Goal: Information Seeking & Learning: Learn about a topic

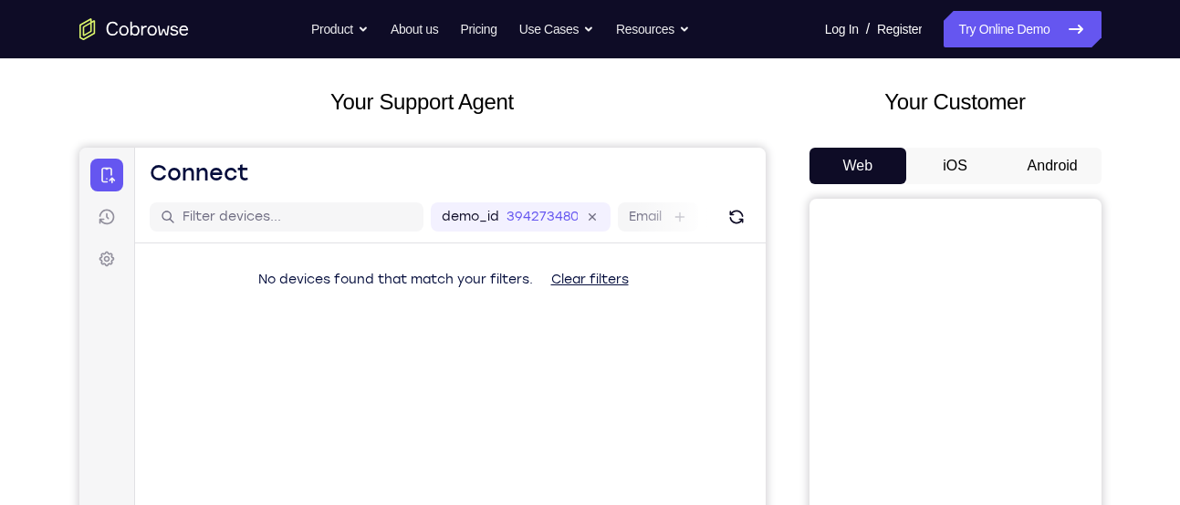
scroll to position [51, 0]
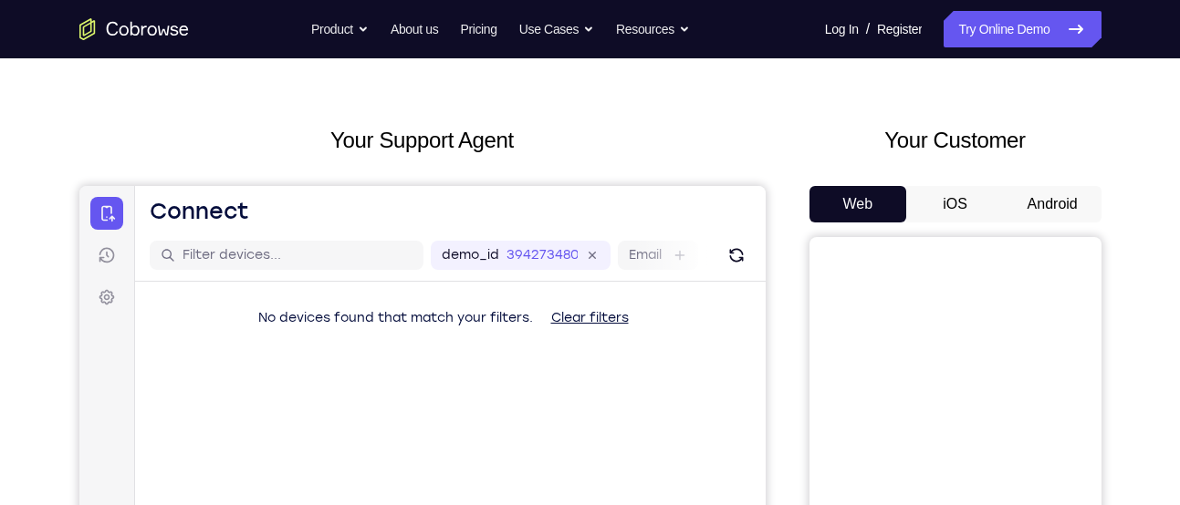
click at [1034, 197] on button "Android" at bounding box center [1053, 204] width 98 height 36
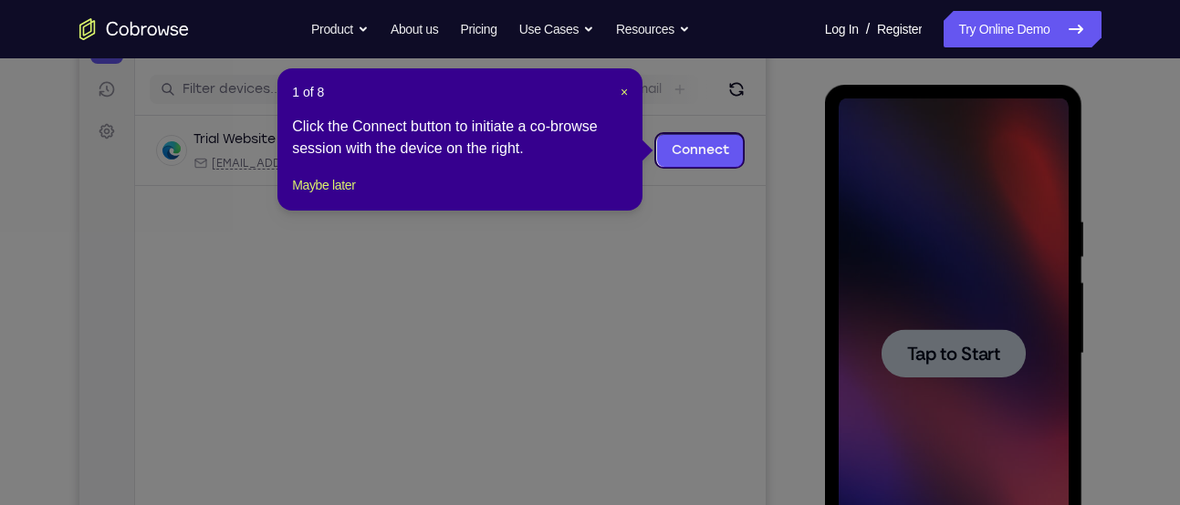
scroll to position [216, 0]
click at [349, 197] on button "Maybe later" at bounding box center [323, 186] width 63 height 22
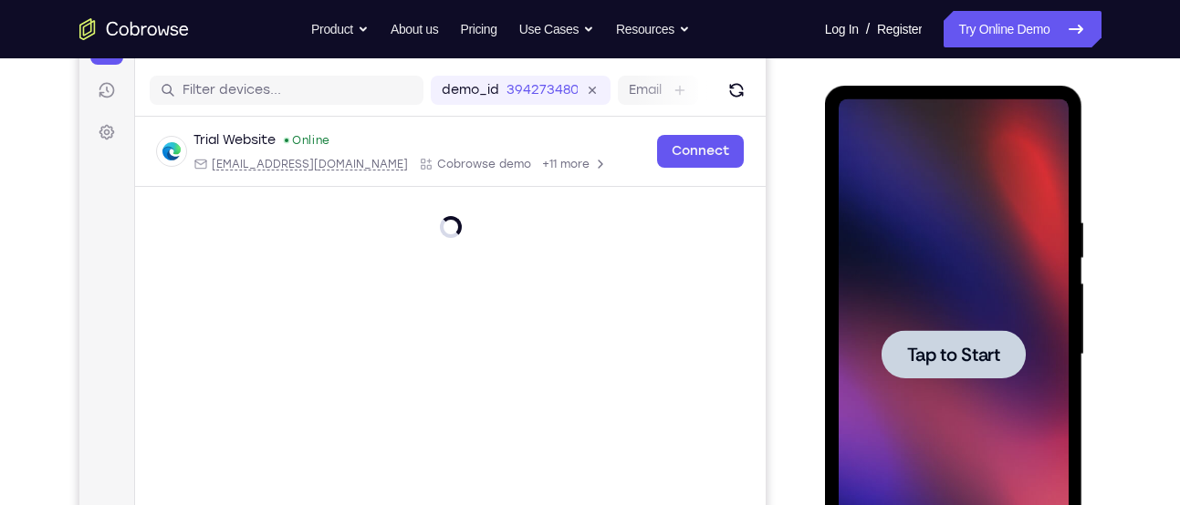
click at [913, 346] on span "Tap to Start" at bounding box center [953, 355] width 93 height 18
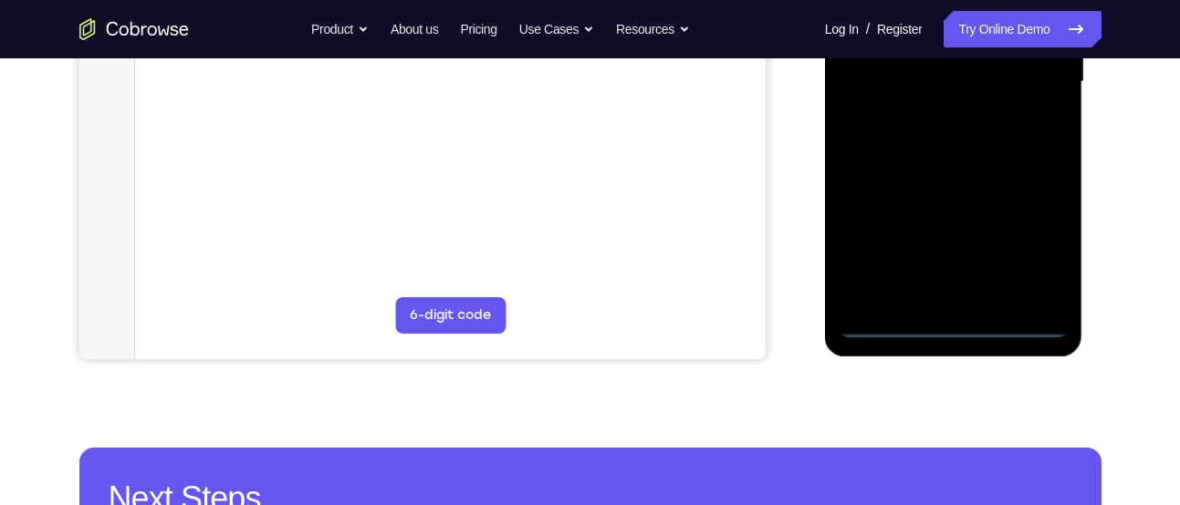
scroll to position [479, 0]
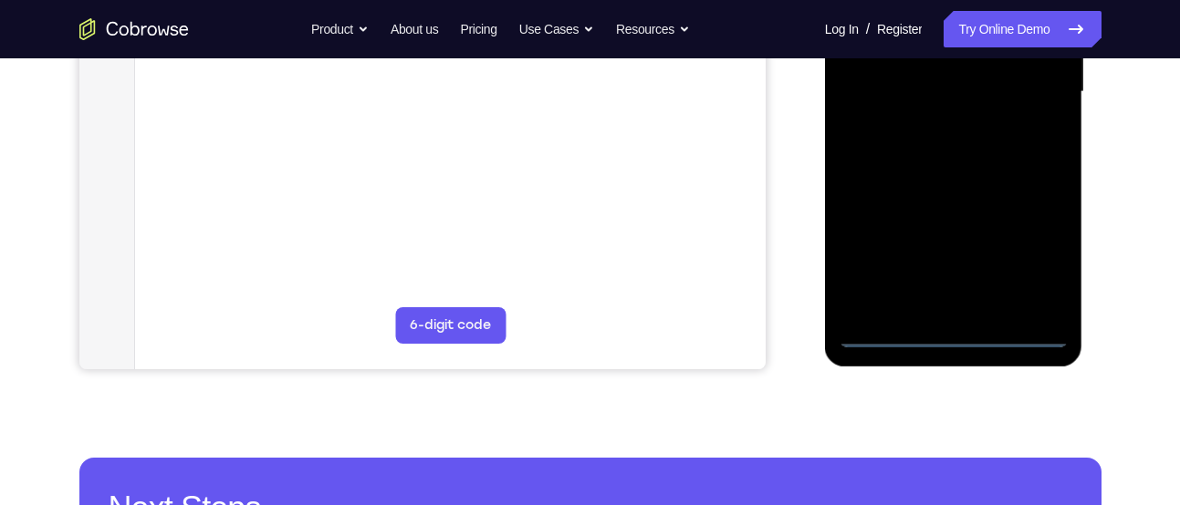
click at [1020, 331] on div at bounding box center [954, 92] width 230 height 511
drag, startPoint x: 914, startPoint y: 192, endPoint x: 1071, endPoint y: 193, distance: 157.0
click at [1071, 193] on div at bounding box center [954, 95] width 258 height 544
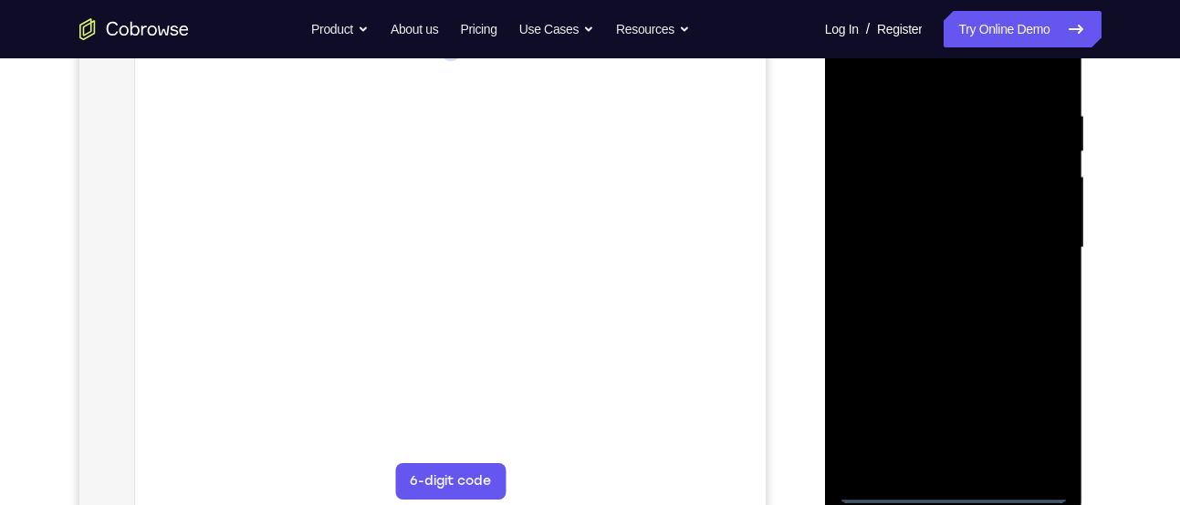
scroll to position [307, 0]
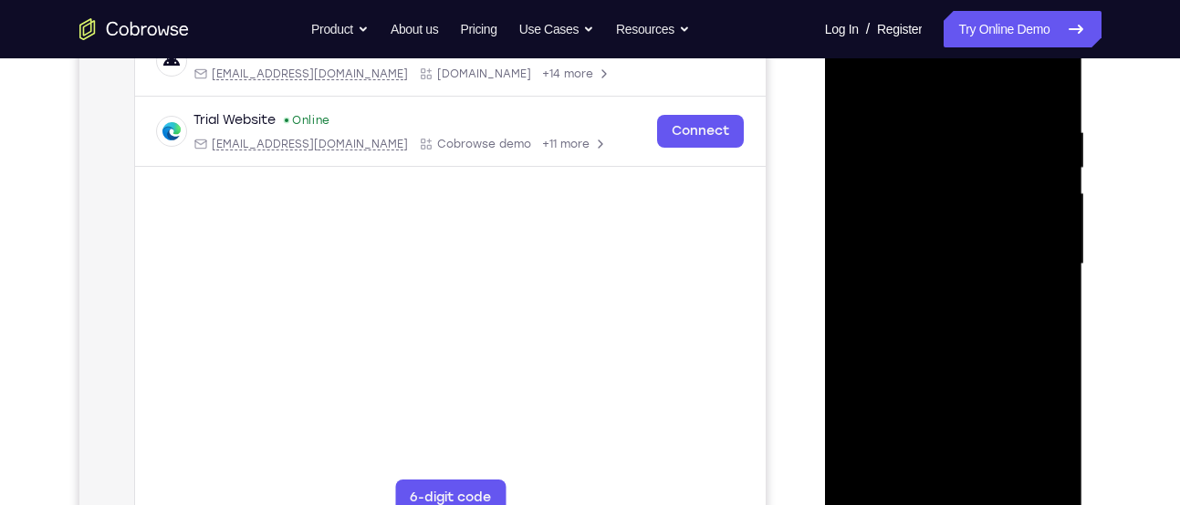
click at [889, 237] on div at bounding box center [954, 264] width 230 height 511
click at [1019, 420] on div at bounding box center [954, 264] width 230 height 511
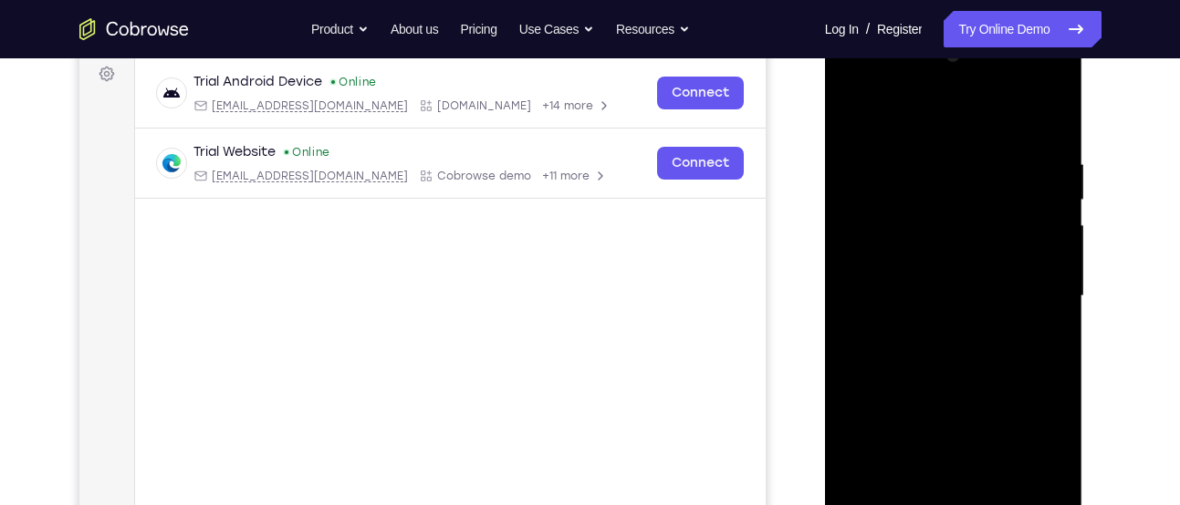
scroll to position [274, 0]
click at [971, 134] on div at bounding box center [954, 297] width 230 height 511
click at [1032, 291] on div at bounding box center [954, 297] width 230 height 511
click at [928, 328] on div at bounding box center [954, 297] width 230 height 511
click at [945, 391] on div at bounding box center [954, 297] width 230 height 511
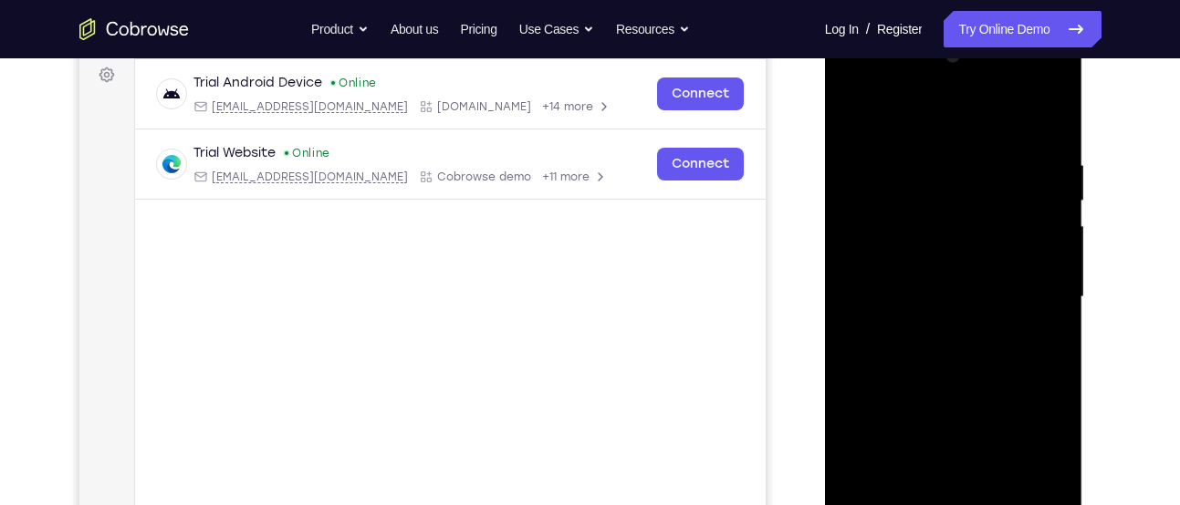
click at [919, 219] on div at bounding box center [954, 297] width 230 height 511
click at [923, 247] on div at bounding box center [954, 297] width 230 height 511
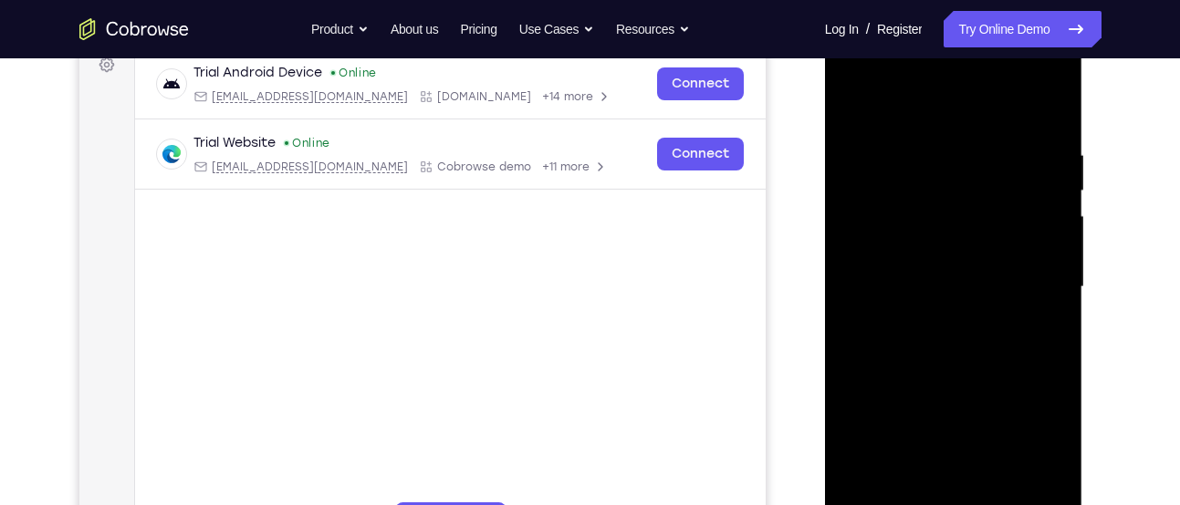
scroll to position [285, 0]
click at [955, 379] on div at bounding box center [954, 286] width 230 height 511
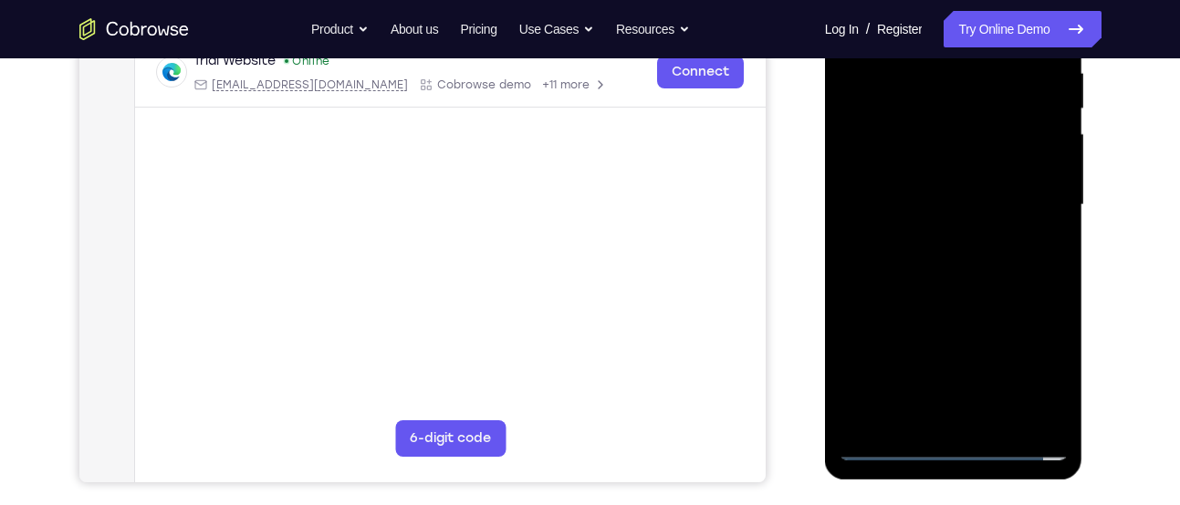
scroll to position [367, 0]
click at [971, 421] on div at bounding box center [954, 204] width 230 height 511
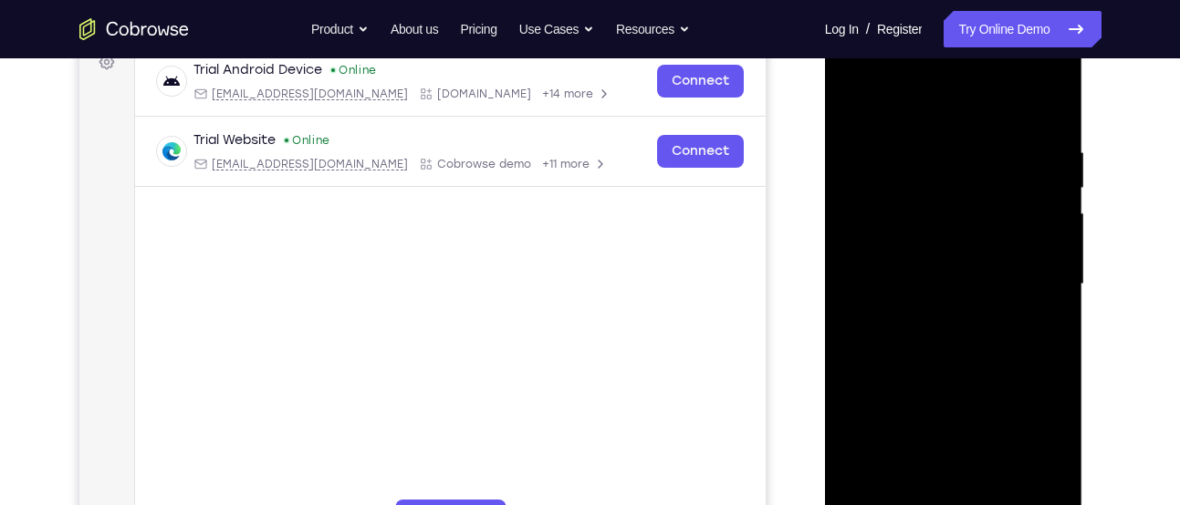
scroll to position [221, 0]
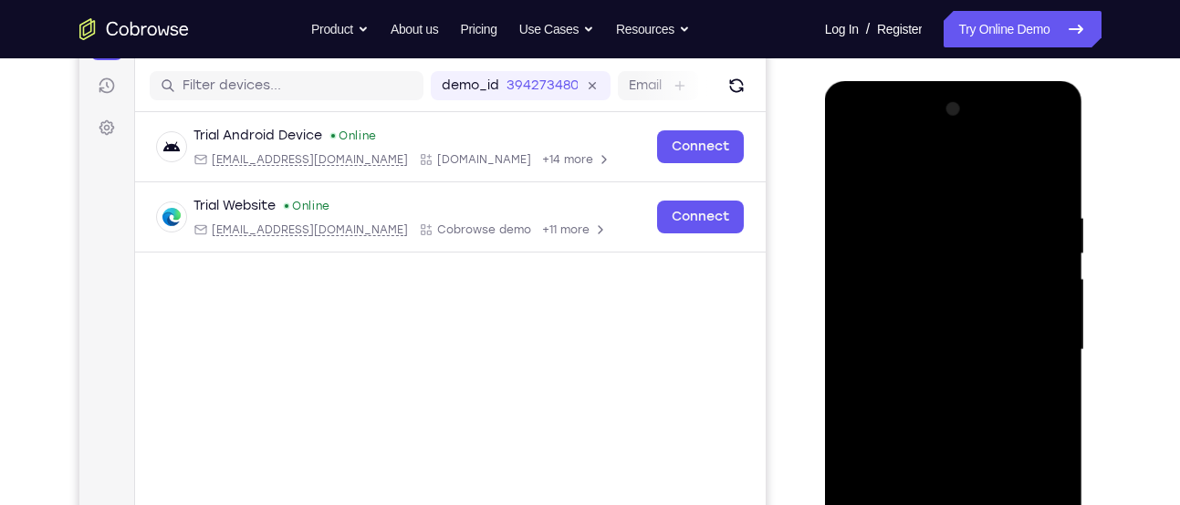
click at [908, 265] on div at bounding box center [954, 350] width 230 height 511
click at [934, 341] on div at bounding box center [954, 350] width 230 height 511
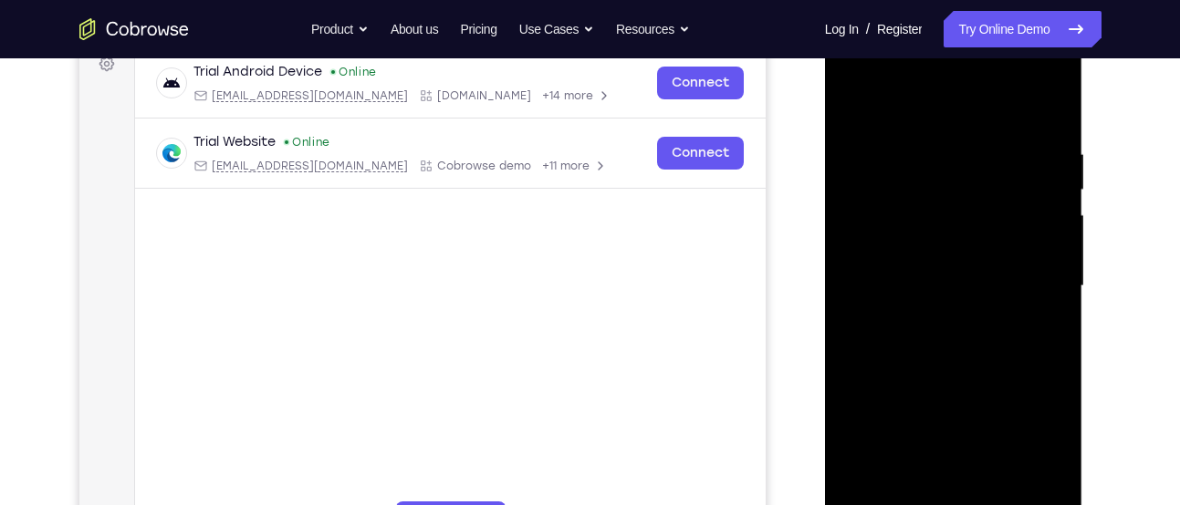
scroll to position [251, 0]
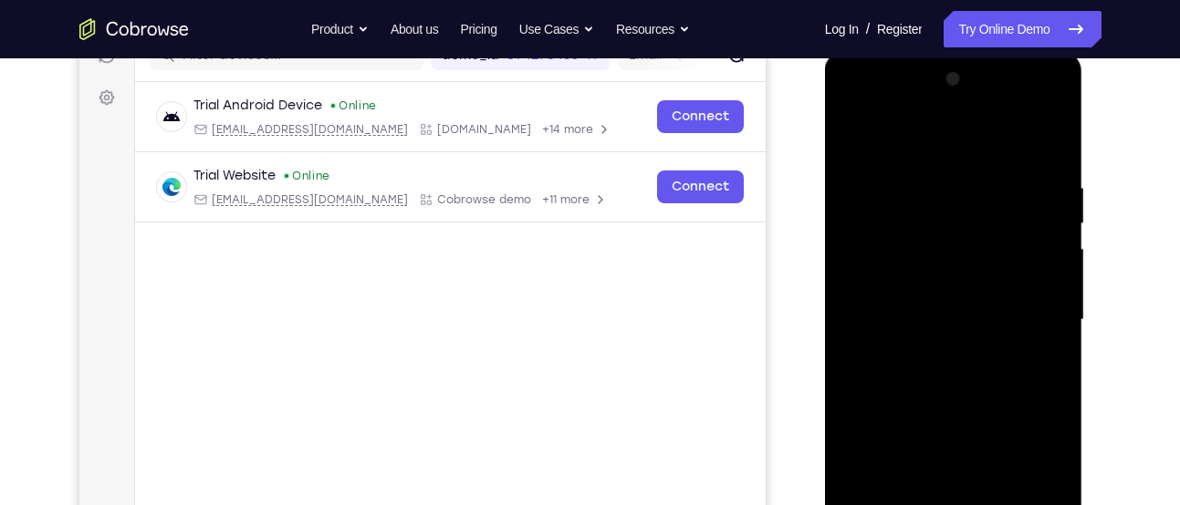
click at [1050, 153] on div at bounding box center [954, 320] width 230 height 511
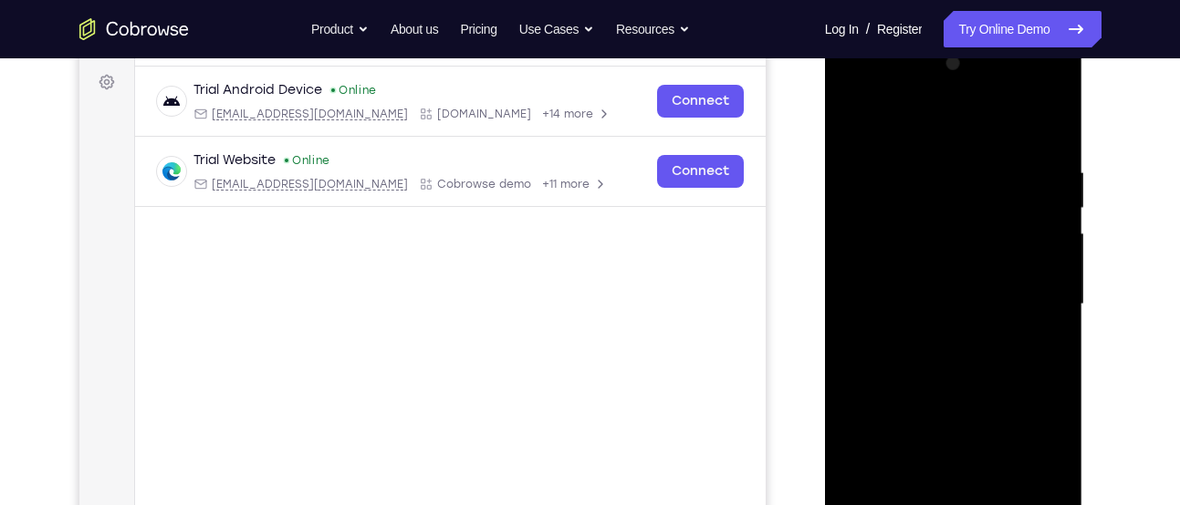
scroll to position [260, 0]
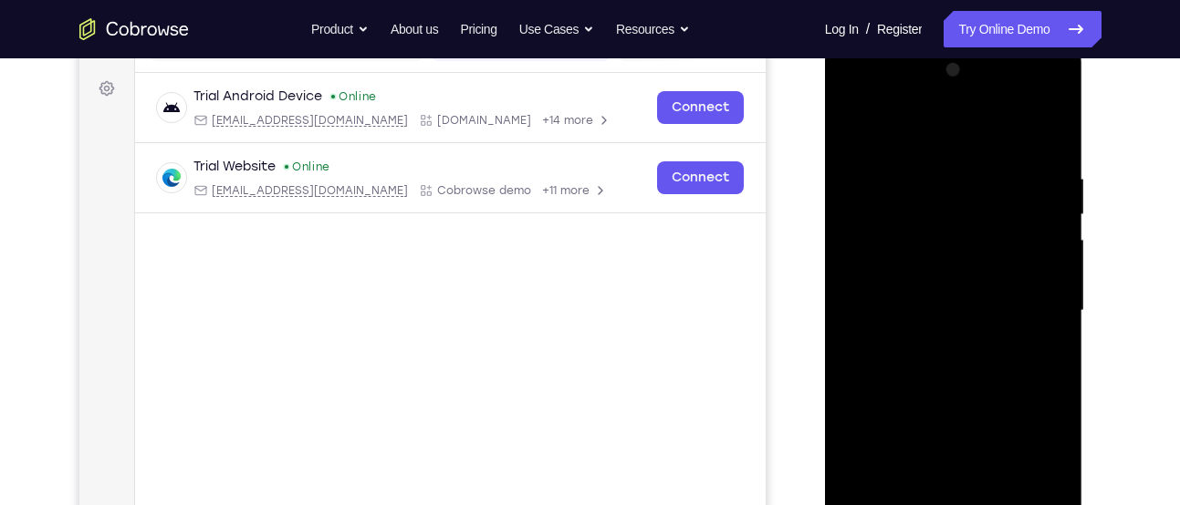
click at [917, 179] on div at bounding box center [954, 311] width 230 height 511
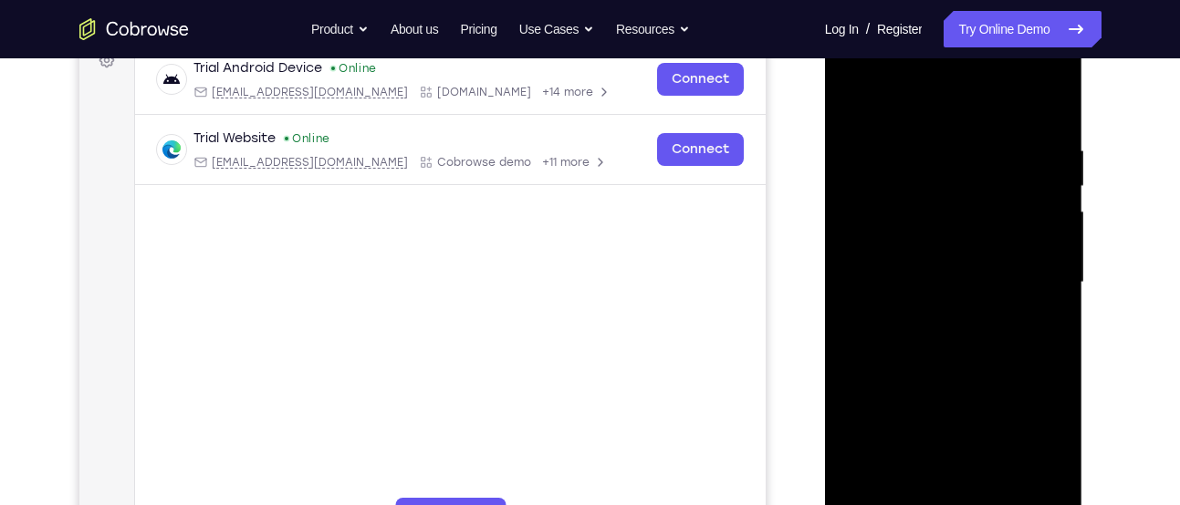
scroll to position [291, 0]
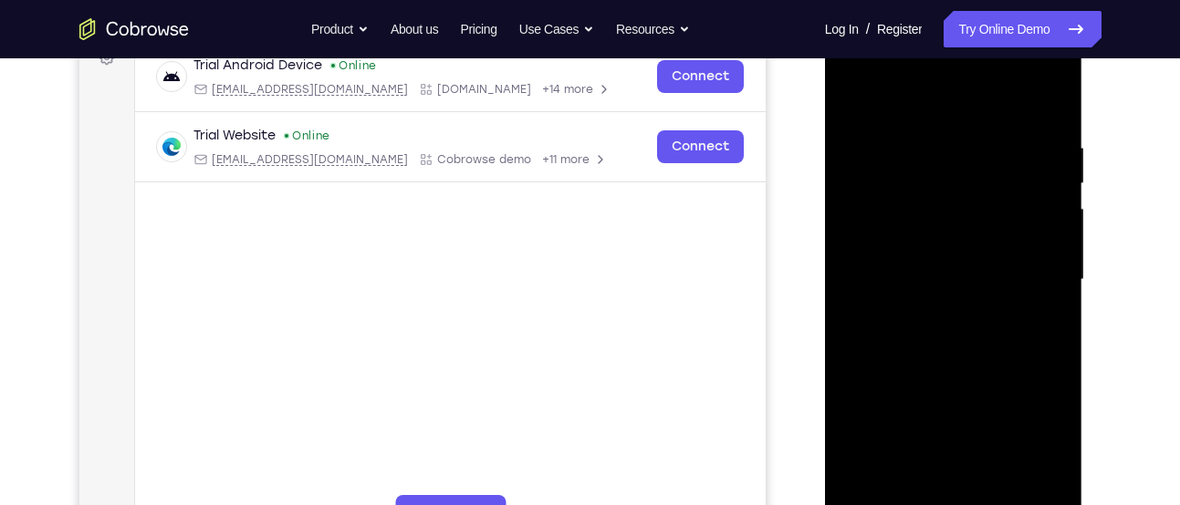
click at [1058, 250] on div at bounding box center [954, 280] width 230 height 511
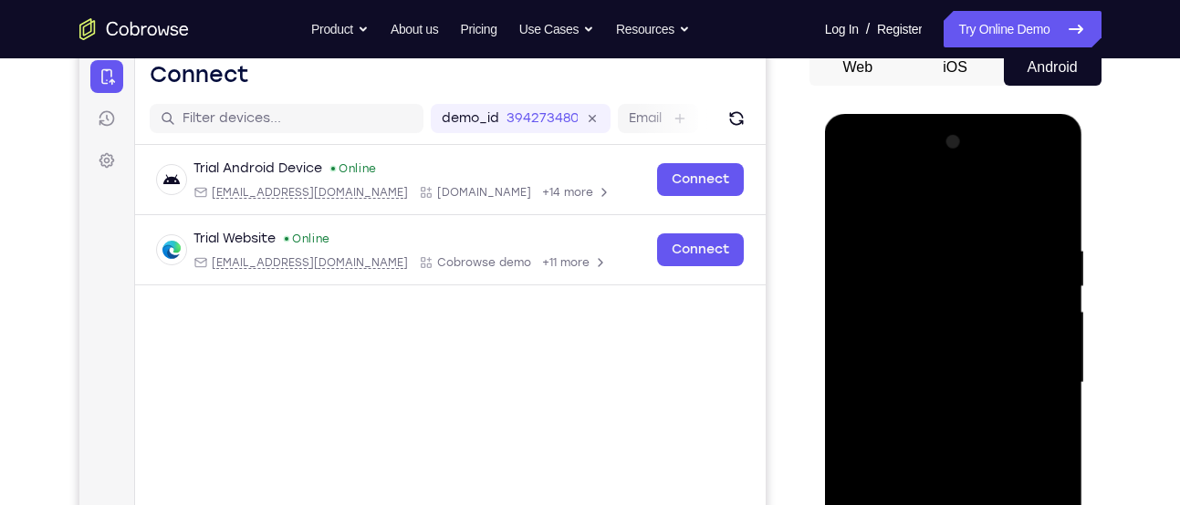
scroll to position [187, 0]
click at [870, 207] on div at bounding box center [954, 384] width 230 height 511
click at [854, 202] on div at bounding box center [954, 384] width 230 height 511
click at [863, 293] on div at bounding box center [954, 384] width 230 height 511
click at [860, 204] on div at bounding box center [954, 384] width 230 height 511
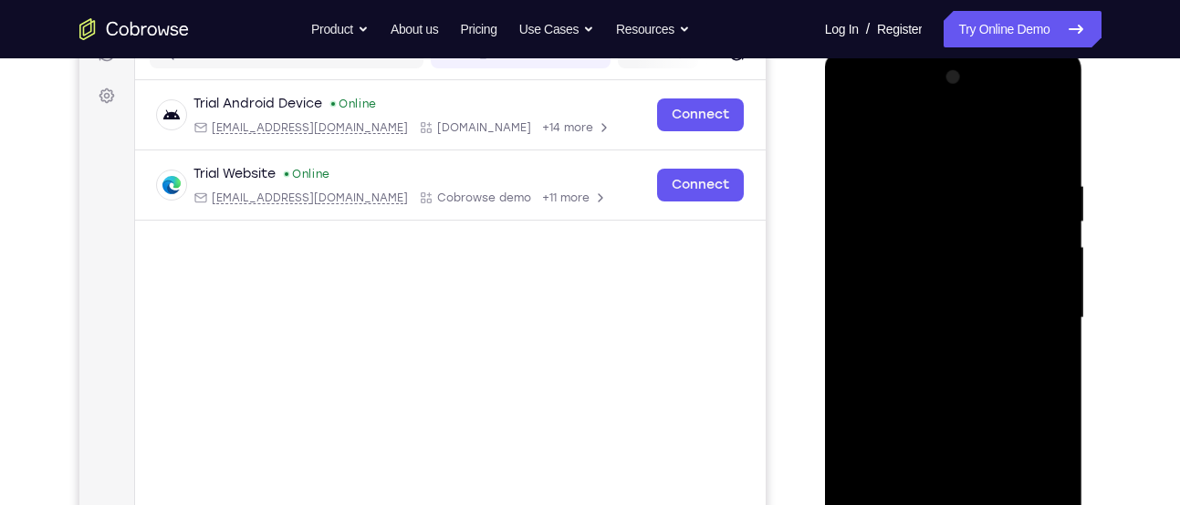
scroll to position [255, 0]
drag, startPoint x: 975, startPoint y: 306, endPoint x: 1009, endPoint y: 222, distance: 90.5
click at [1009, 222] on div at bounding box center [954, 316] width 230 height 511
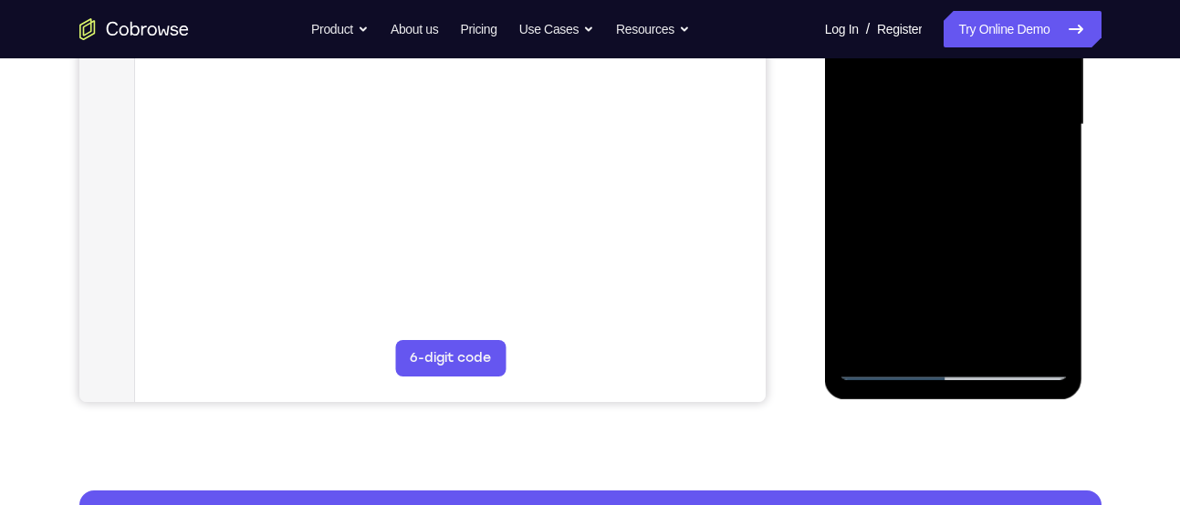
scroll to position [465, 0]
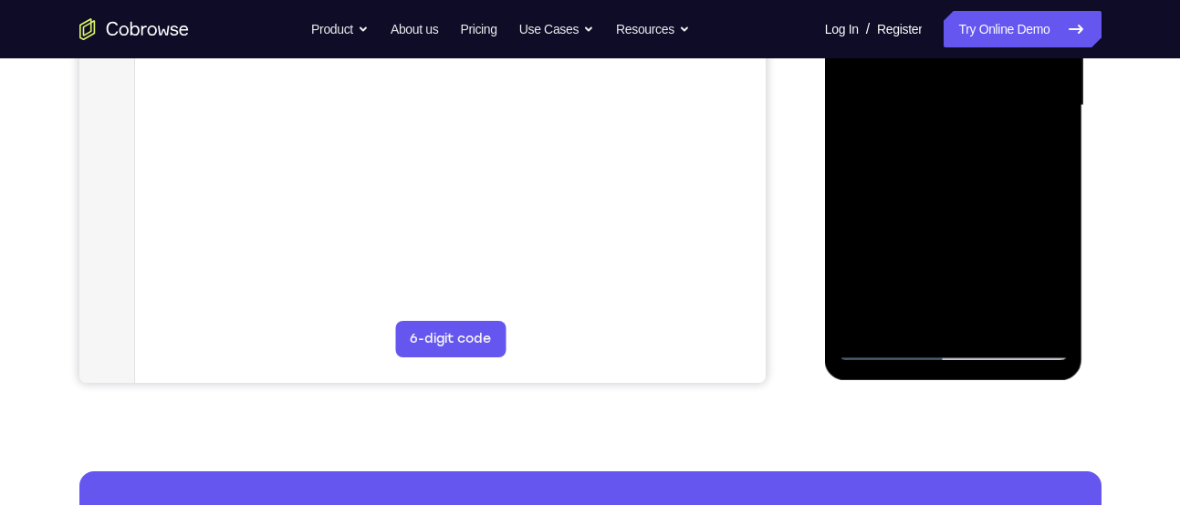
click at [1062, 296] on div at bounding box center [954, 105] width 230 height 511
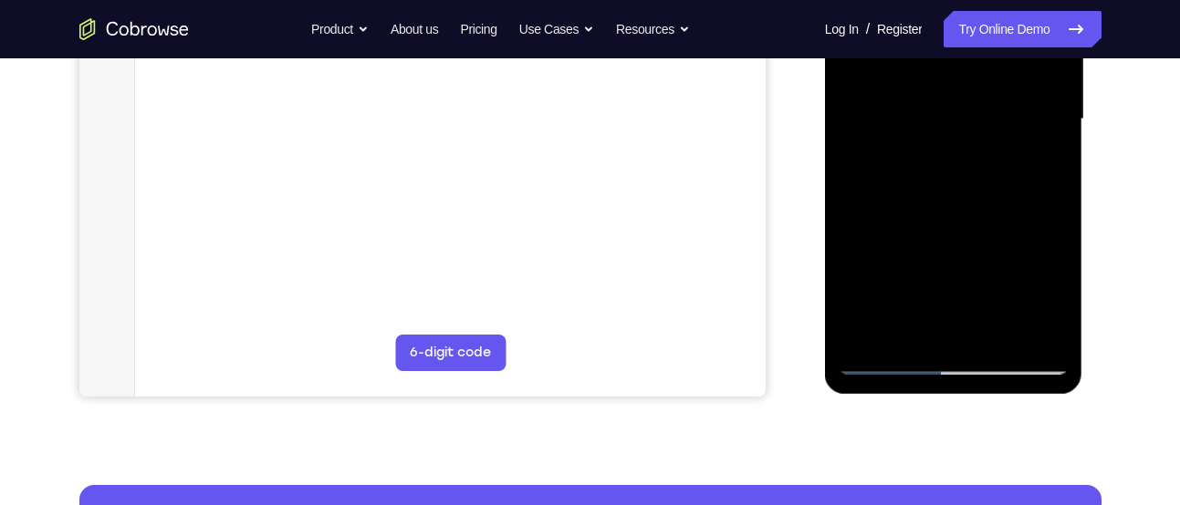
scroll to position [449, 0]
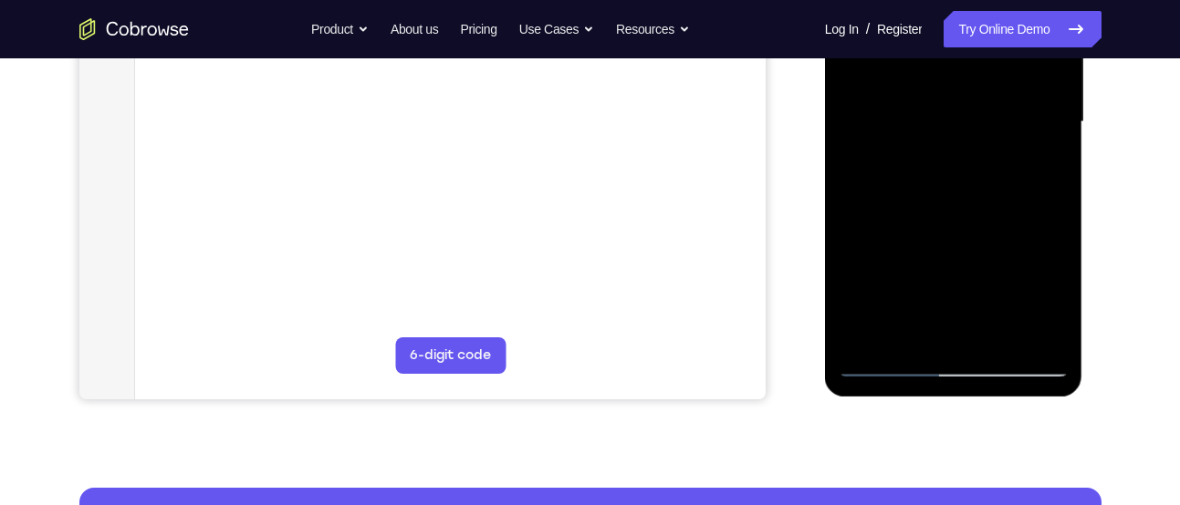
click at [995, 333] on div at bounding box center [954, 122] width 230 height 511
click at [953, 220] on div at bounding box center [954, 122] width 230 height 511
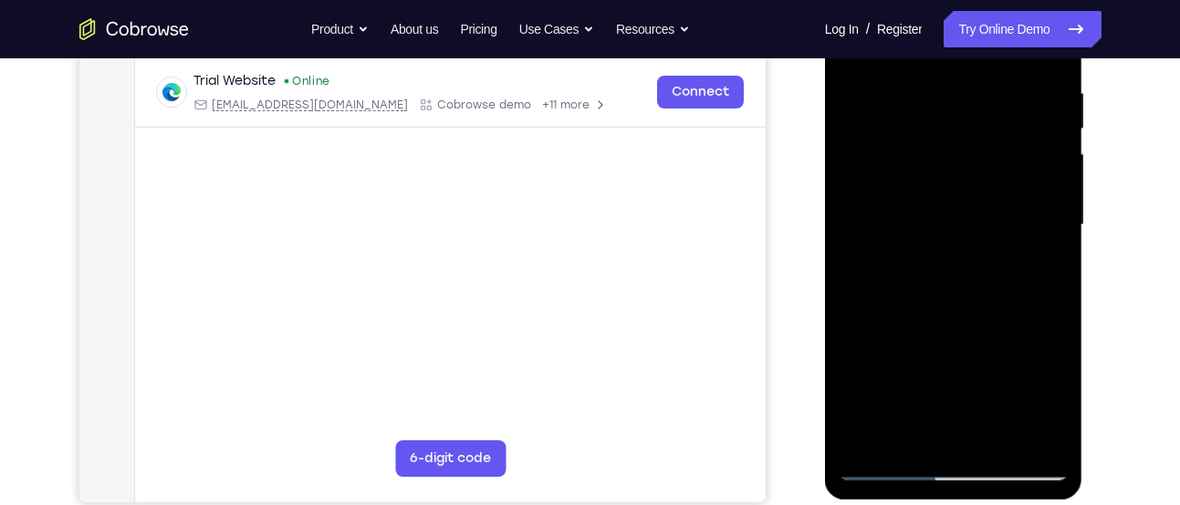
scroll to position [340, 0]
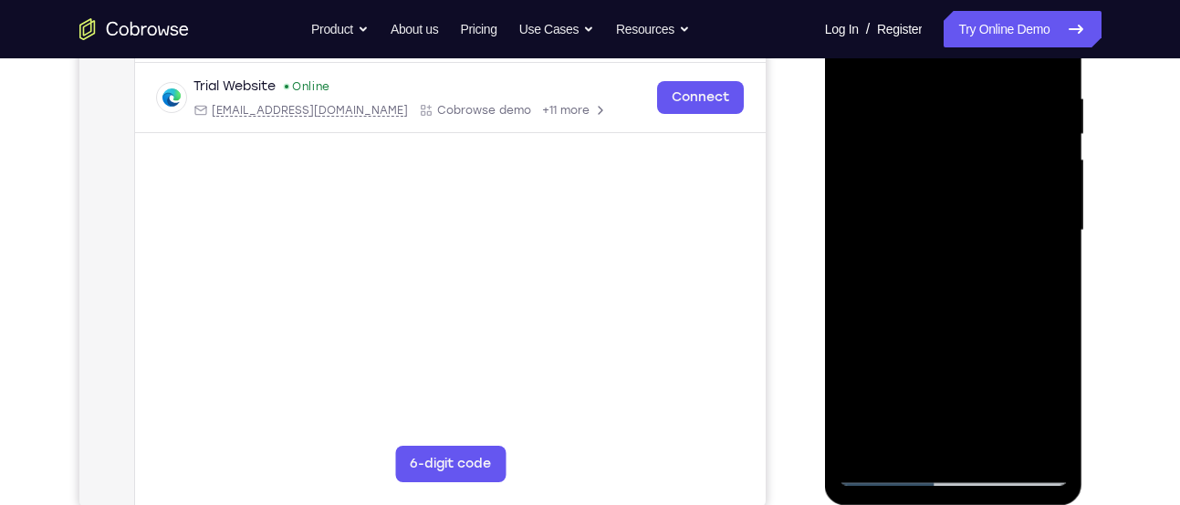
click at [985, 205] on div at bounding box center [954, 230] width 230 height 511
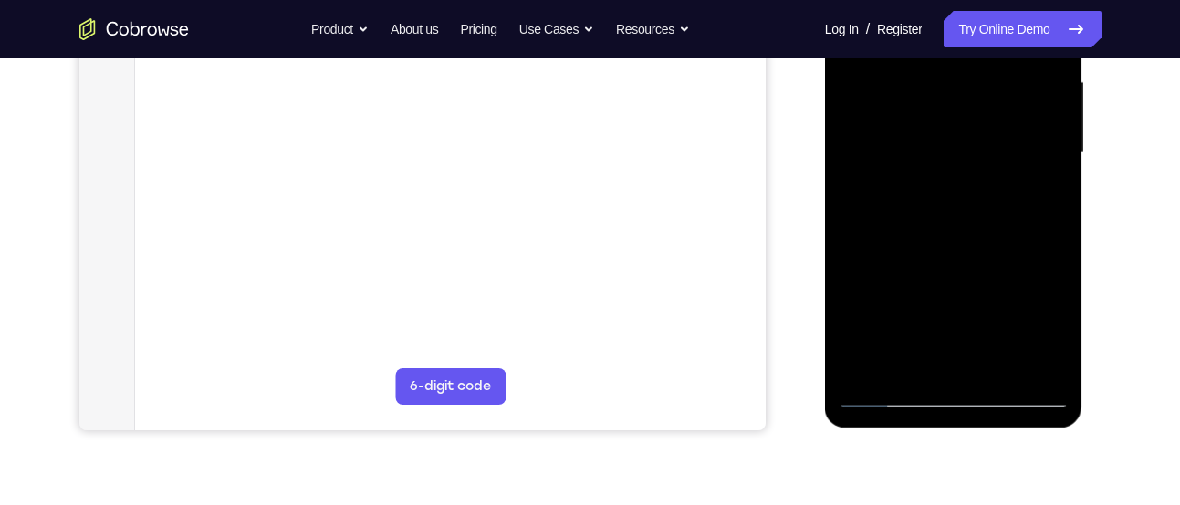
scroll to position [419, 0]
click at [882, 385] on div at bounding box center [954, 152] width 230 height 511
click at [890, 396] on div at bounding box center [954, 152] width 230 height 511
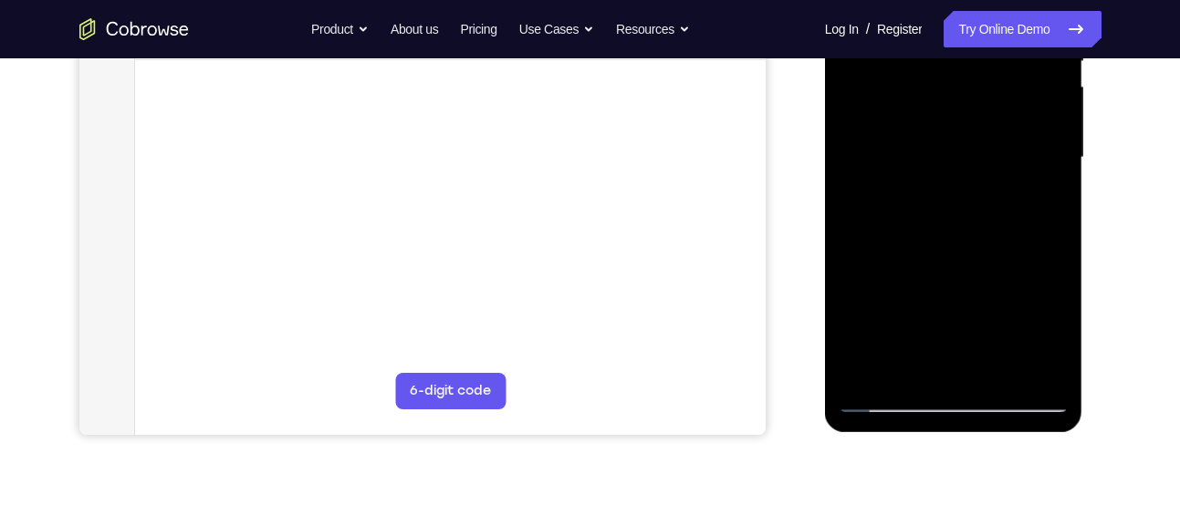
scroll to position [414, 0]
click at [965, 251] on div at bounding box center [954, 156] width 230 height 511
drag, startPoint x: 1028, startPoint y: 204, endPoint x: 1023, endPoint y: 333, distance: 128.8
click at [1023, 333] on div at bounding box center [954, 156] width 230 height 511
drag, startPoint x: 1030, startPoint y: 196, endPoint x: 989, endPoint y: 371, distance: 179.9
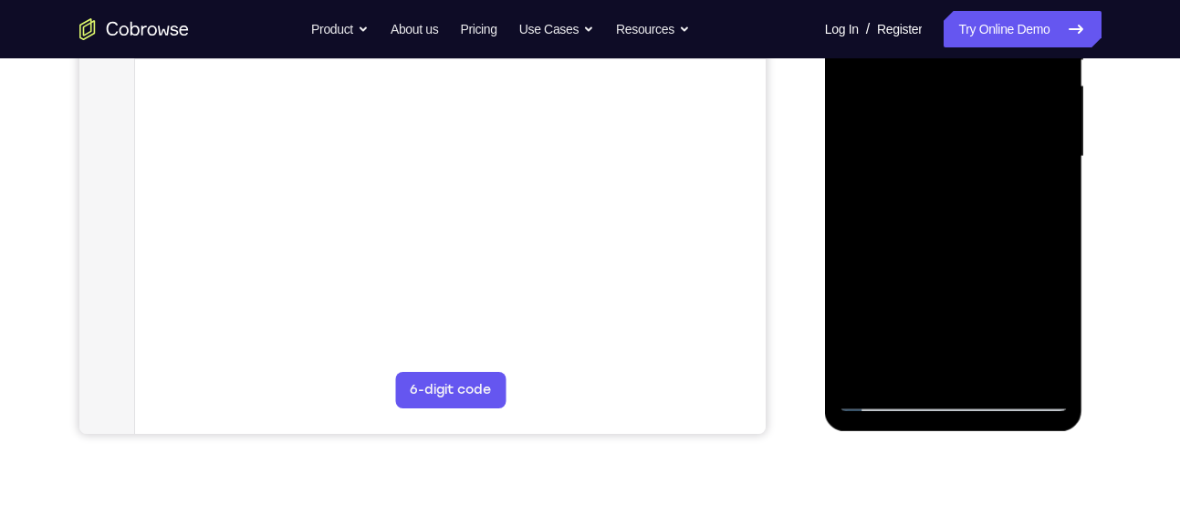
click at [989, 371] on div at bounding box center [954, 156] width 230 height 511
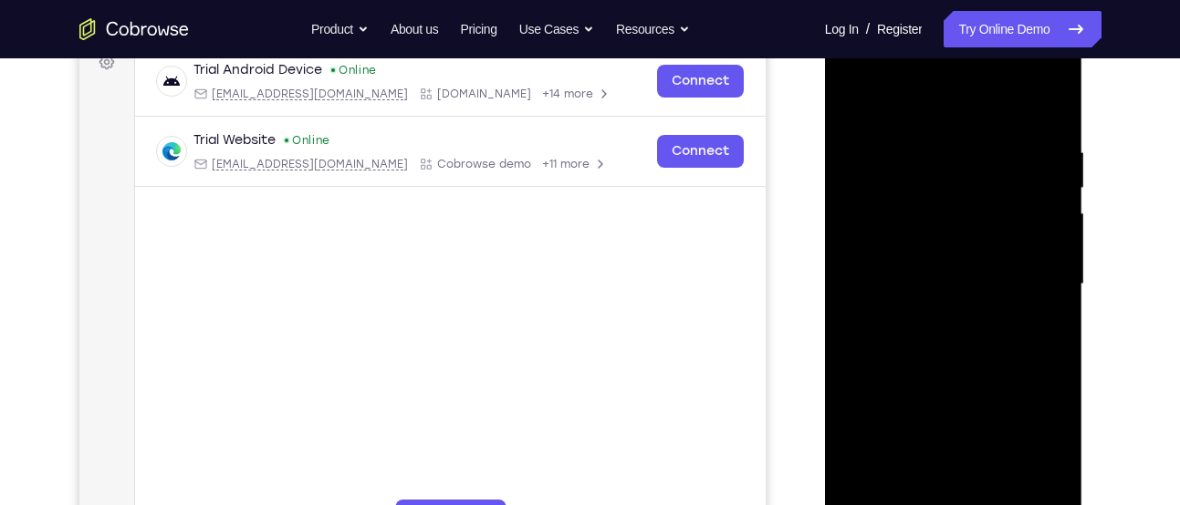
scroll to position [260, 0]
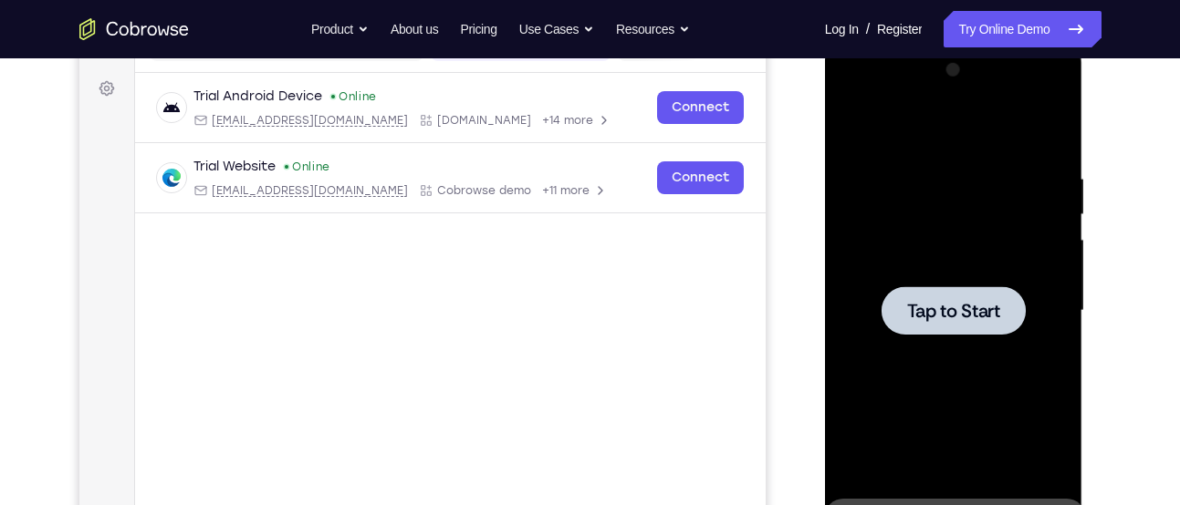
drag, startPoint x: 1029, startPoint y: 188, endPoint x: 1000, endPoint y: 344, distance: 158.7
click at [1000, 42] on div "Tap to Start" at bounding box center [954, 42] width 258 height 0
click at [986, 296] on div at bounding box center [953, 311] width 144 height 48
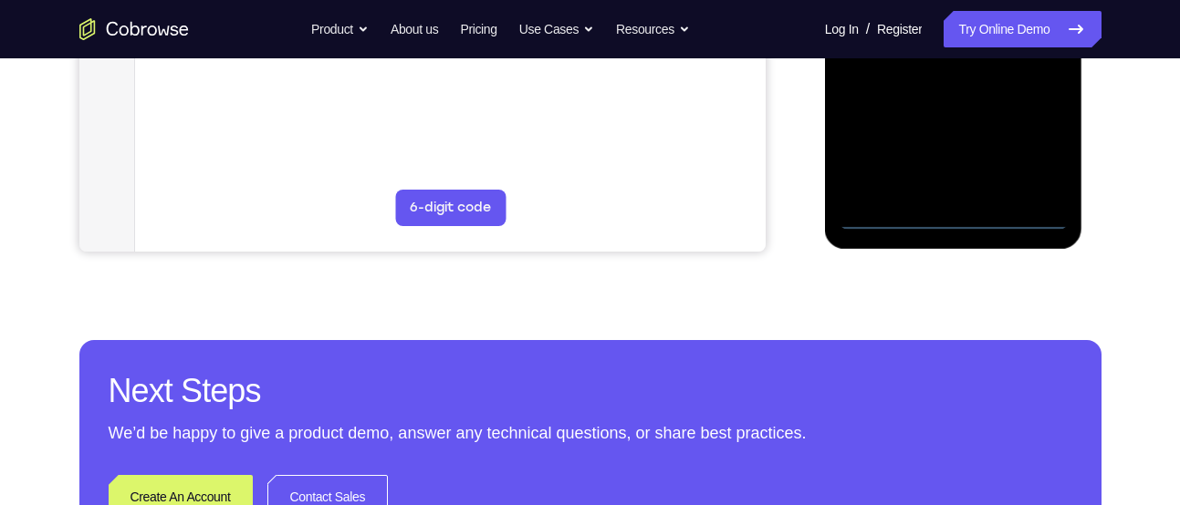
scroll to position [589, 0]
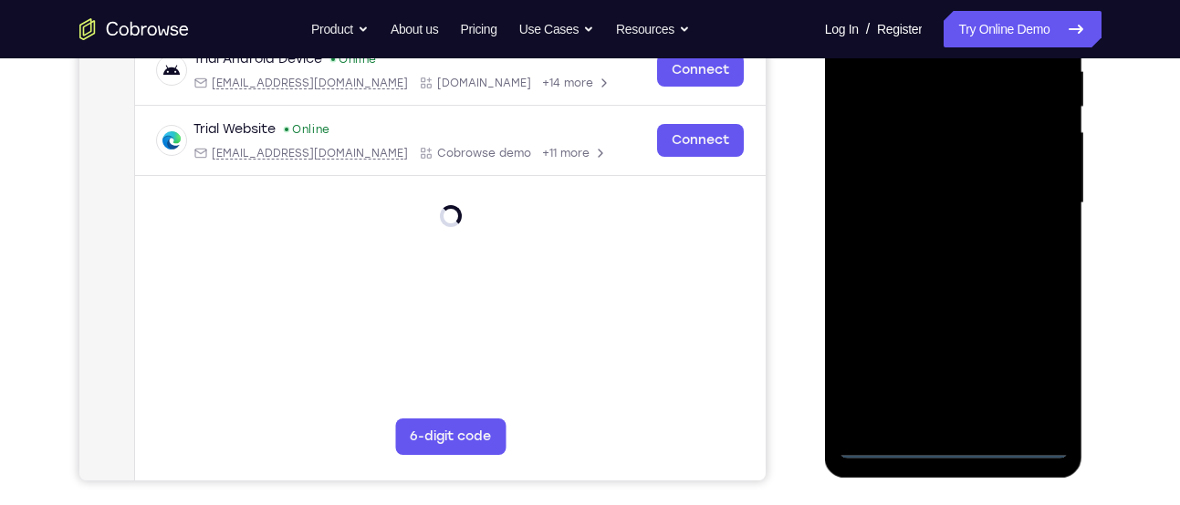
scroll to position [330, 0]
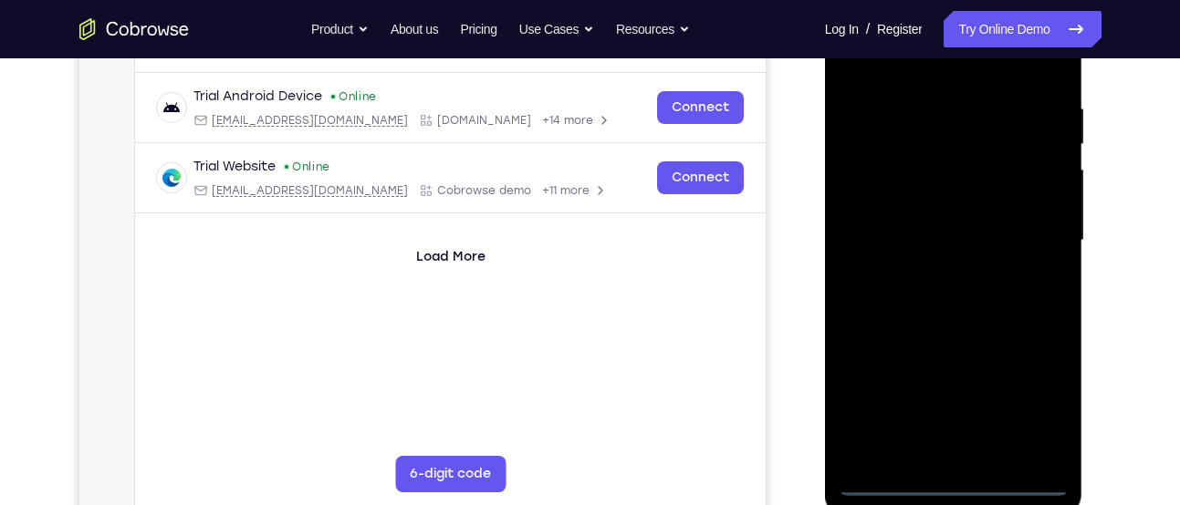
drag, startPoint x: 908, startPoint y: 240, endPoint x: 1113, endPoint y: 190, distance: 211.3
click at [1085, 190] on html "Online web based iOS Simulators and Android Emulators. Run iPhone, iPad, Mobile…" at bounding box center [955, 245] width 260 height 547
click at [914, 217] on div at bounding box center [954, 240] width 230 height 511
click at [900, 224] on div at bounding box center [954, 240] width 230 height 511
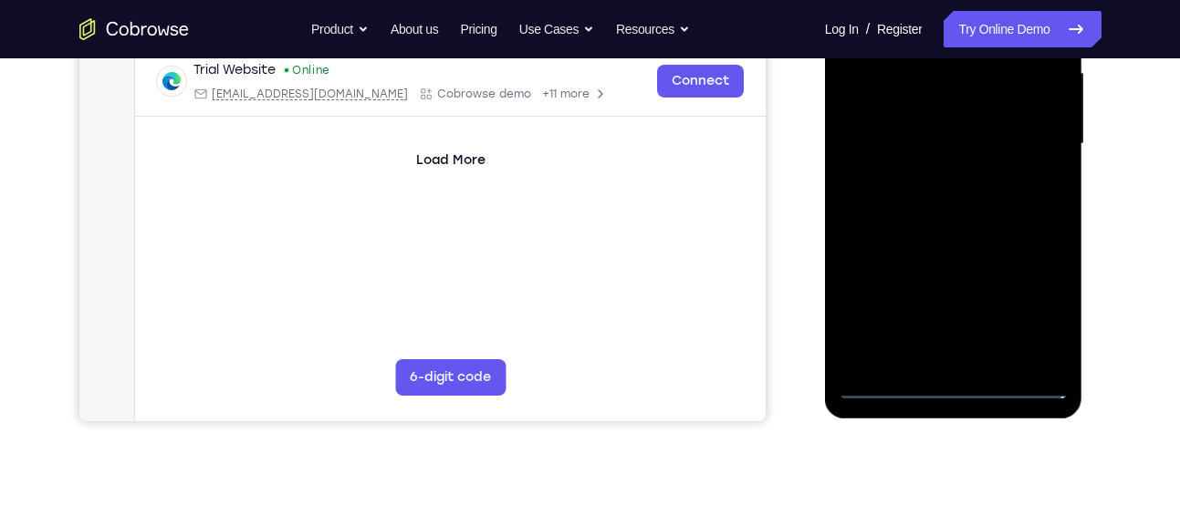
scroll to position [430, 0]
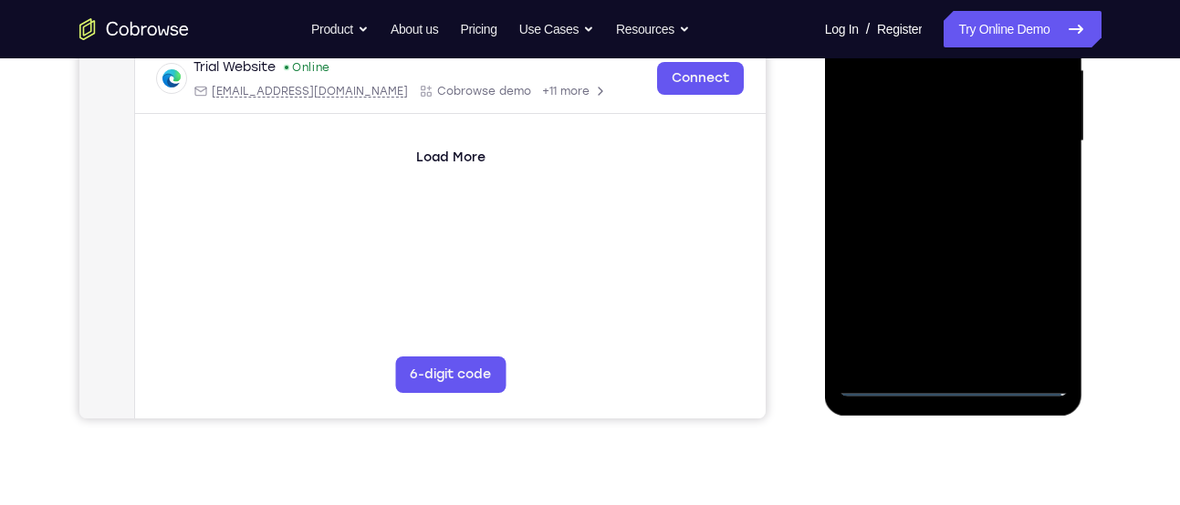
click at [1037, 304] on div at bounding box center [954, 141] width 230 height 511
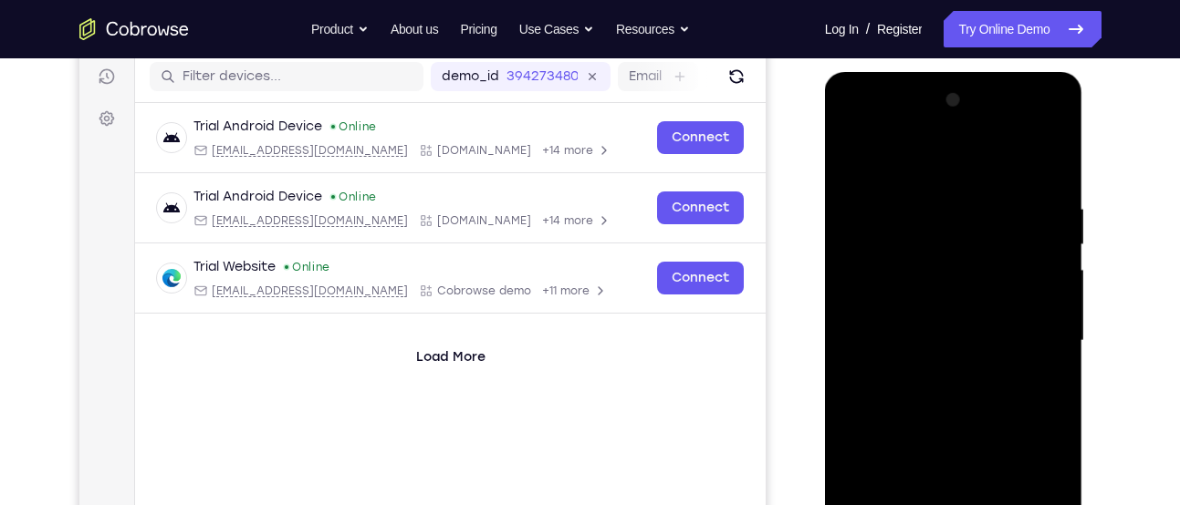
scroll to position [225, 0]
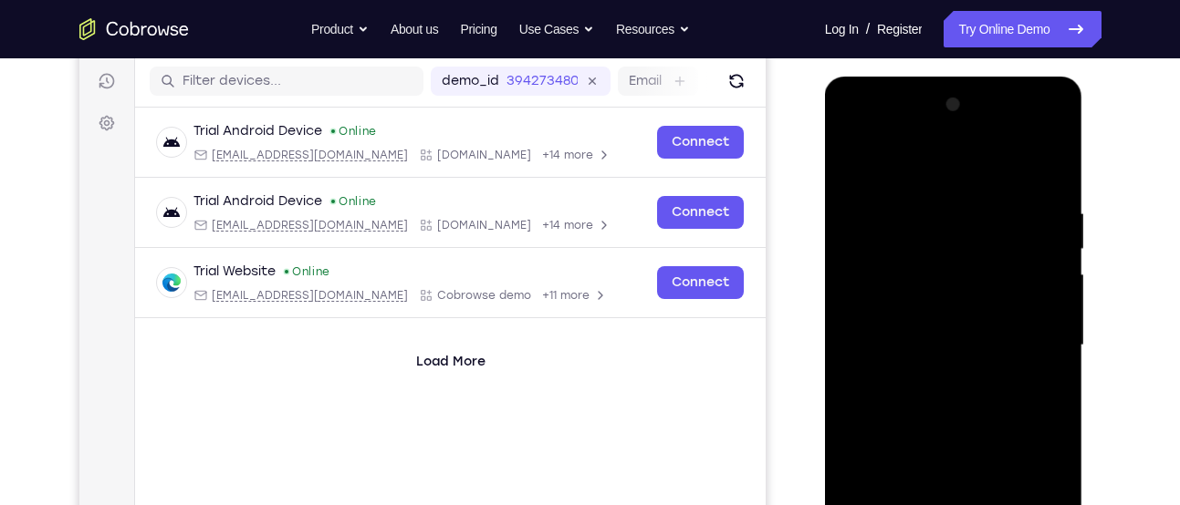
click at [975, 172] on div at bounding box center [954, 345] width 230 height 511
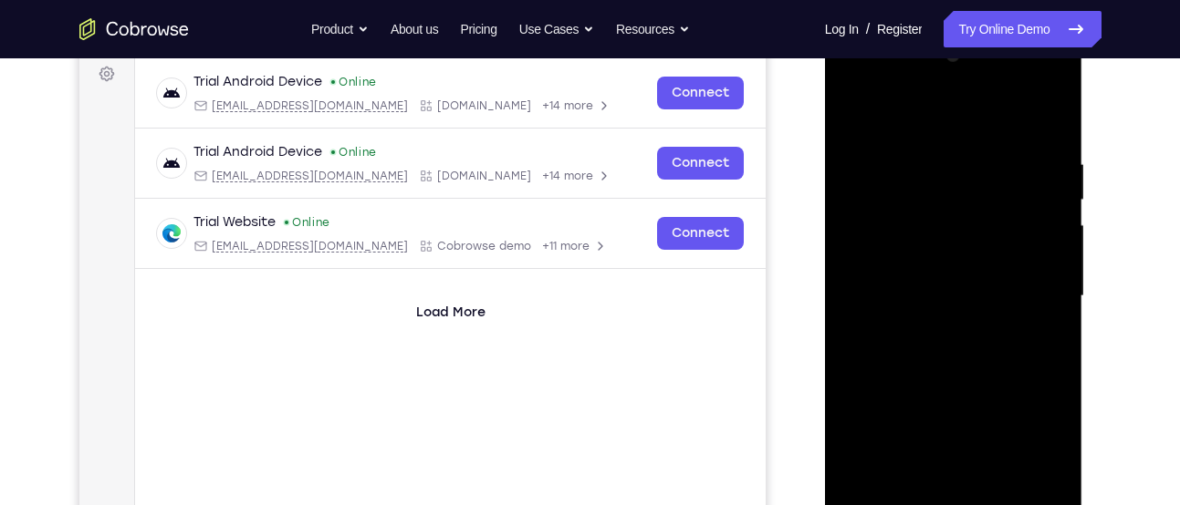
scroll to position [276, 0]
click at [1032, 290] on div at bounding box center [954, 295] width 230 height 511
click at [935, 329] on div at bounding box center [954, 295] width 230 height 511
click at [939, 375] on div at bounding box center [954, 295] width 230 height 511
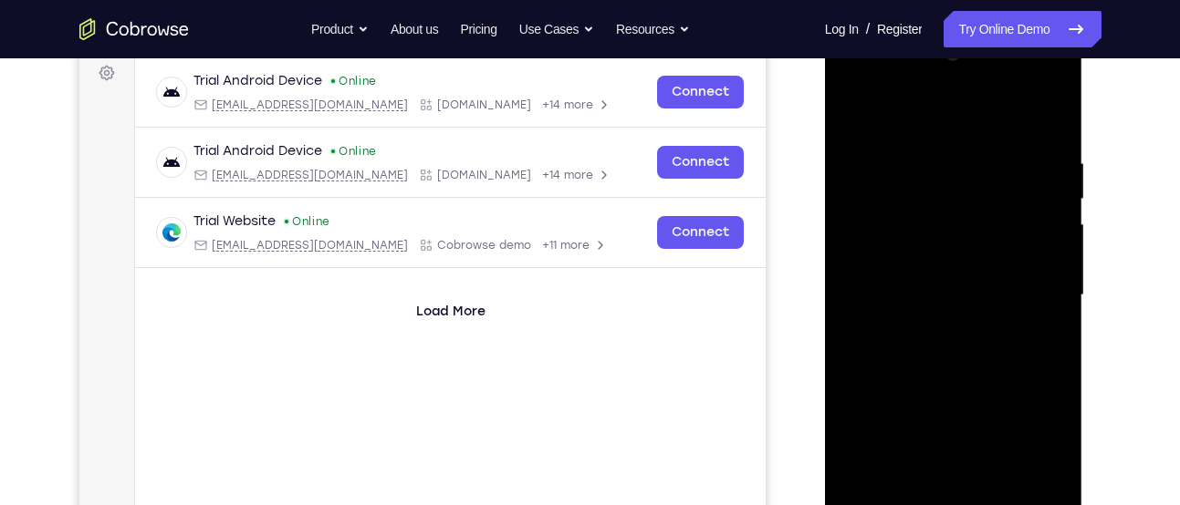
click at [938, 204] on div at bounding box center [954, 295] width 230 height 511
click at [933, 245] on div at bounding box center [954, 295] width 230 height 511
click at [960, 394] on div at bounding box center [954, 295] width 230 height 511
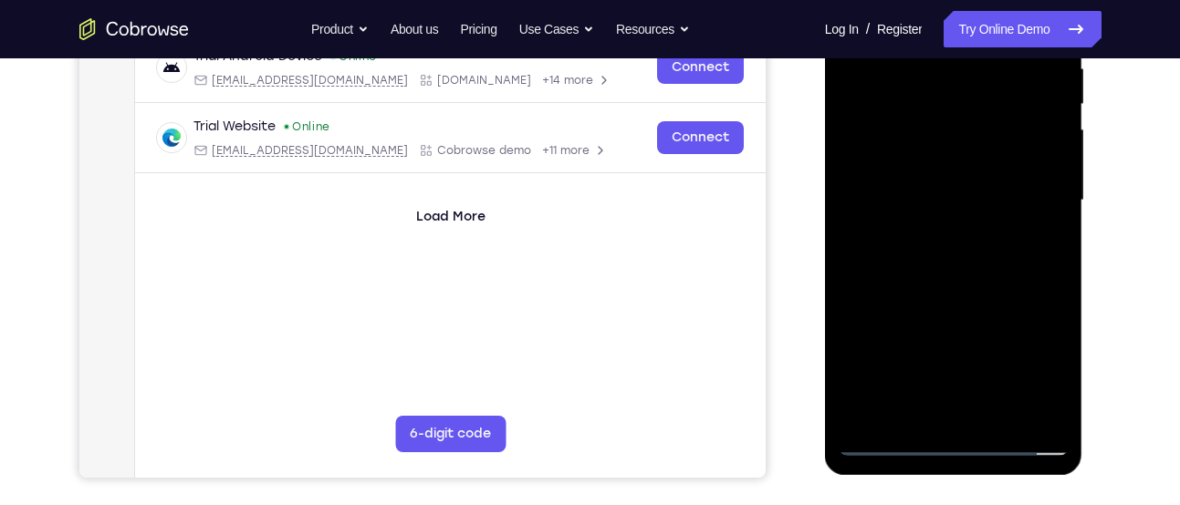
scroll to position [396, 0]
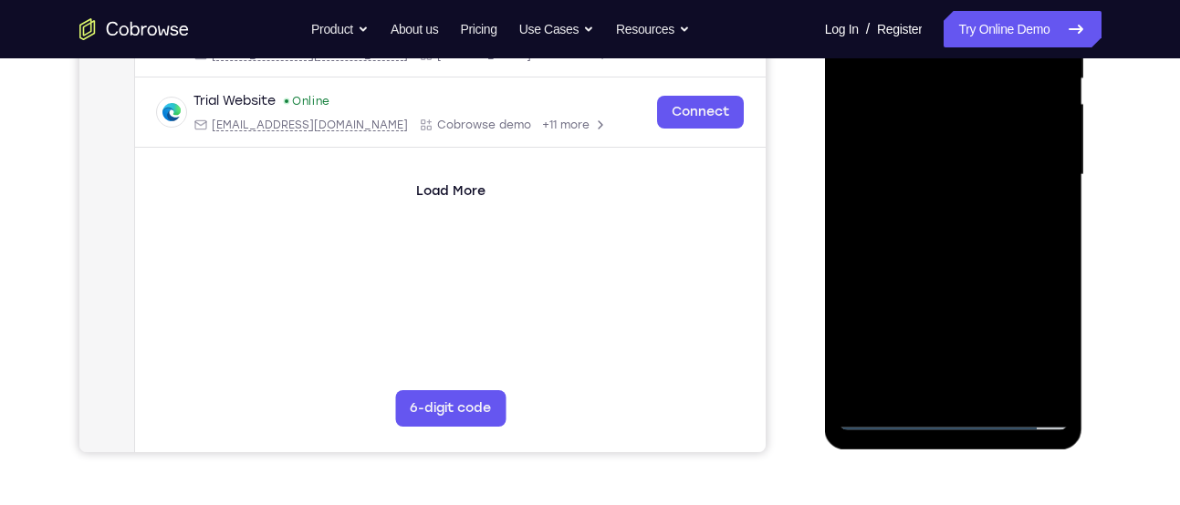
click at [951, 386] on div at bounding box center [954, 175] width 230 height 511
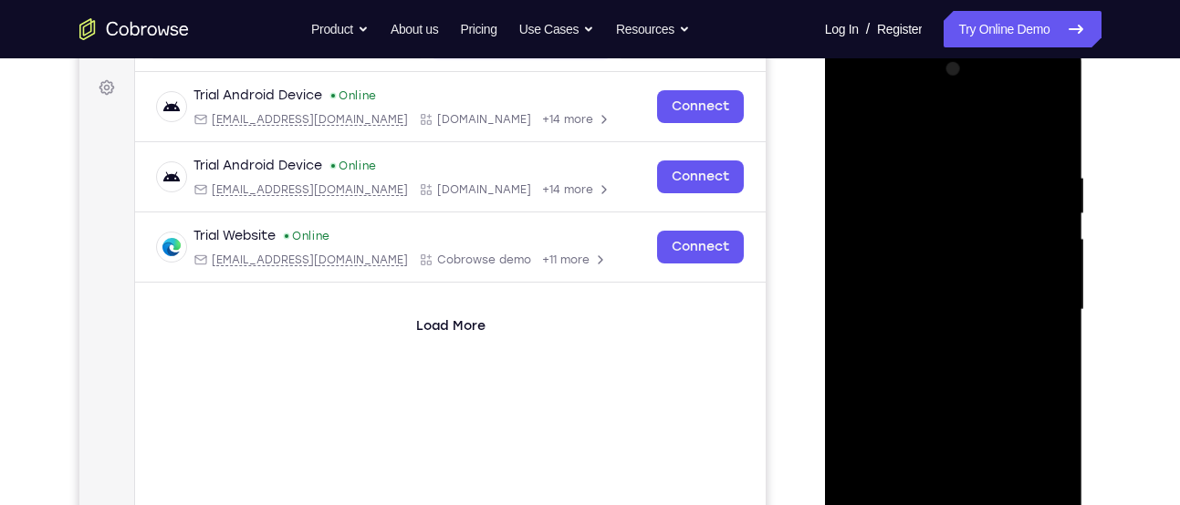
scroll to position [260, 0]
click at [884, 220] on div at bounding box center [954, 311] width 230 height 511
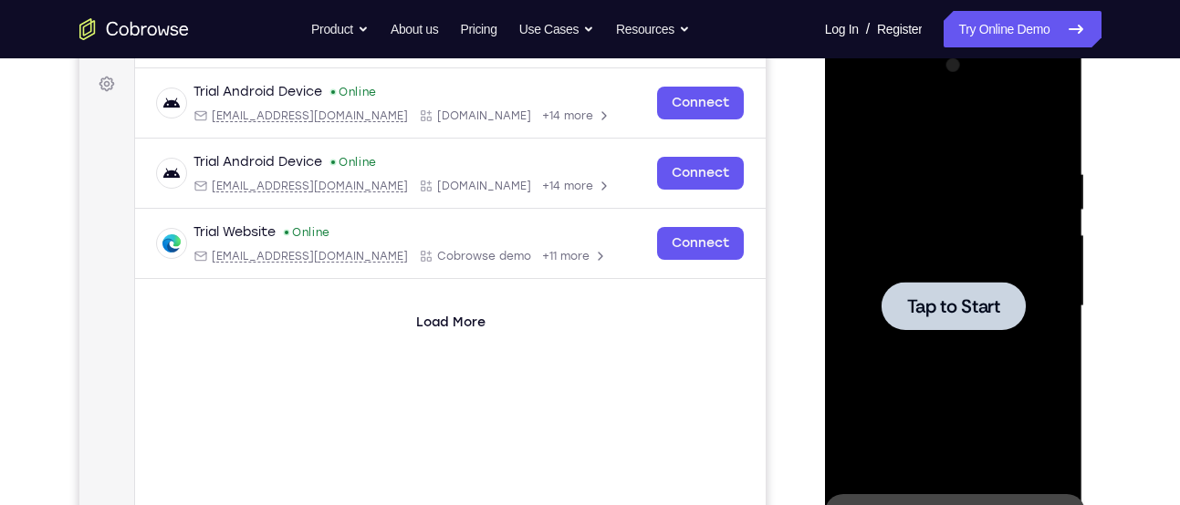
click at [901, 244] on div at bounding box center [954, 306] width 230 height 511
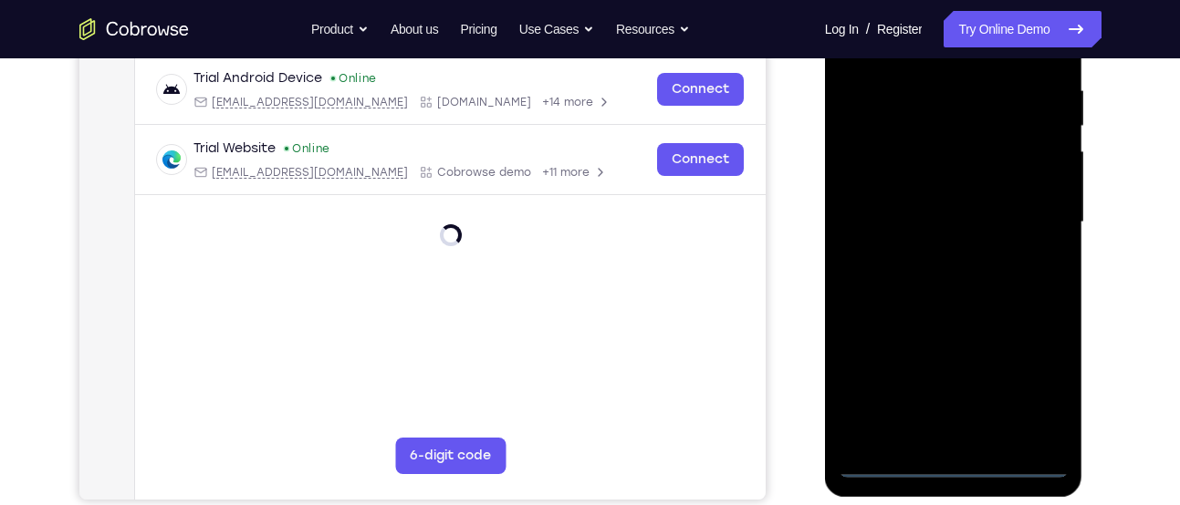
scroll to position [391, 0]
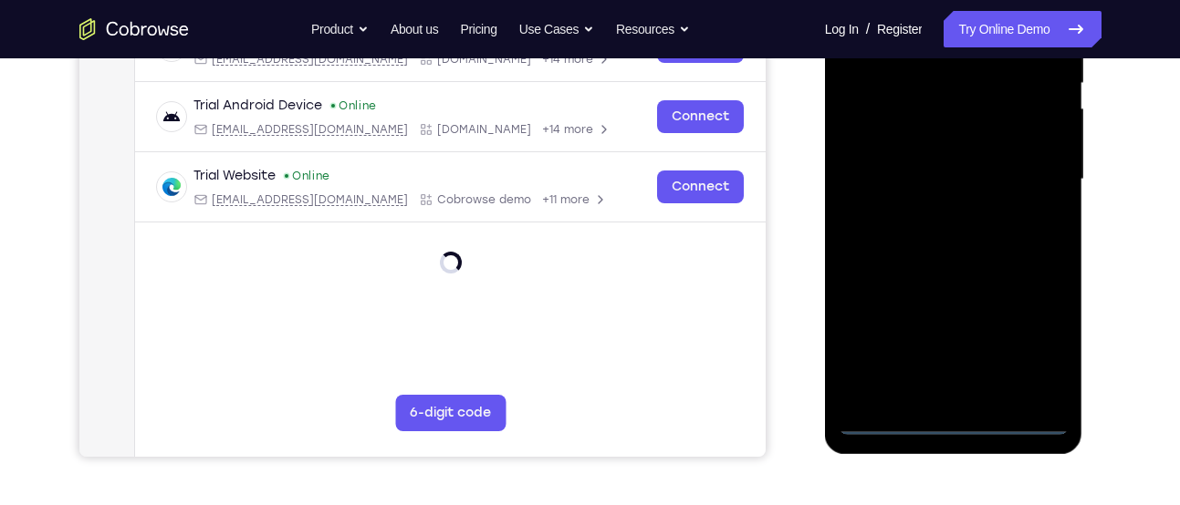
click at [1012, 410] on div at bounding box center [954, 179] width 230 height 511
click at [1015, 415] on div at bounding box center [954, 179] width 230 height 511
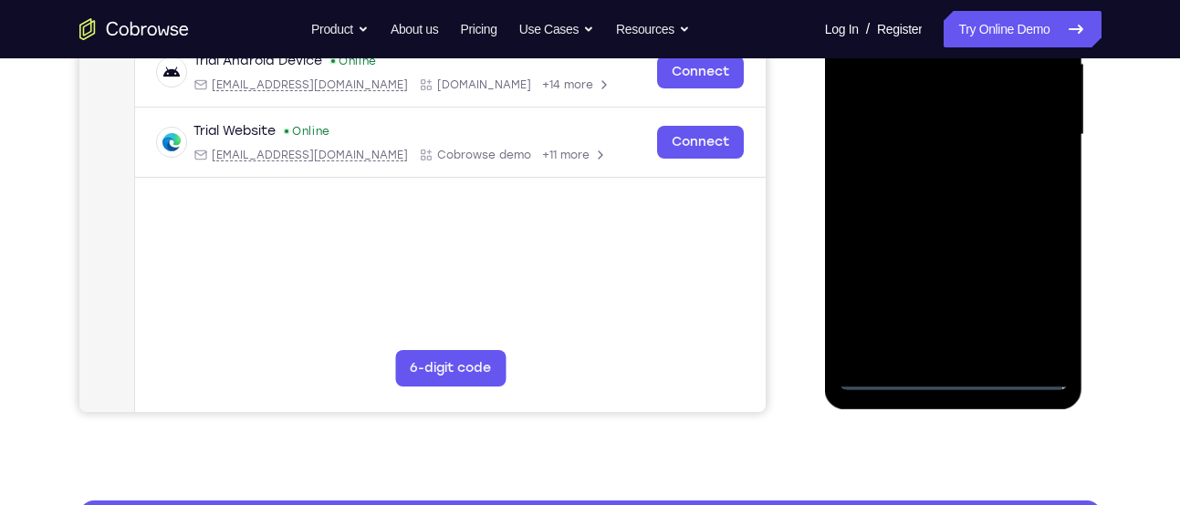
scroll to position [437, 0]
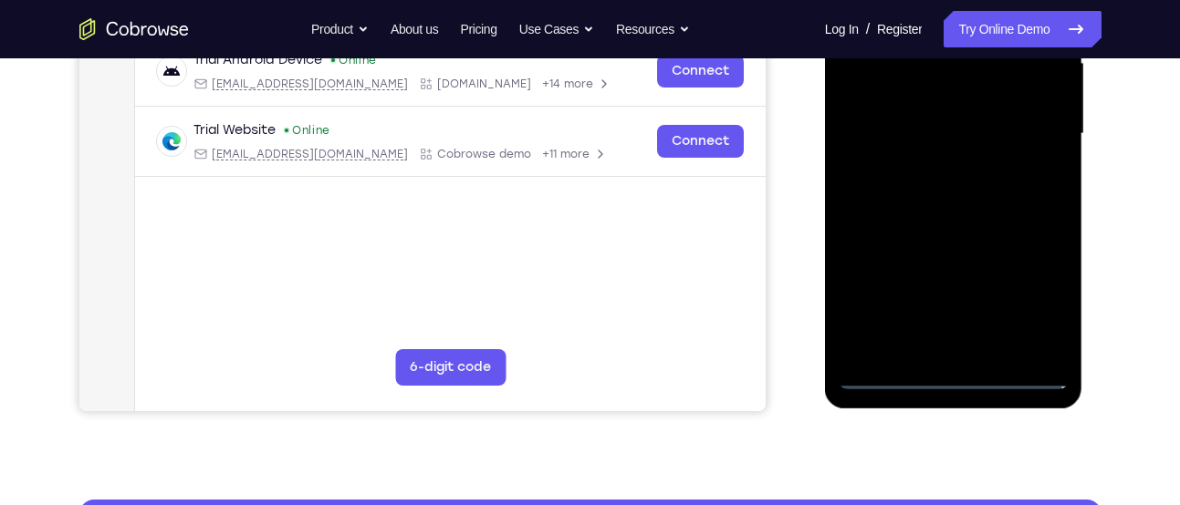
click at [1020, 375] on div at bounding box center [954, 134] width 230 height 511
click at [937, 252] on div at bounding box center [954, 134] width 230 height 511
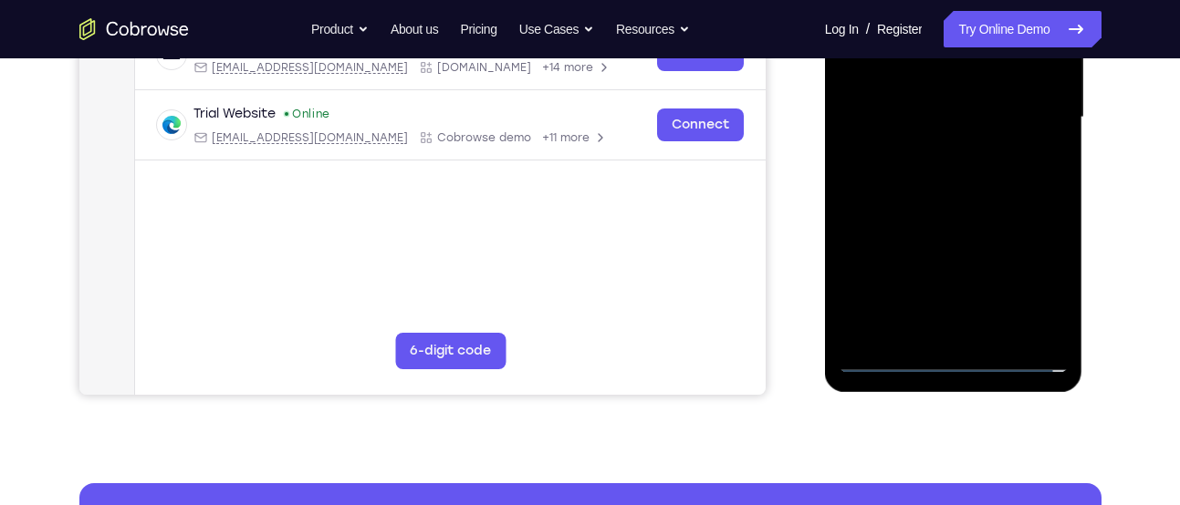
scroll to position [424, 0]
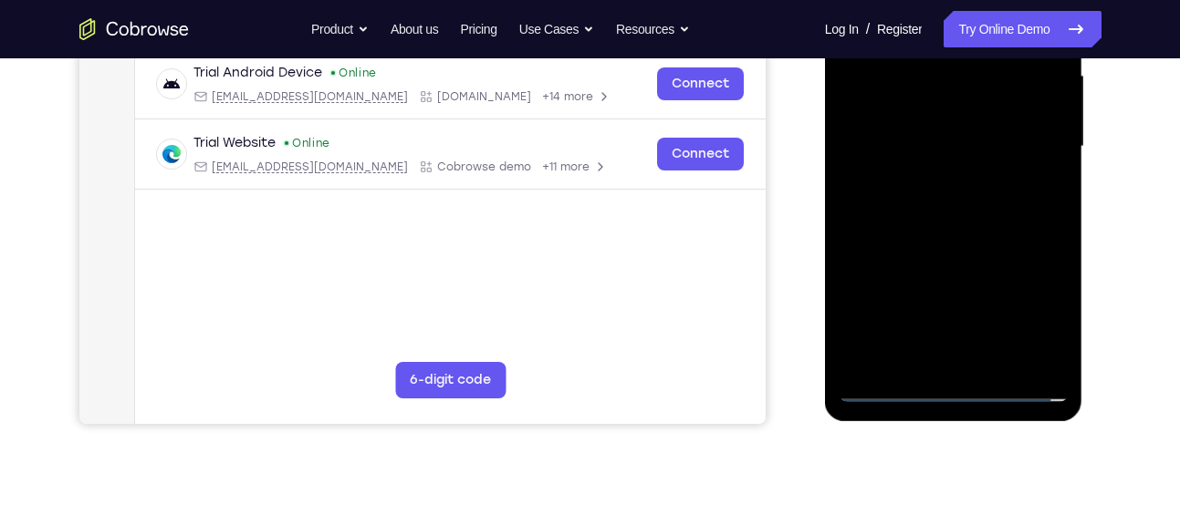
click at [1016, 305] on div at bounding box center [954, 146] width 230 height 511
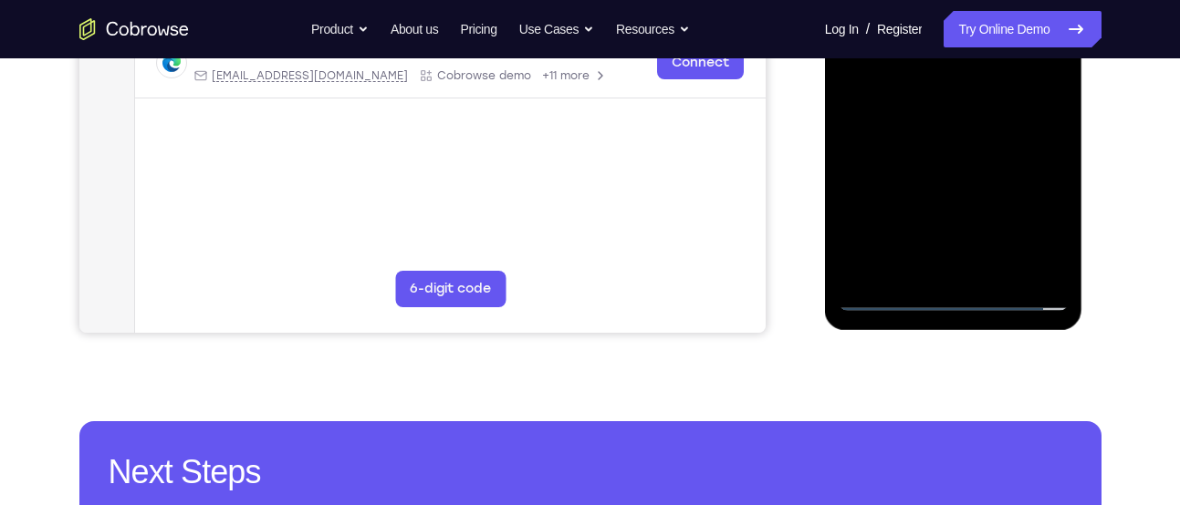
scroll to position [516, 0]
click at [1017, 291] on div at bounding box center [954, 54] width 230 height 511
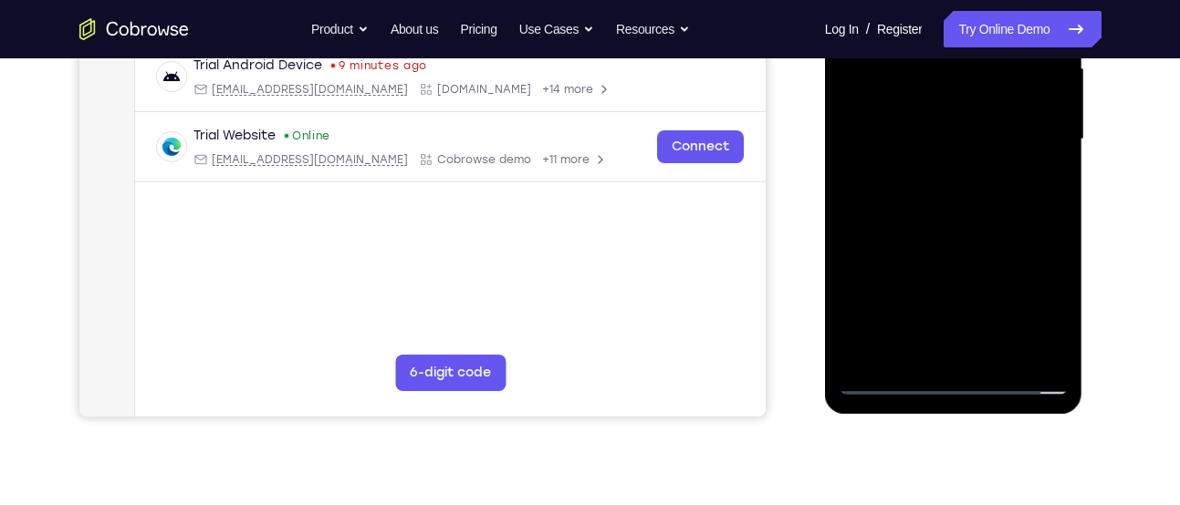
scroll to position [422, 0]
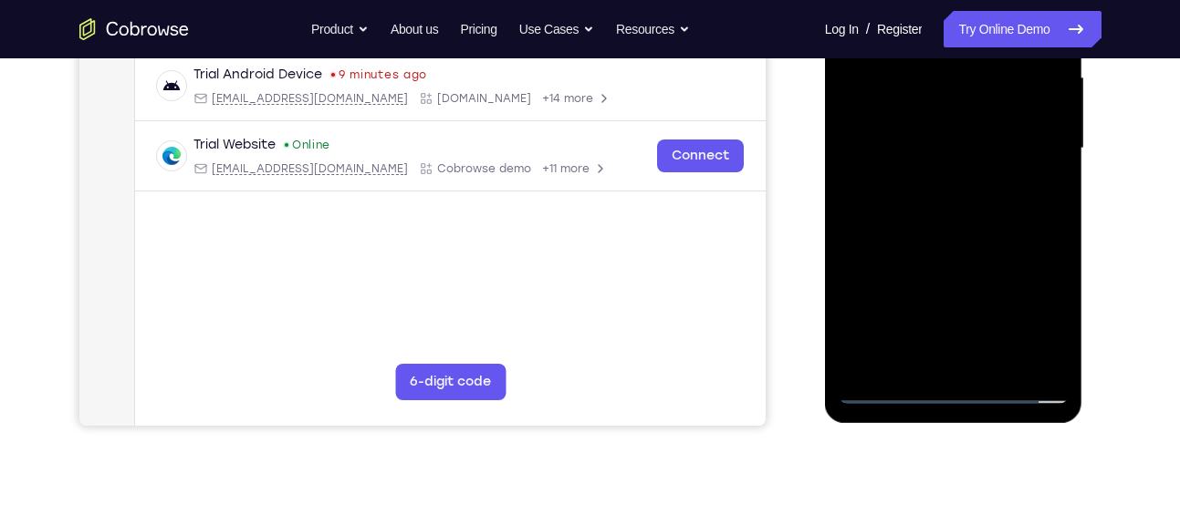
click at [960, 384] on div at bounding box center [954, 148] width 230 height 511
click at [954, 394] on div at bounding box center [954, 148] width 230 height 511
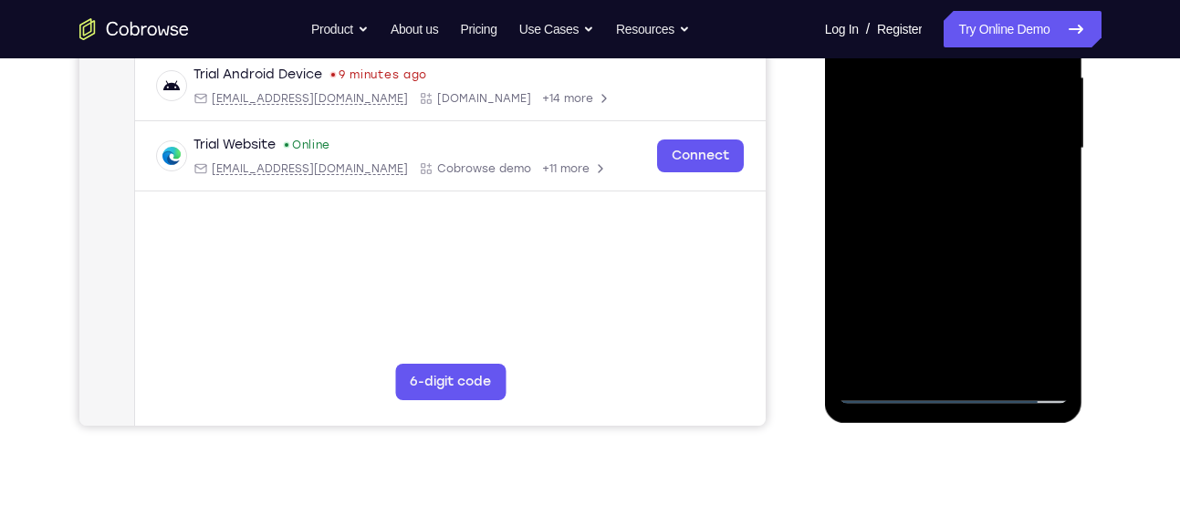
click at [954, 394] on div at bounding box center [954, 148] width 230 height 511
click at [1044, 288] on div at bounding box center [954, 148] width 230 height 511
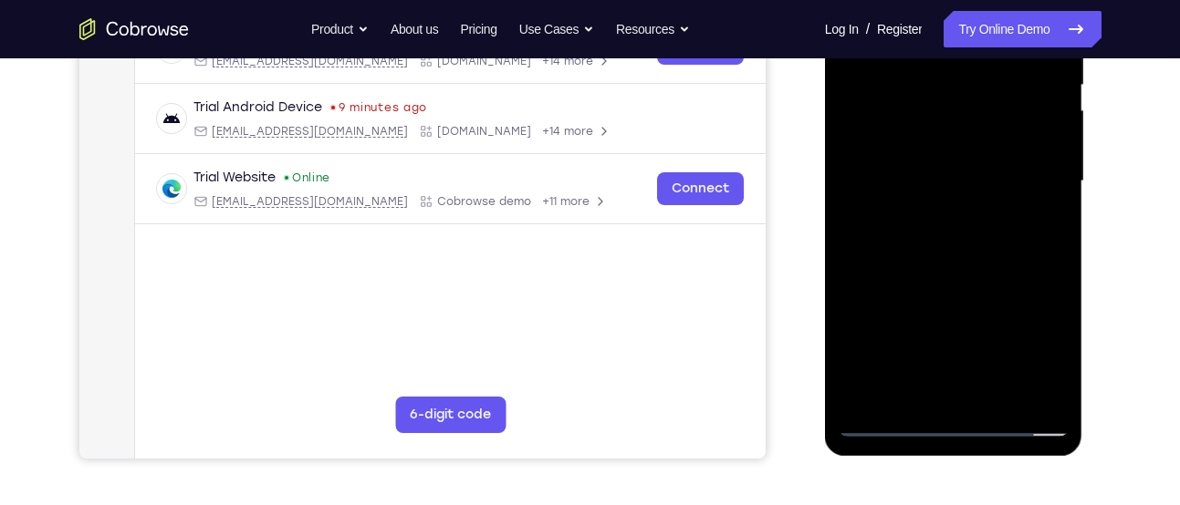
scroll to position [389, 0]
click at [1028, 346] on div at bounding box center [954, 182] width 230 height 511
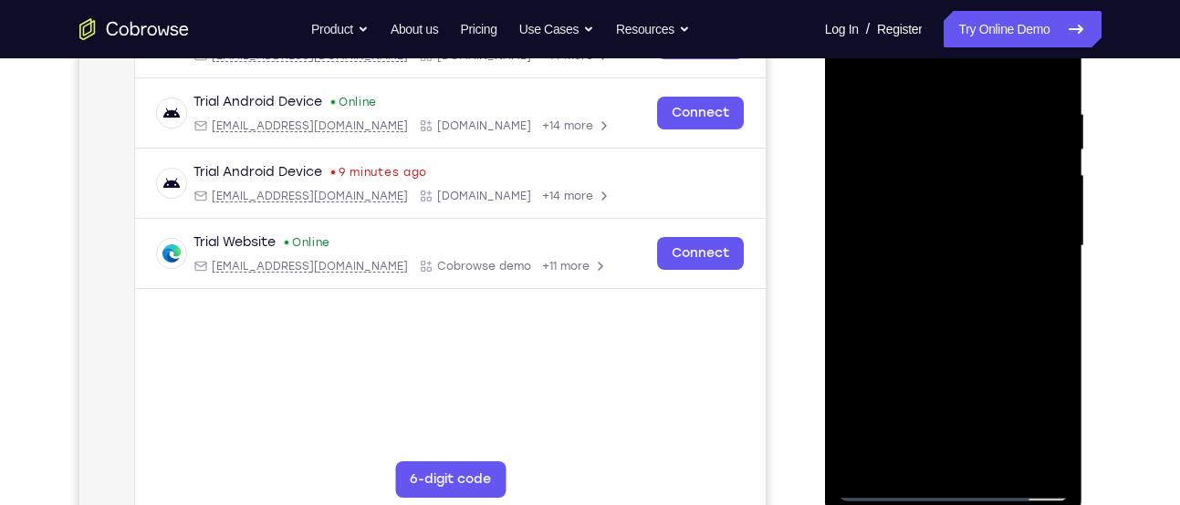
click at [941, 78] on div at bounding box center [954, 246] width 230 height 511
click at [1045, 241] on div at bounding box center [954, 246] width 230 height 511
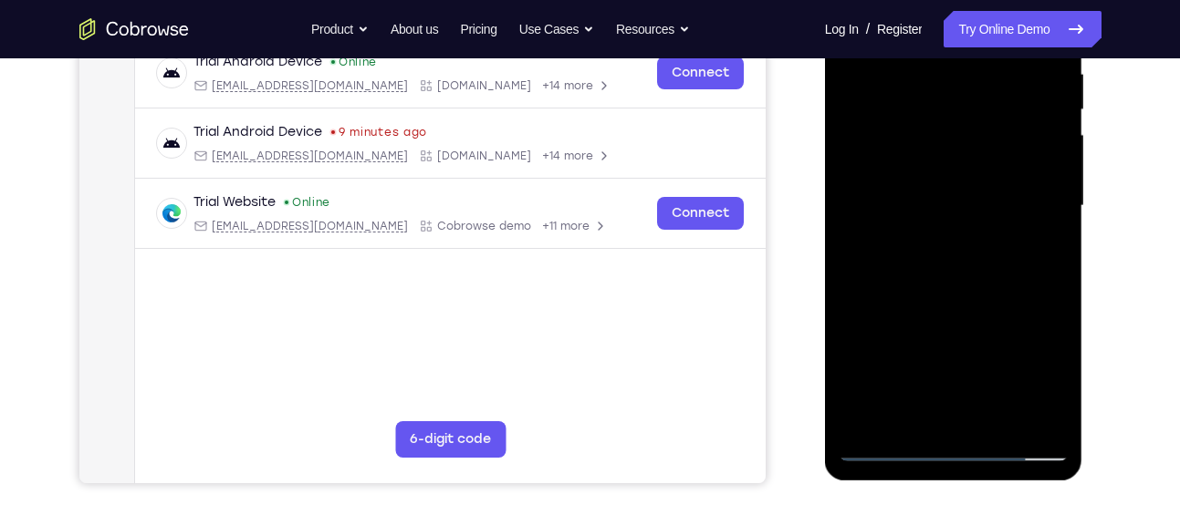
scroll to position [366, 0]
click at [933, 241] on div at bounding box center [954, 205] width 230 height 511
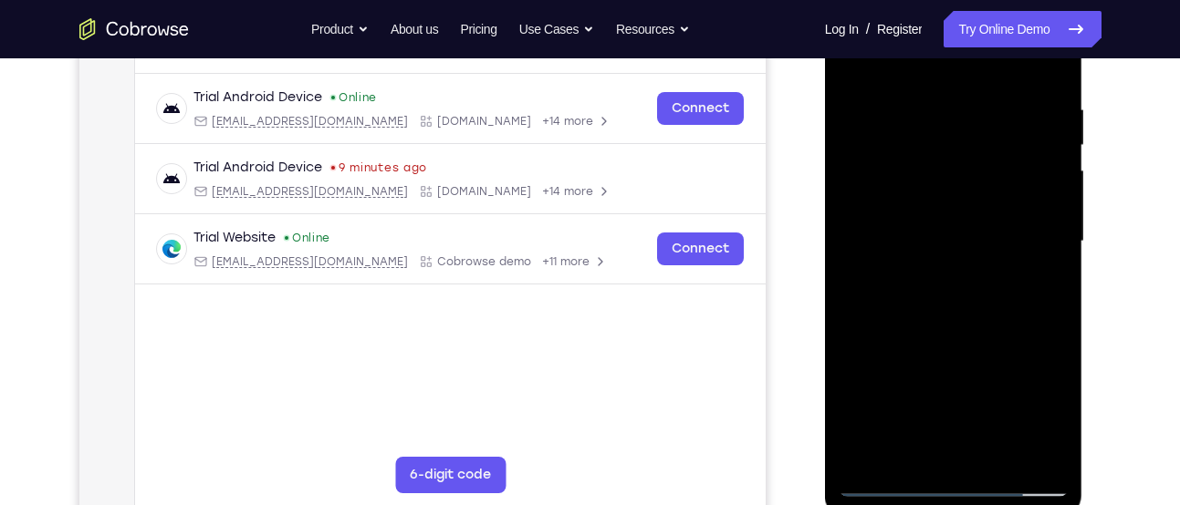
scroll to position [328, 0]
click at [960, 329] on div at bounding box center [954, 242] width 230 height 511
click at [969, 148] on div at bounding box center [954, 242] width 230 height 511
click at [939, 188] on div at bounding box center [954, 242] width 230 height 511
click at [934, 344] on div at bounding box center [954, 242] width 230 height 511
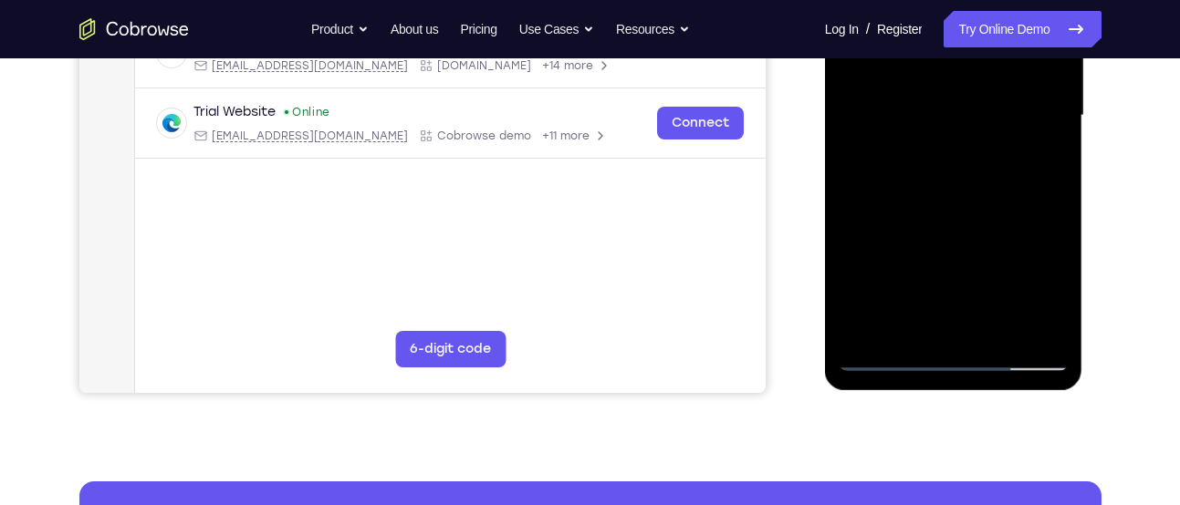
scroll to position [470, 0]
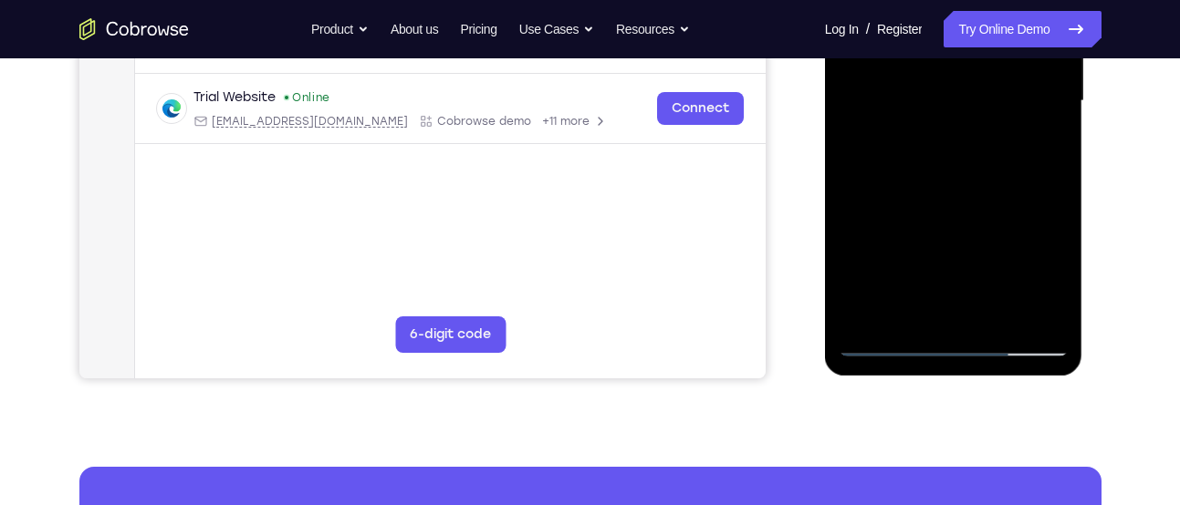
click at [966, 311] on div at bounding box center [954, 101] width 230 height 511
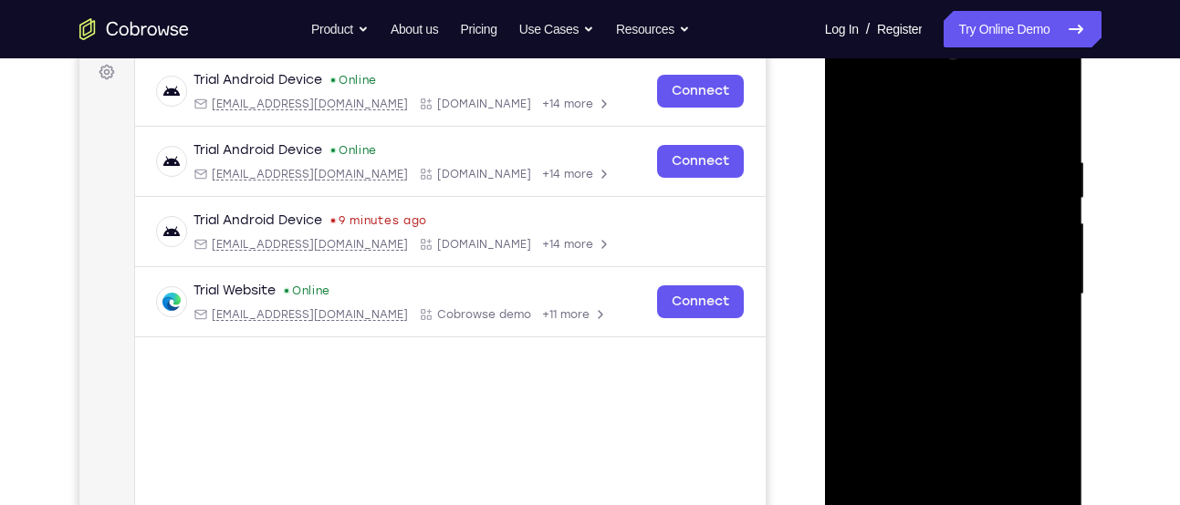
scroll to position [276, 0]
click at [929, 206] on div at bounding box center [954, 295] width 230 height 511
click at [912, 272] on div at bounding box center [954, 295] width 230 height 511
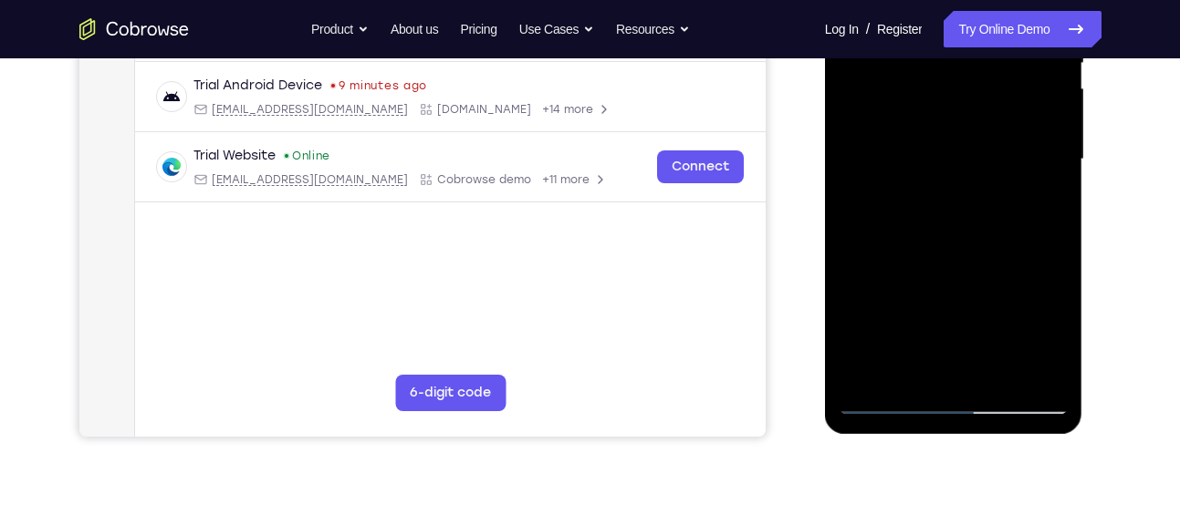
scroll to position [413, 0]
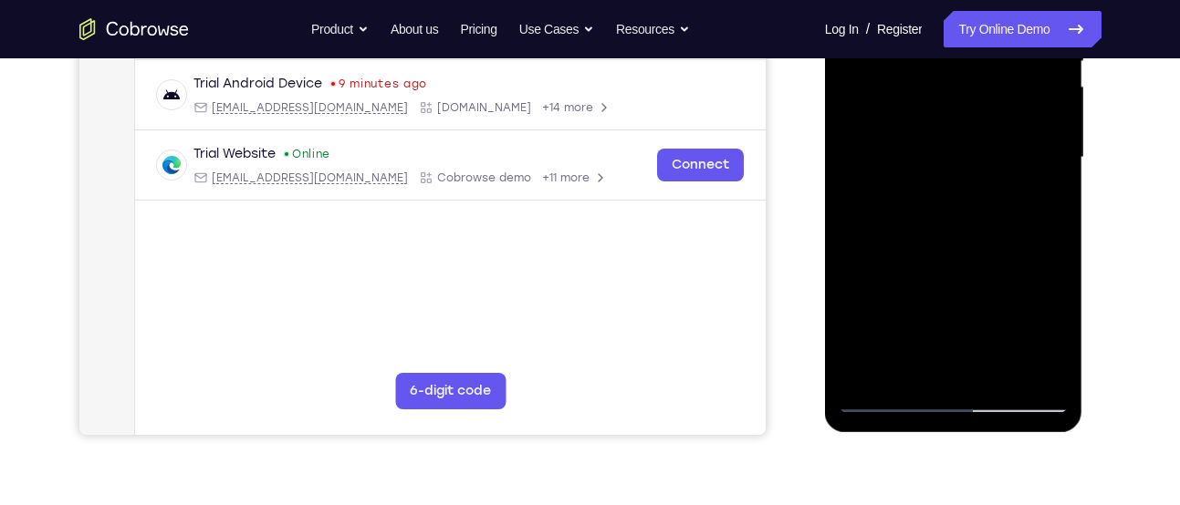
click at [966, 230] on div at bounding box center [954, 157] width 230 height 511
click at [999, 371] on div at bounding box center [954, 157] width 230 height 511
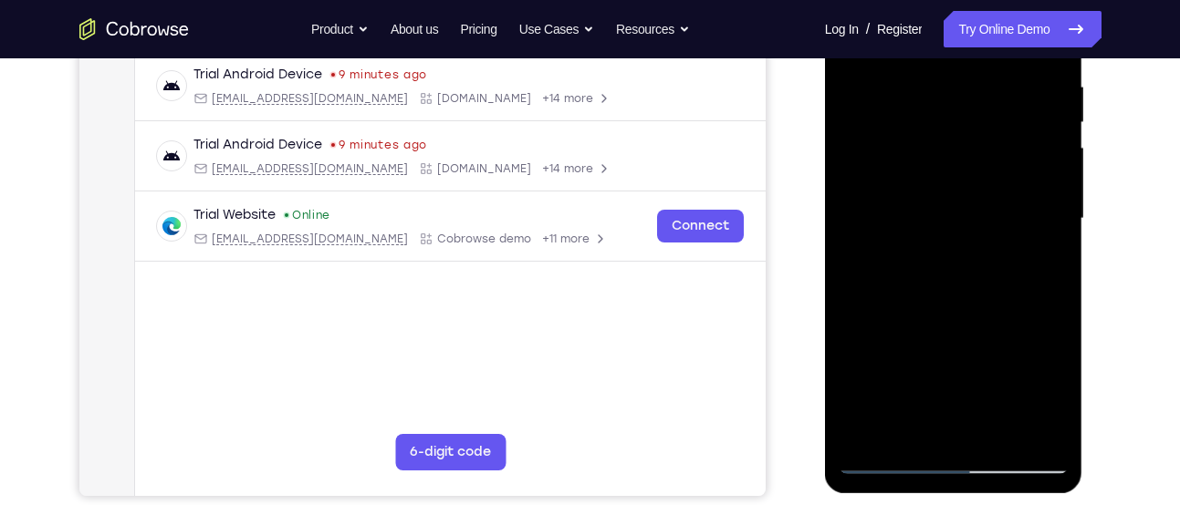
scroll to position [350, 0]
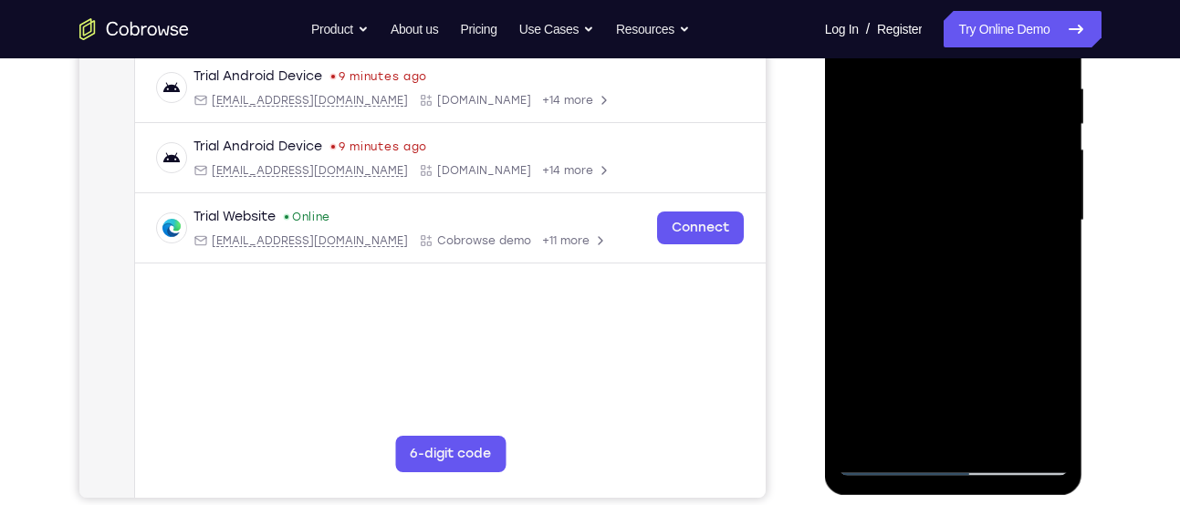
click at [944, 313] on div at bounding box center [954, 220] width 230 height 511
click at [924, 312] on div at bounding box center [954, 220] width 230 height 511
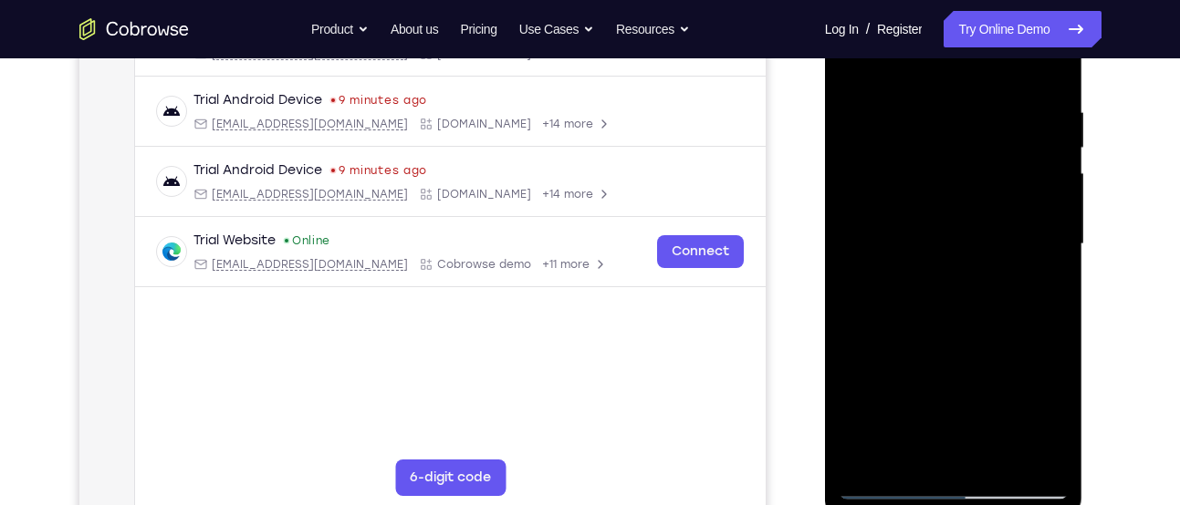
scroll to position [323, 0]
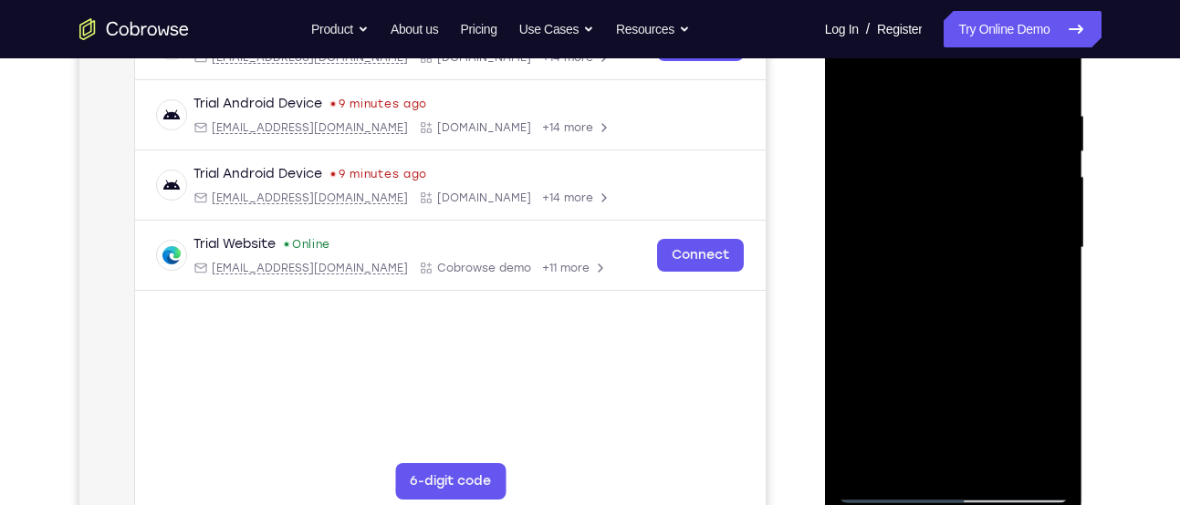
drag, startPoint x: 1051, startPoint y: 206, endPoint x: 1027, endPoint y: 401, distance: 196.7
click at [1027, 401] on div at bounding box center [954, 248] width 230 height 511
drag, startPoint x: 1026, startPoint y: 188, endPoint x: 1011, endPoint y: 457, distance: 269.6
click at [1011, 457] on div at bounding box center [954, 248] width 230 height 511
drag, startPoint x: 1027, startPoint y: 176, endPoint x: 1016, endPoint y: 423, distance: 247.5
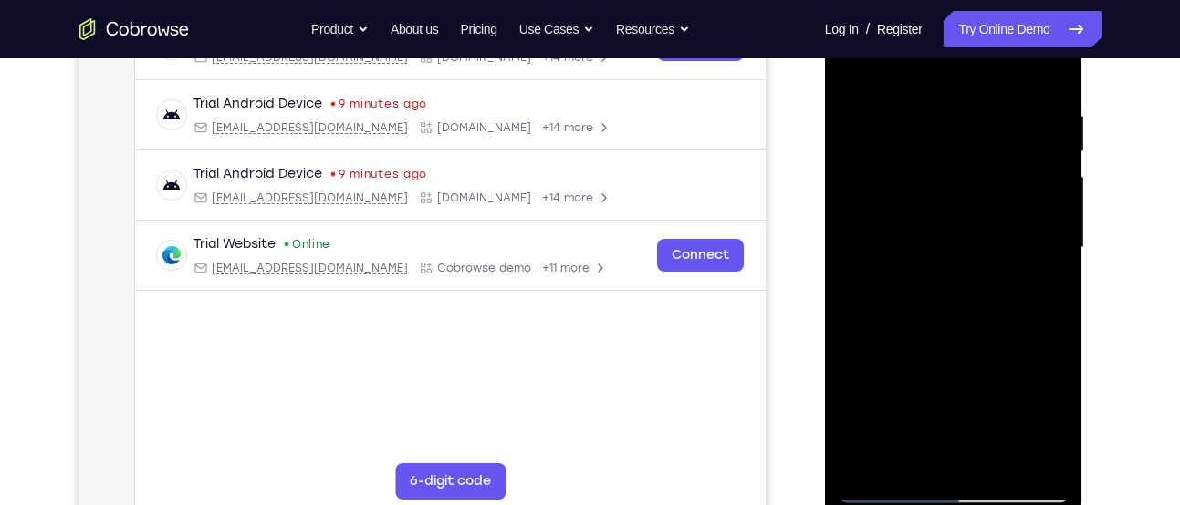
click at [1016, 423] on div at bounding box center [954, 248] width 230 height 511
drag, startPoint x: 1034, startPoint y: 151, endPoint x: 1049, endPoint y: 51, distance: 101.6
click at [1049, 51] on div at bounding box center [954, 248] width 230 height 511
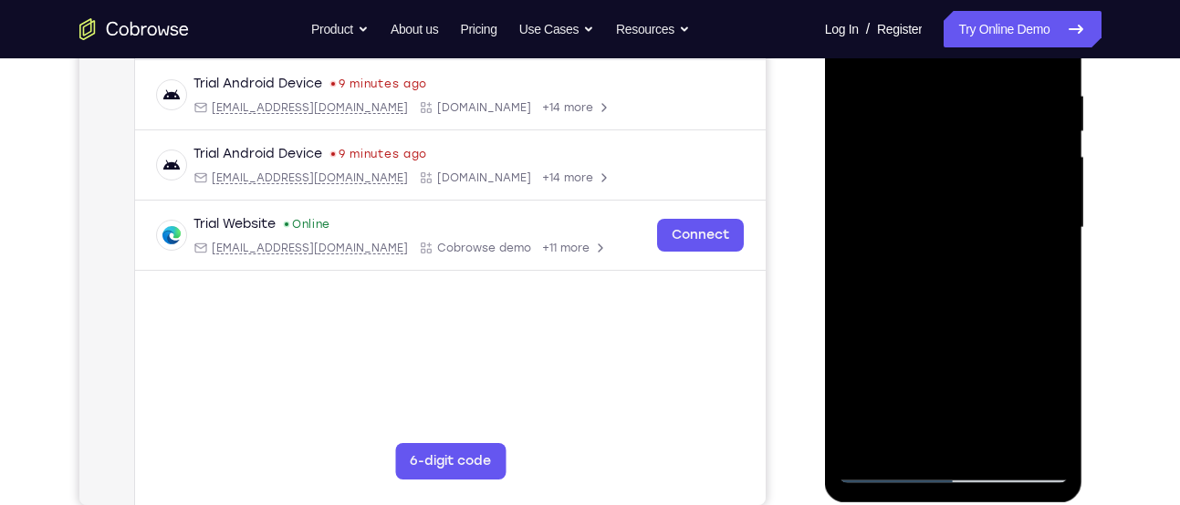
scroll to position [341, 0]
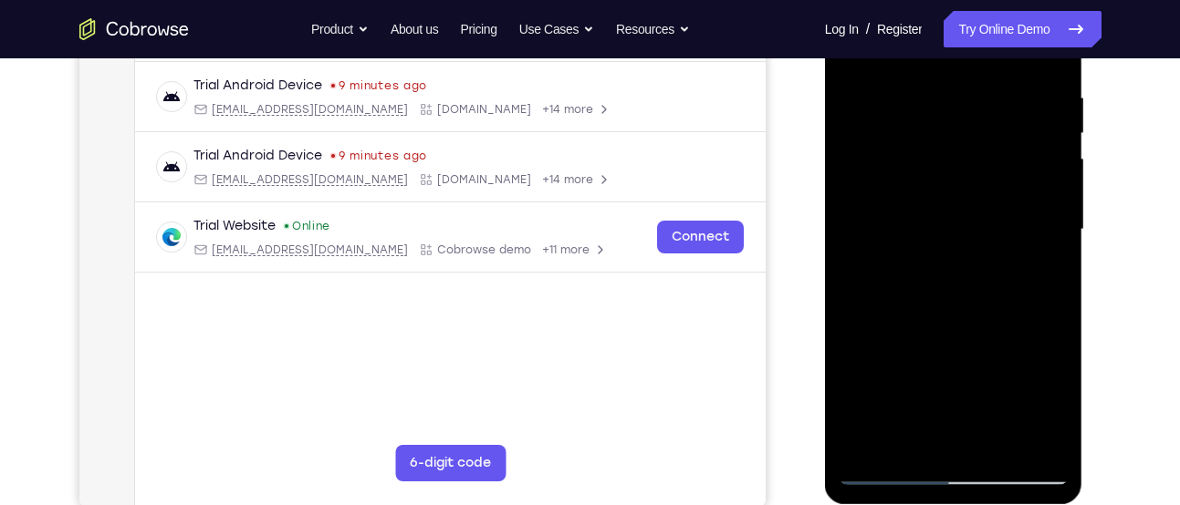
drag, startPoint x: 1025, startPoint y: 324, endPoint x: 1037, endPoint y: 74, distance: 250.3
click at [1037, 74] on div at bounding box center [954, 229] width 230 height 511
drag, startPoint x: 1037, startPoint y: 294, endPoint x: 1037, endPoint y: 458, distance: 164.2
click at [1037, 458] on div at bounding box center [954, 229] width 230 height 511
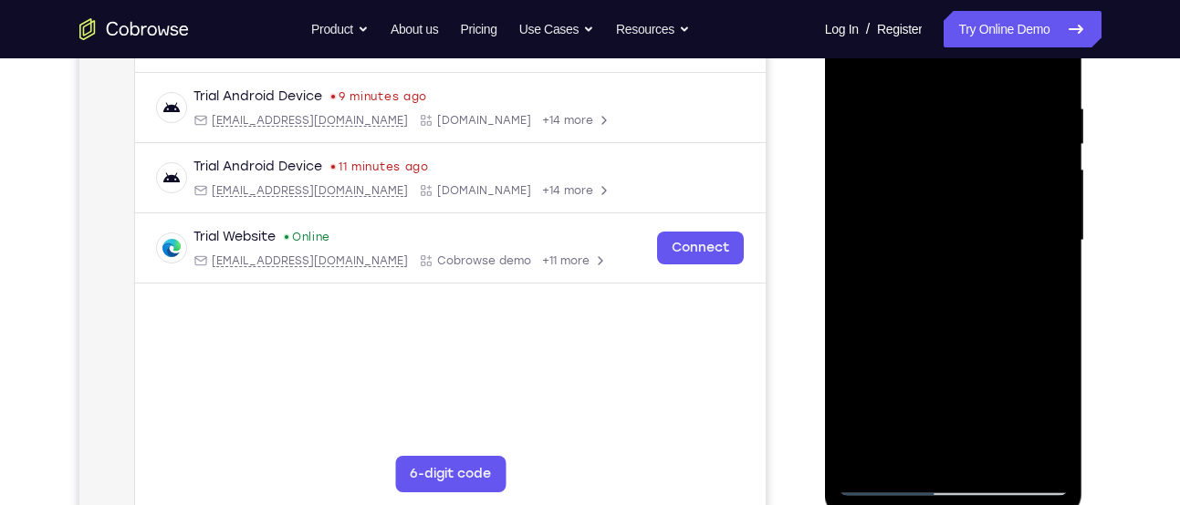
scroll to position [328, 0]
drag, startPoint x: 1021, startPoint y: 296, endPoint x: 1048, endPoint y: 84, distance: 213.5
click at [1048, 84] on div at bounding box center [954, 242] width 230 height 511
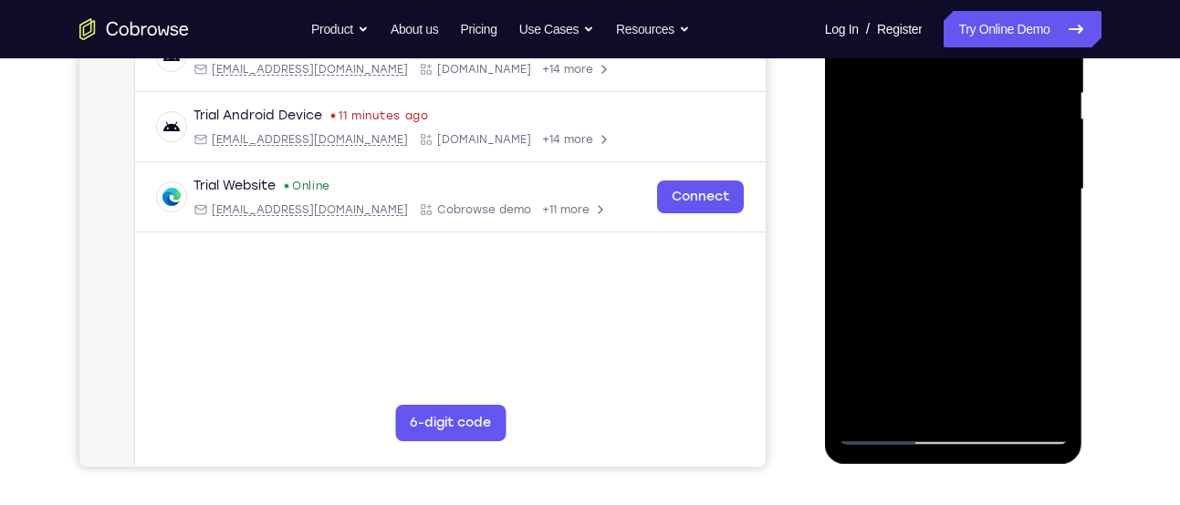
scroll to position [384, 0]
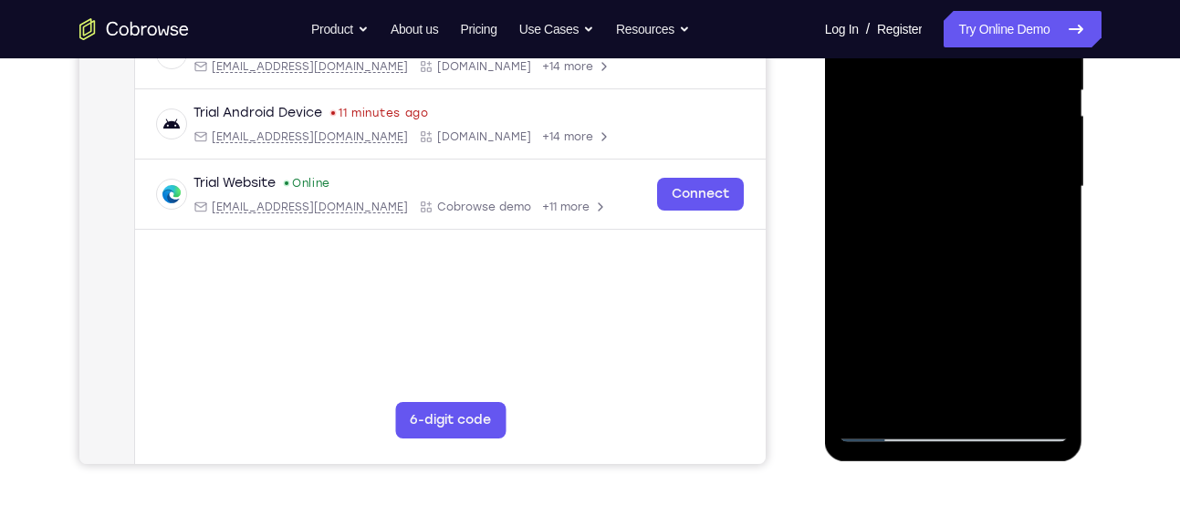
drag, startPoint x: 1036, startPoint y: 225, endPoint x: 1040, endPoint y: 177, distance: 48.6
click at [1040, 177] on div at bounding box center [954, 187] width 230 height 511
drag, startPoint x: 1029, startPoint y: 262, endPoint x: 1037, endPoint y: 178, distance: 84.3
click at [1037, 178] on div at bounding box center [954, 187] width 230 height 511
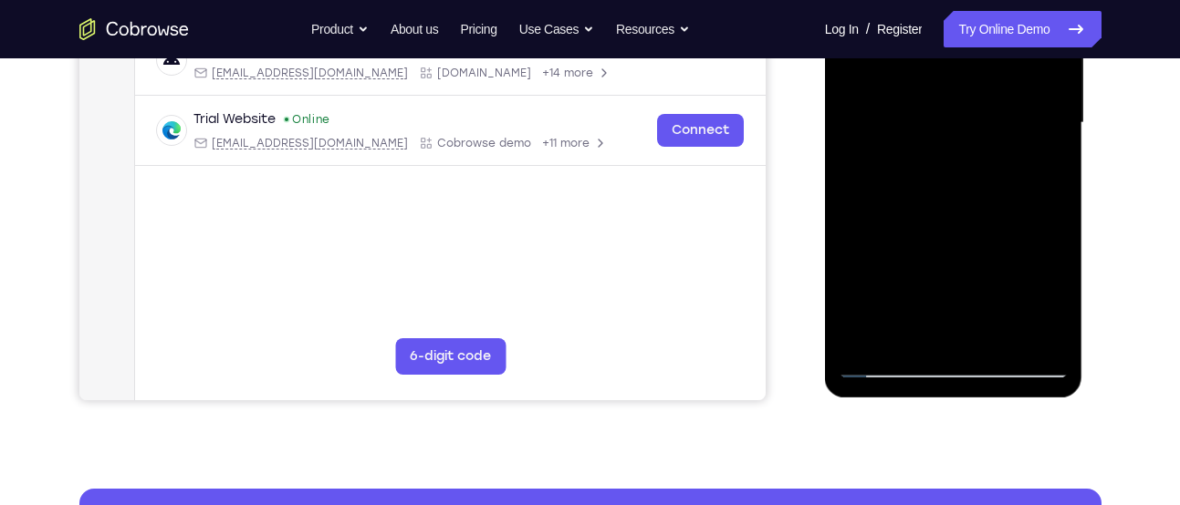
scroll to position [449, 0]
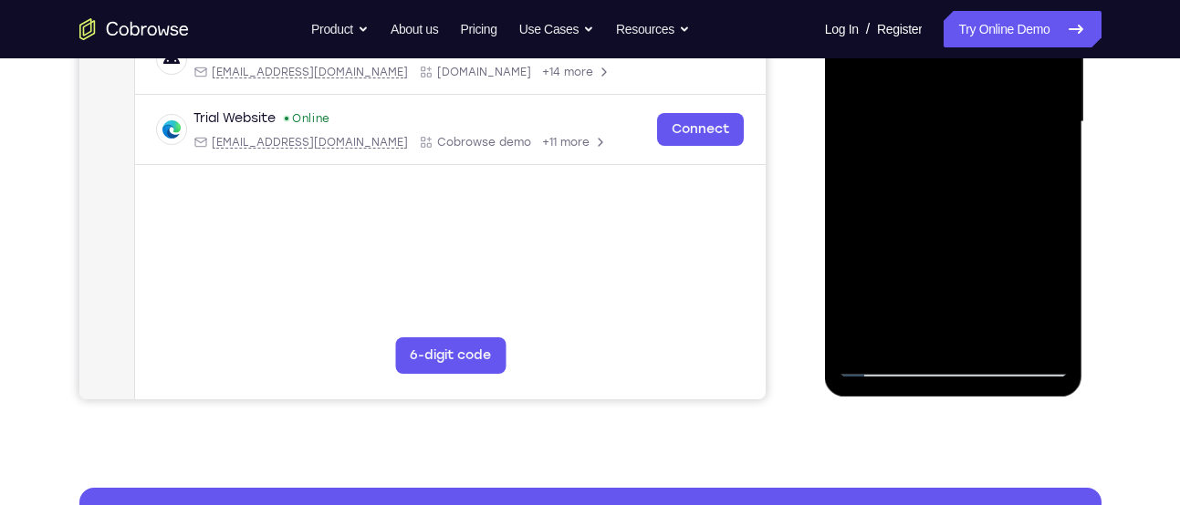
drag, startPoint x: 1036, startPoint y: 281, endPoint x: 1054, endPoint y: 184, distance: 98.4
click at [1054, 184] on div at bounding box center [954, 122] width 230 height 511
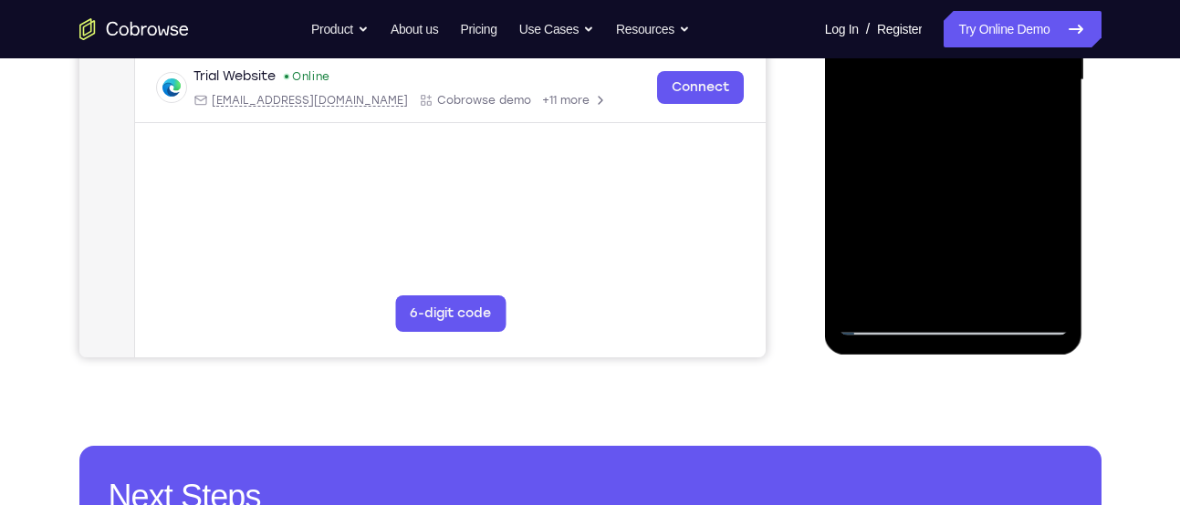
drag, startPoint x: 1028, startPoint y: 248, endPoint x: 1043, endPoint y: 154, distance: 95.1
click at [1043, 154] on div at bounding box center [954, 80] width 230 height 511
drag, startPoint x: 1037, startPoint y: 220, endPoint x: 1048, endPoint y: 130, distance: 90.2
click at [1048, 130] on div at bounding box center [954, 80] width 230 height 511
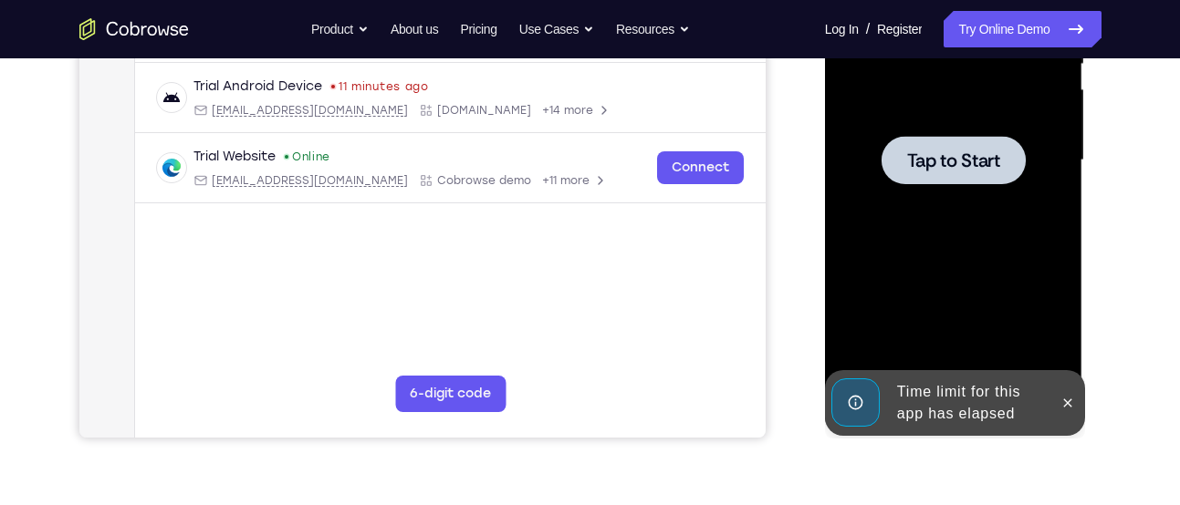
scroll to position [409, 0]
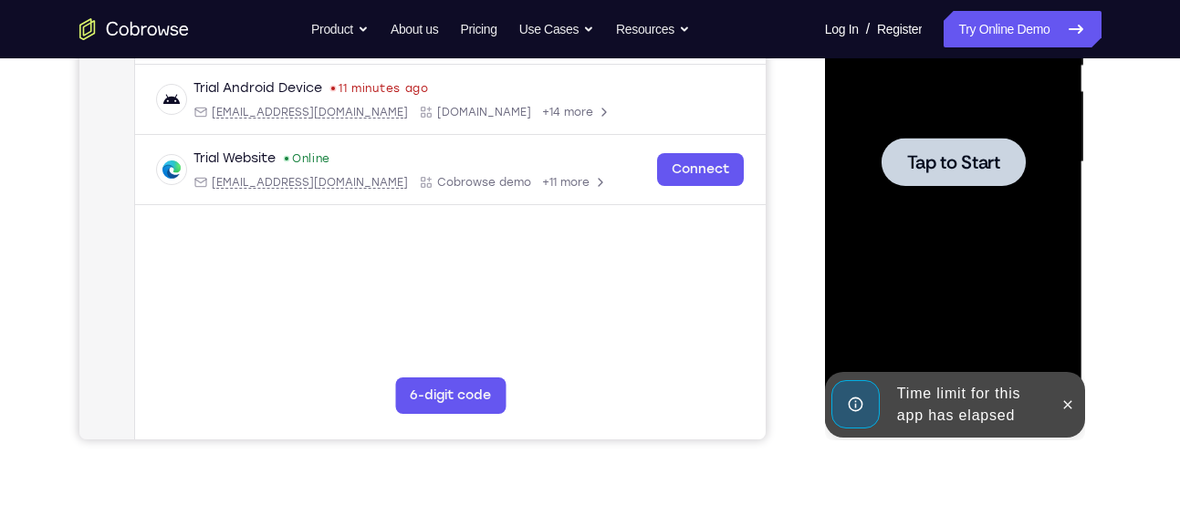
click at [922, 156] on span "Tap to Start" at bounding box center [953, 162] width 93 height 18
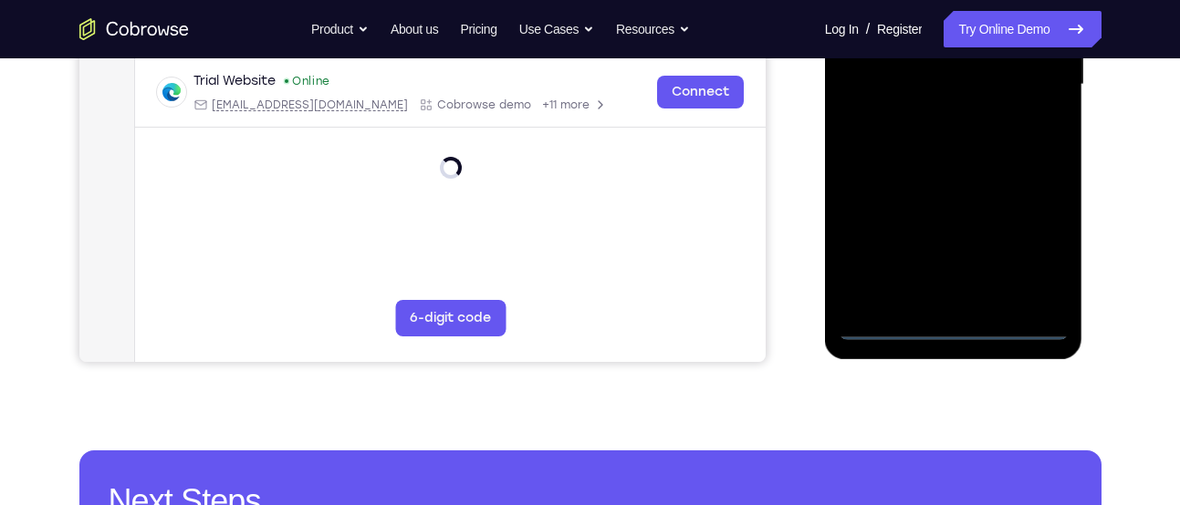
scroll to position [510, 0]
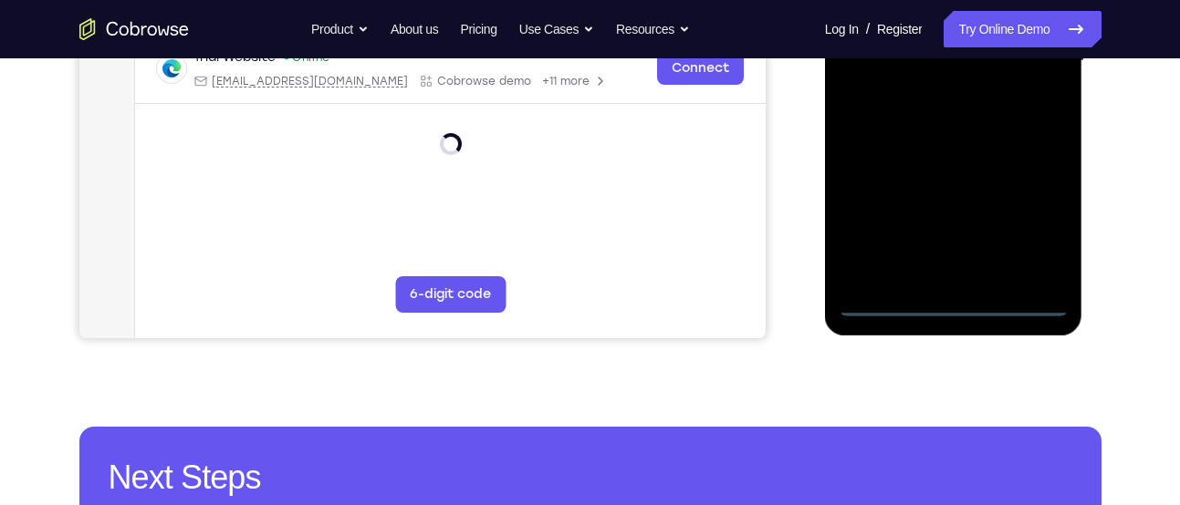
click at [1019, 297] on div at bounding box center [954, 61] width 230 height 511
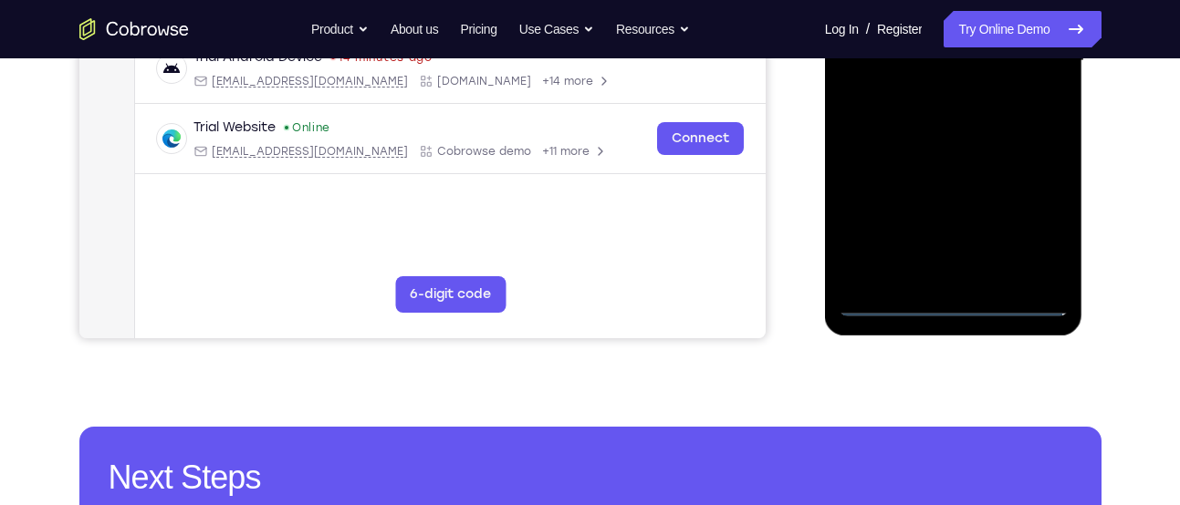
drag, startPoint x: 941, startPoint y: 214, endPoint x: 1090, endPoint y: 206, distance: 149.8
click at [1085, 206] on html "Online web based iOS Simulators and Android Emulators. Run iPhone, iPad, Mobile…" at bounding box center [955, 65] width 260 height 547
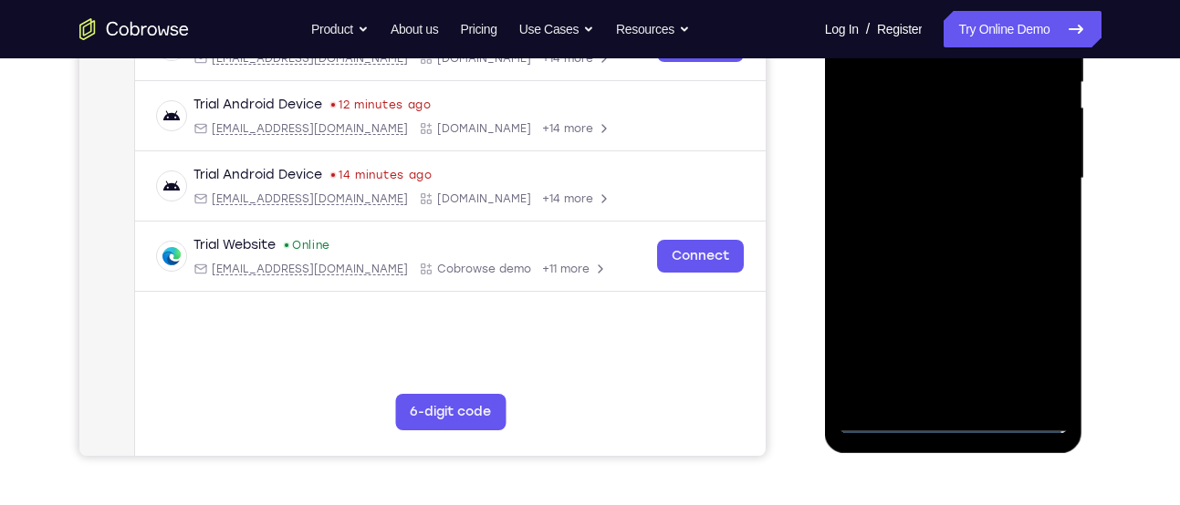
click at [891, 173] on div at bounding box center [954, 178] width 230 height 511
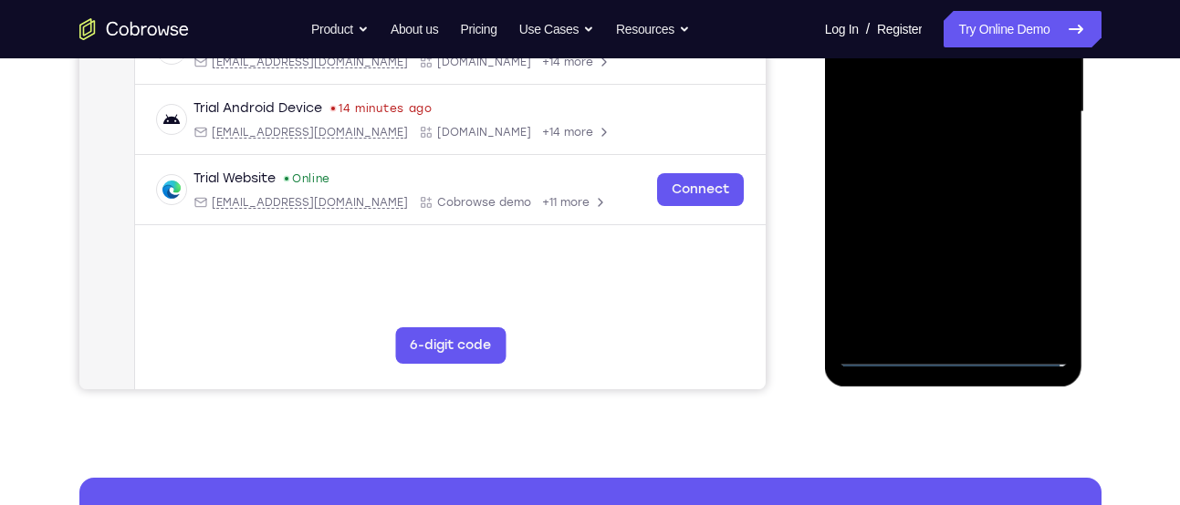
scroll to position [462, 0]
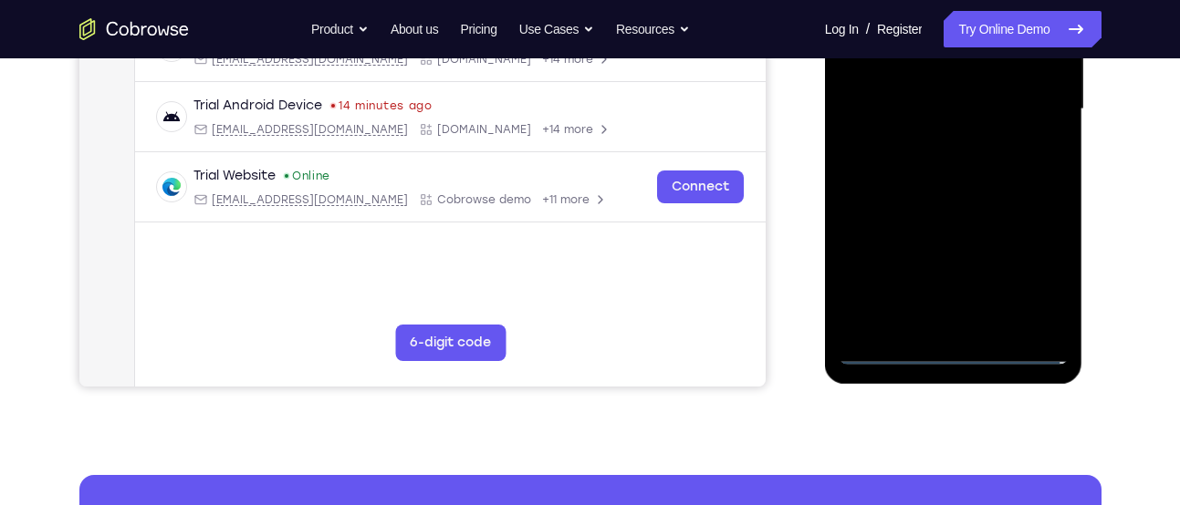
click at [1024, 267] on div at bounding box center [954, 109] width 230 height 511
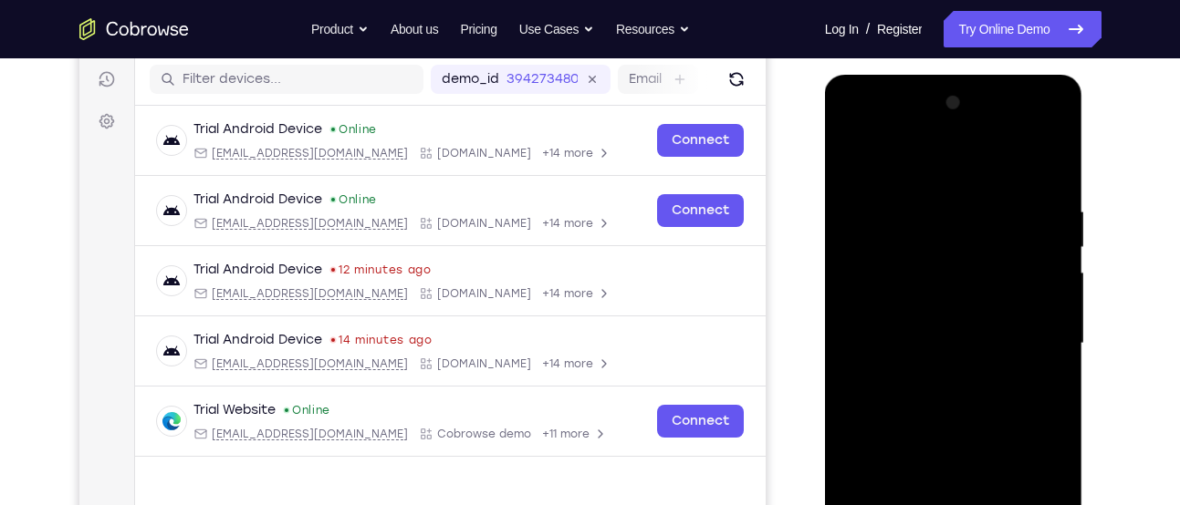
scroll to position [226, 0]
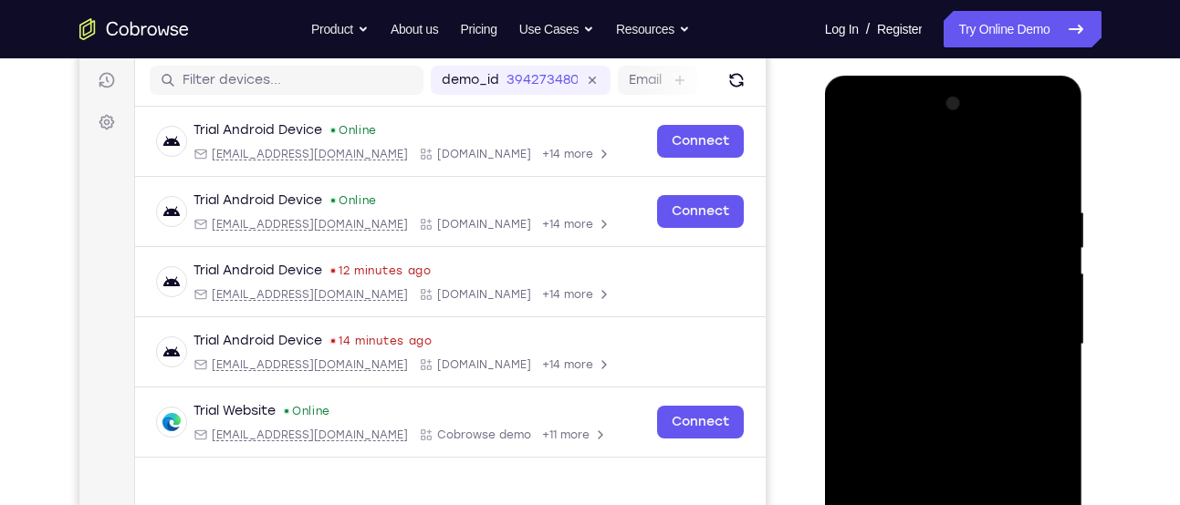
click at [965, 181] on div at bounding box center [954, 344] width 230 height 511
click at [1021, 331] on div at bounding box center [954, 344] width 230 height 511
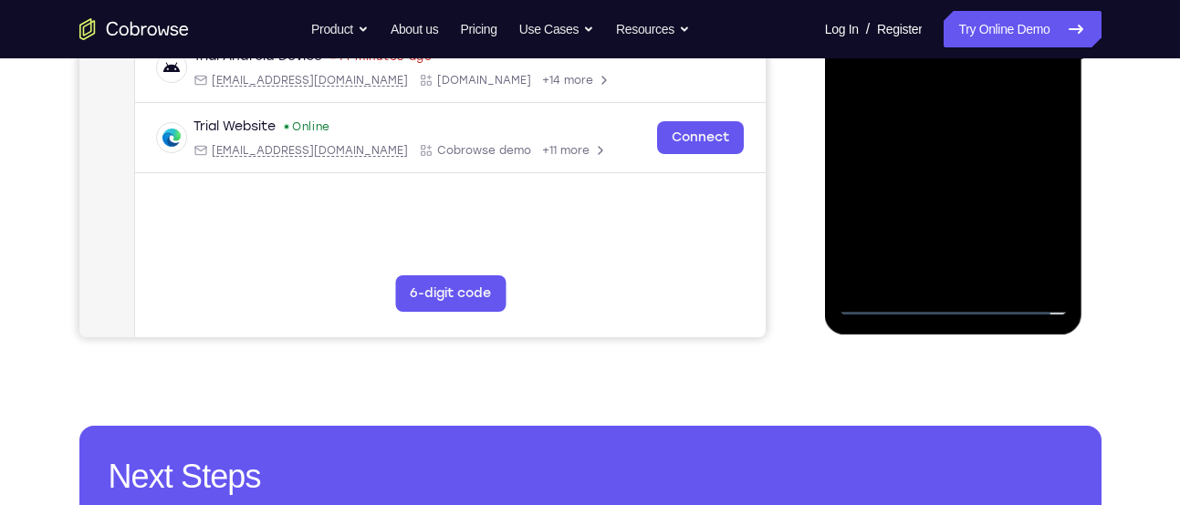
scroll to position [517, 0]
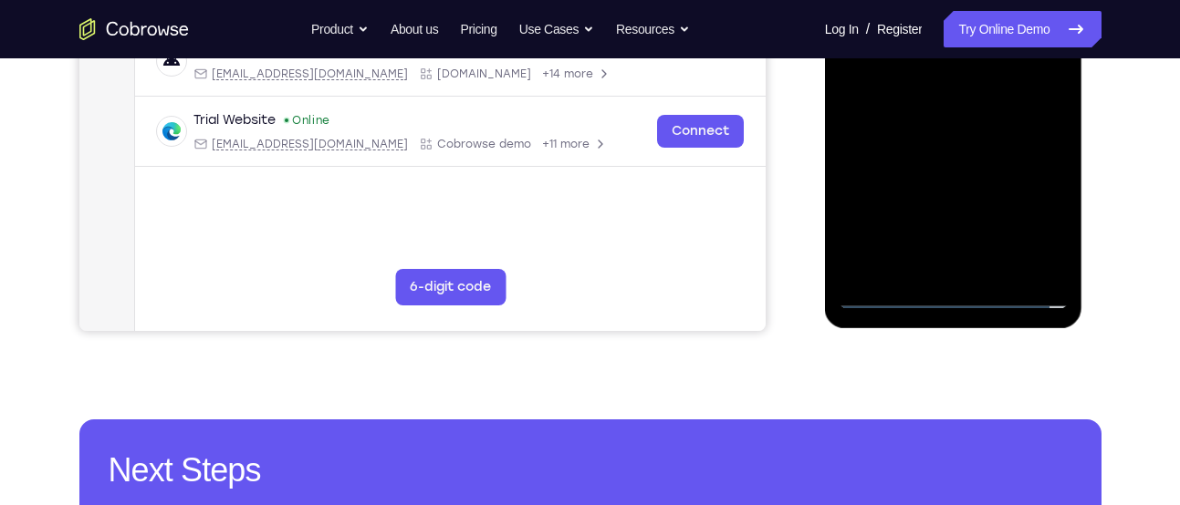
click at [965, 266] on div at bounding box center [954, 53] width 230 height 511
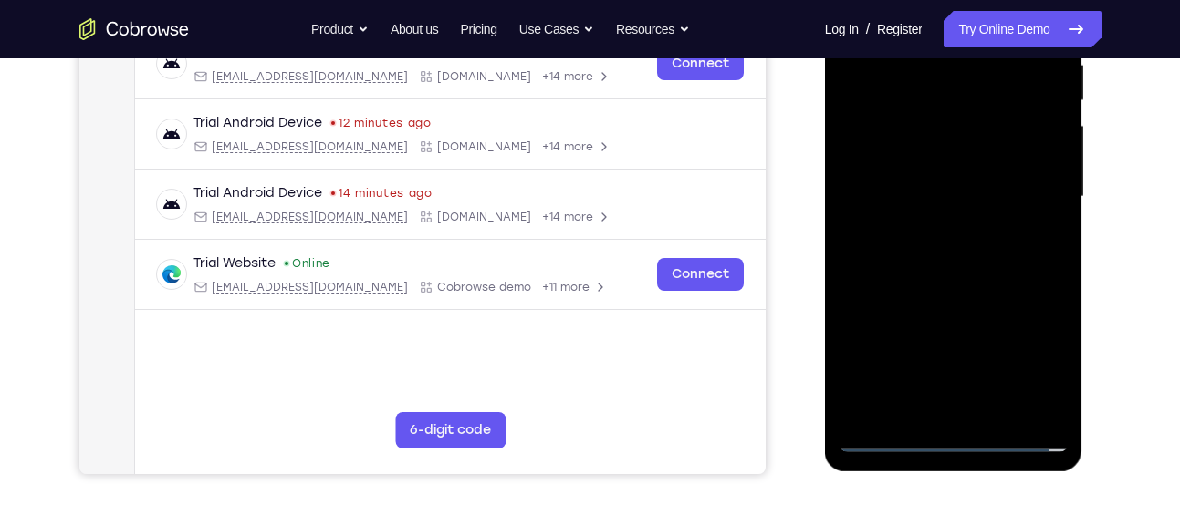
scroll to position [354, 0]
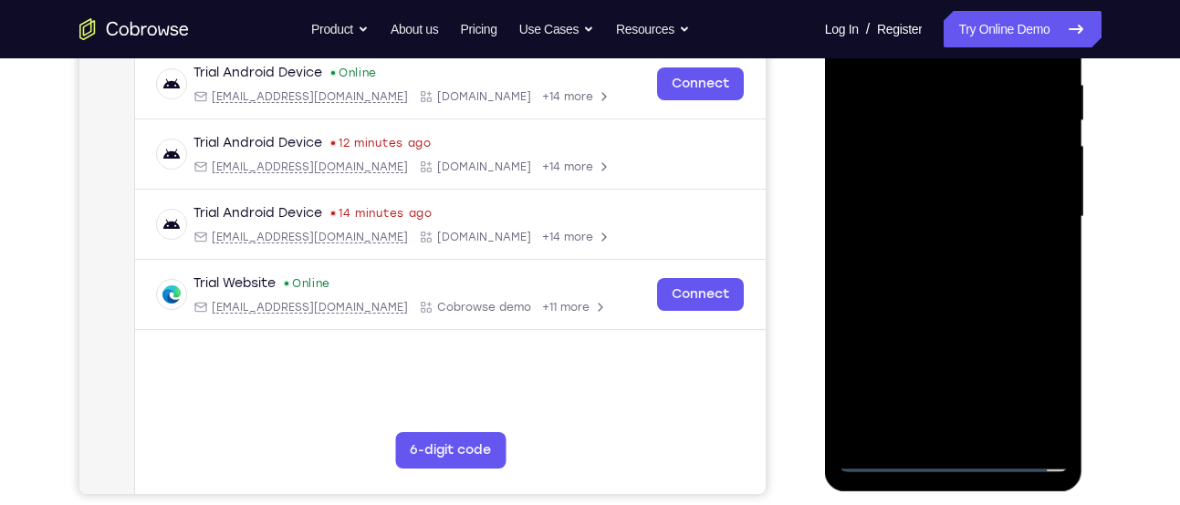
click at [944, 302] on div at bounding box center [954, 217] width 230 height 511
click at [933, 135] on div at bounding box center [954, 217] width 230 height 511
click at [927, 174] on div at bounding box center [954, 217] width 230 height 511
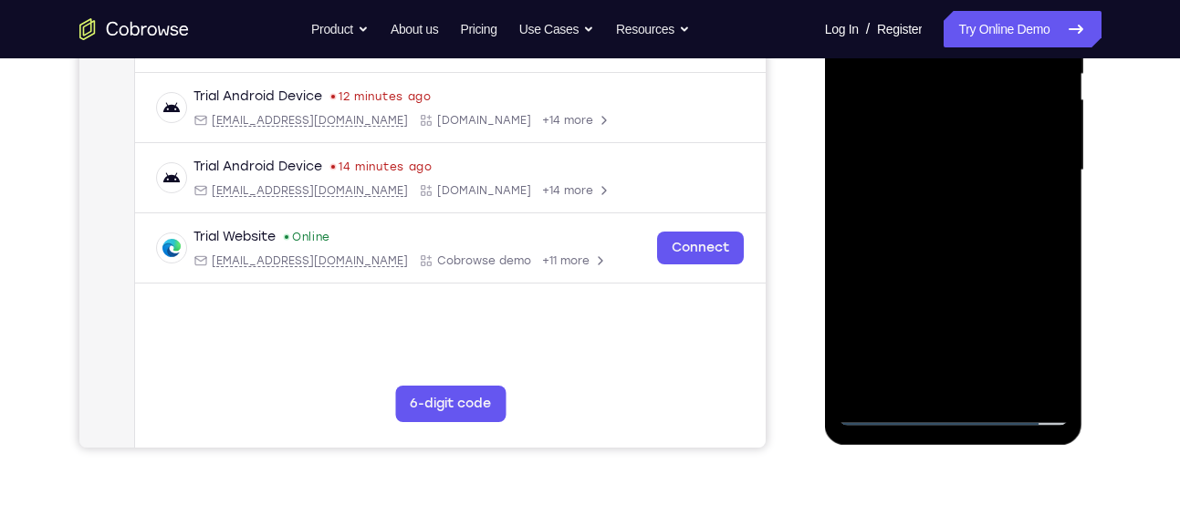
scroll to position [409, 0]
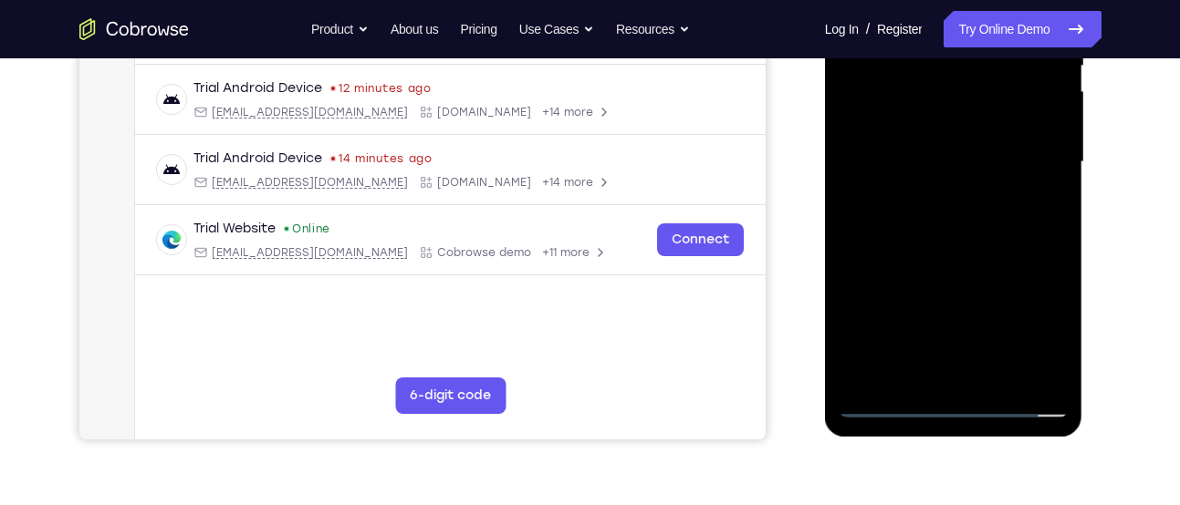
click at [982, 253] on div at bounding box center [954, 162] width 230 height 511
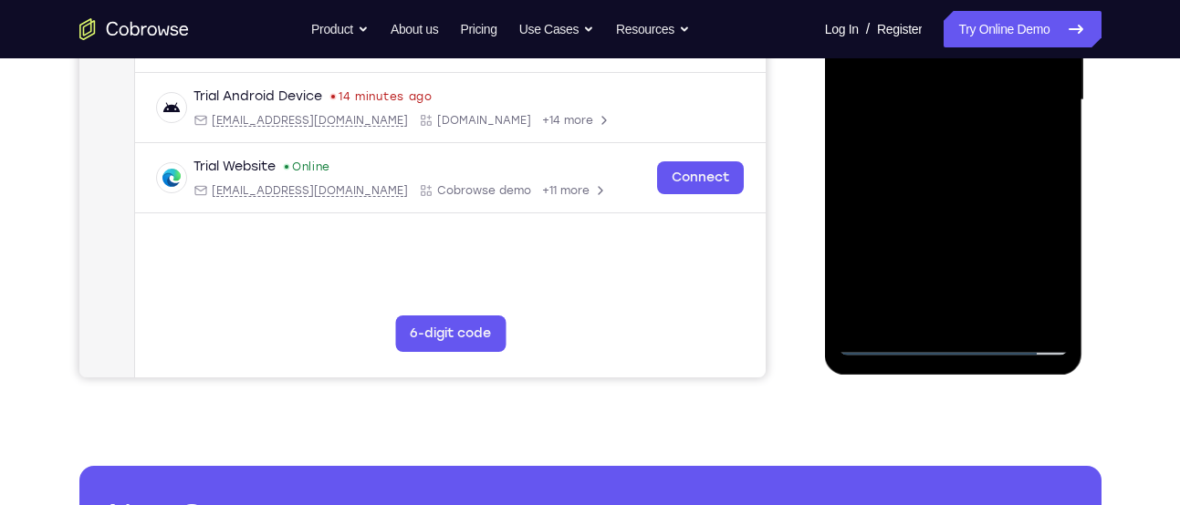
scroll to position [474, 0]
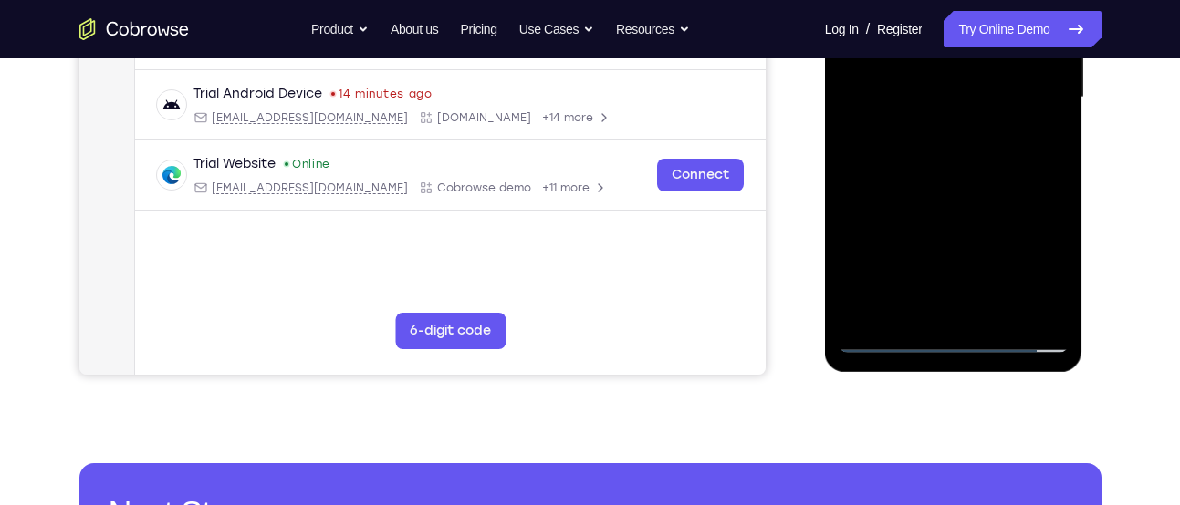
click at [973, 320] on div at bounding box center [954, 97] width 230 height 511
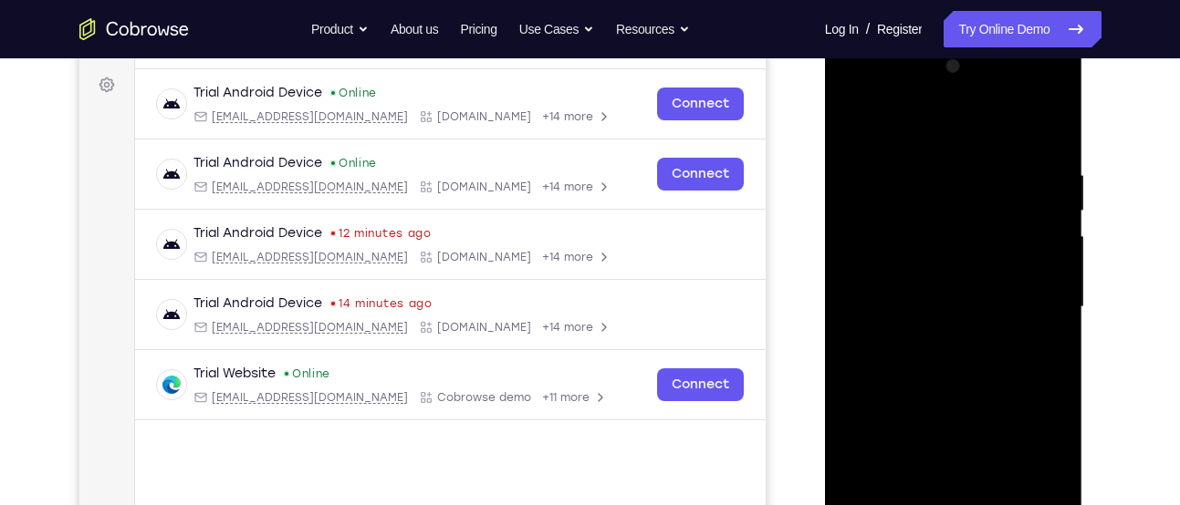
scroll to position [237, 0]
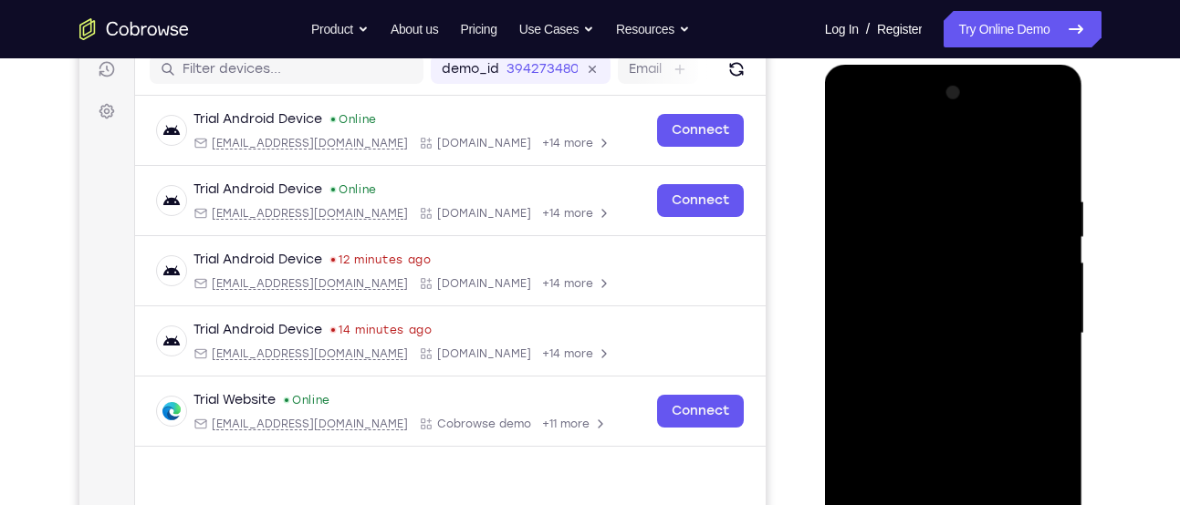
click at [922, 311] on div at bounding box center [954, 333] width 230 height 511
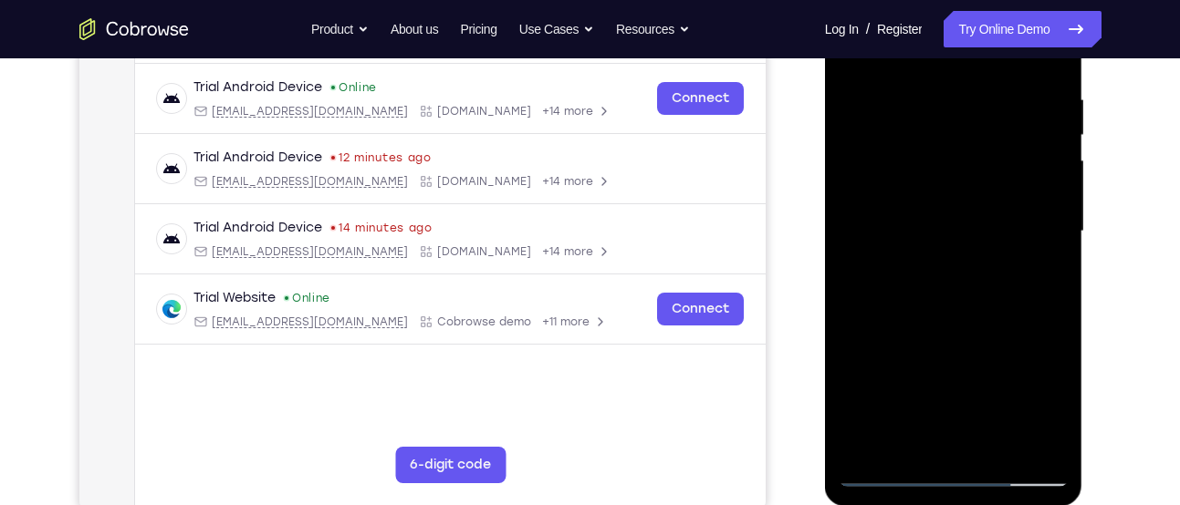
scroll to position [341, 0]
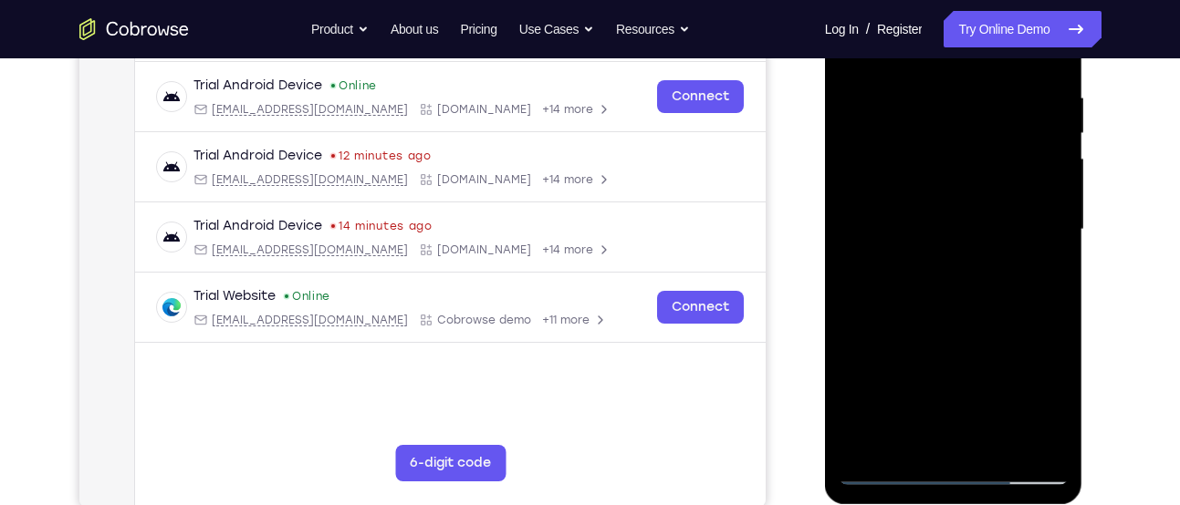
click at [959, 303] on div at bounding box center [954, 229] width 230 height 511
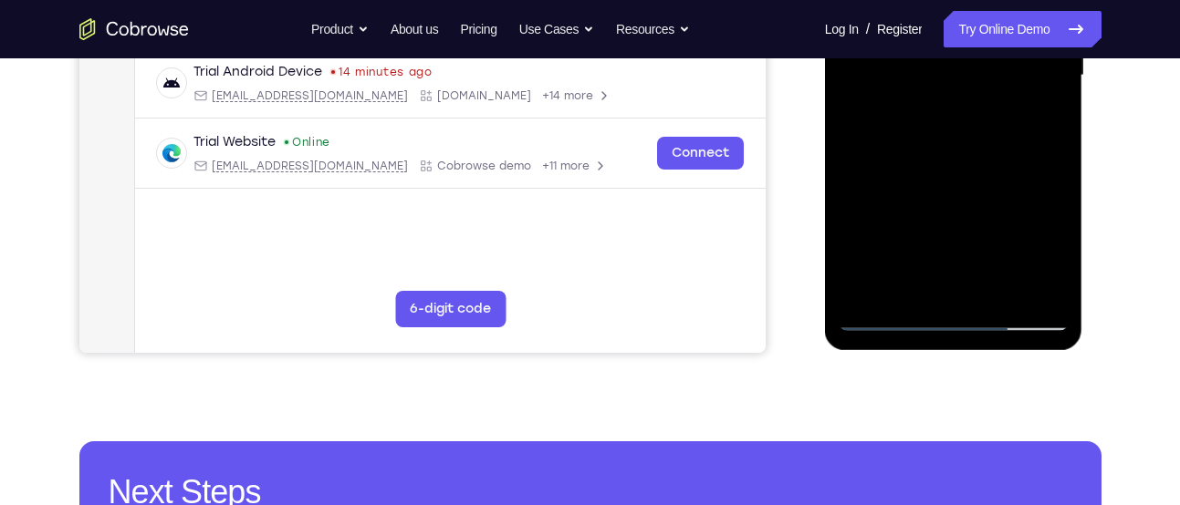
scroll to position [496, 0]
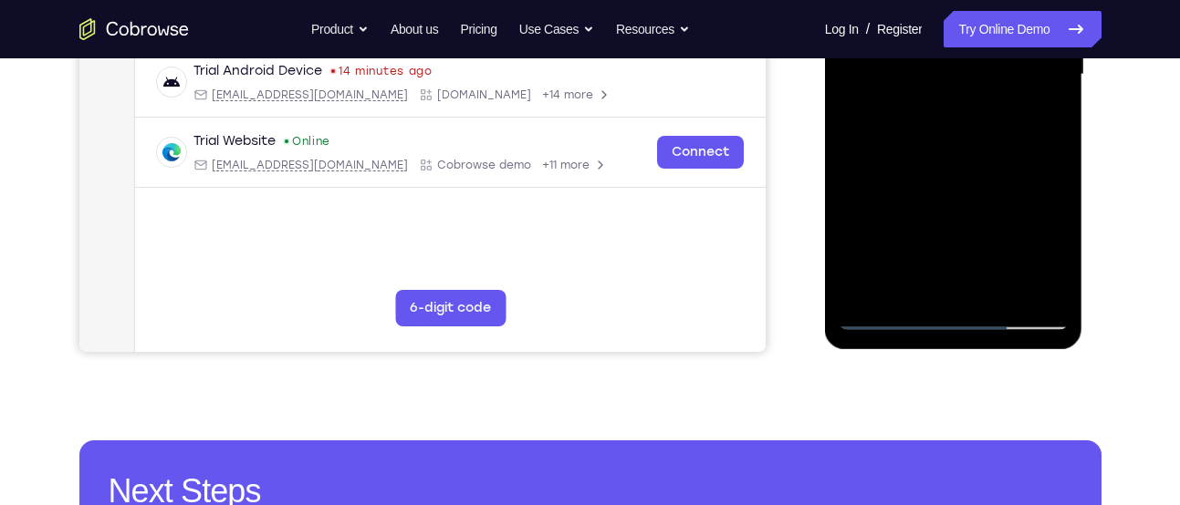
click at [1059, 265] on div at bounding box center [954, 74] width 230 height 511
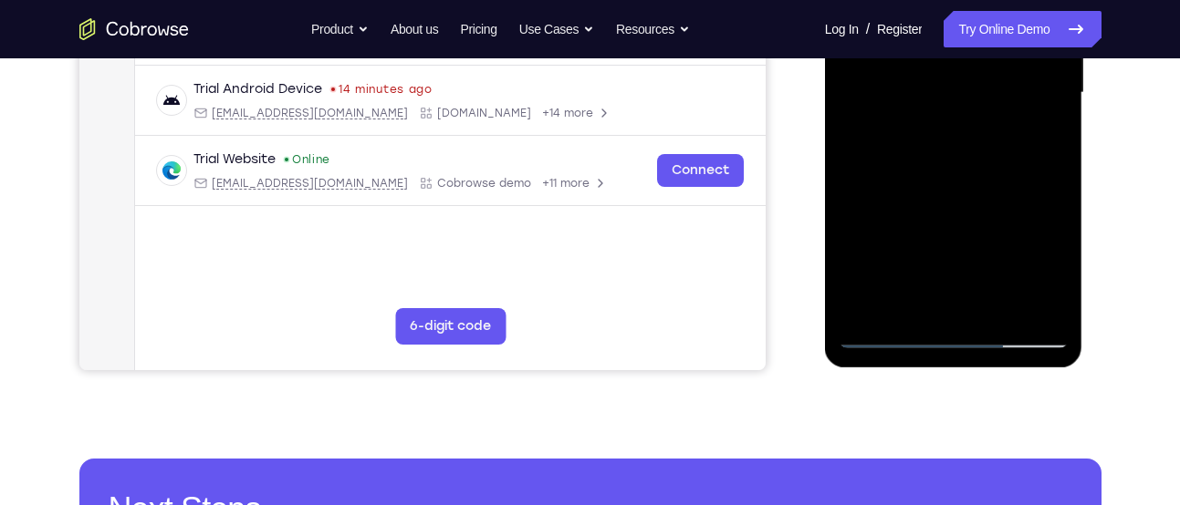
scroll to position [480, 0]
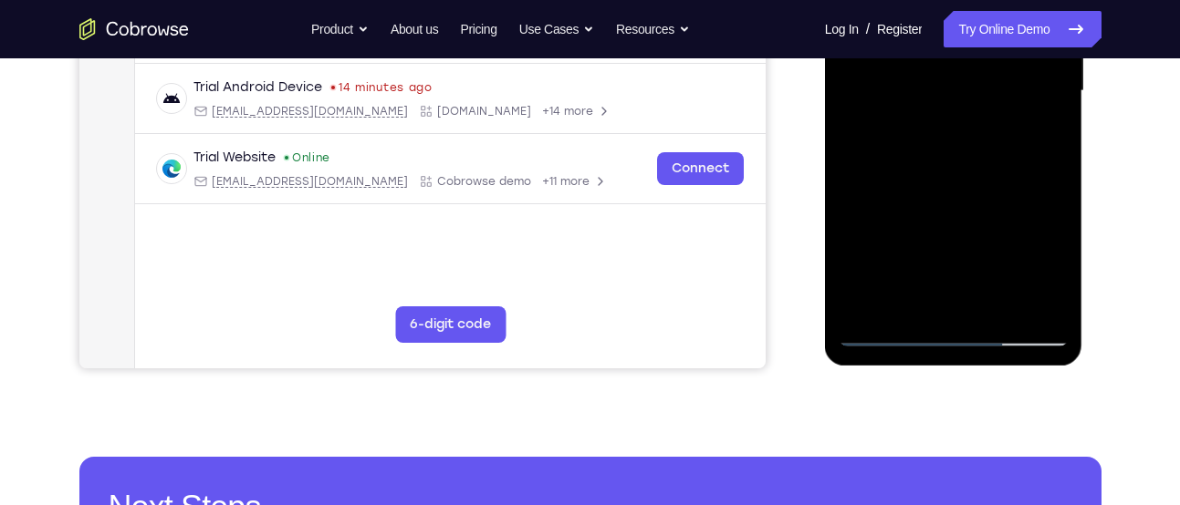
click at [995, 307] on div at bounding box center [954, 91] width 230 height 511
click at [958, 185] on div at bounding box center [954, 91] width 230 height 511
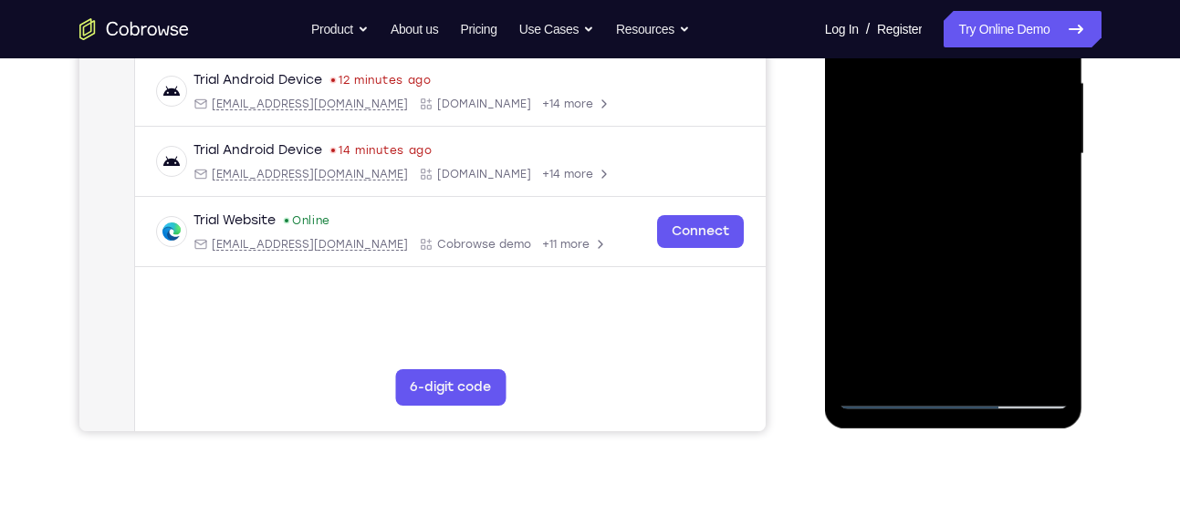
scroll to position [416, 0]
click at [929, 245] on div at bounding box center [954, 155] width 230 height 511
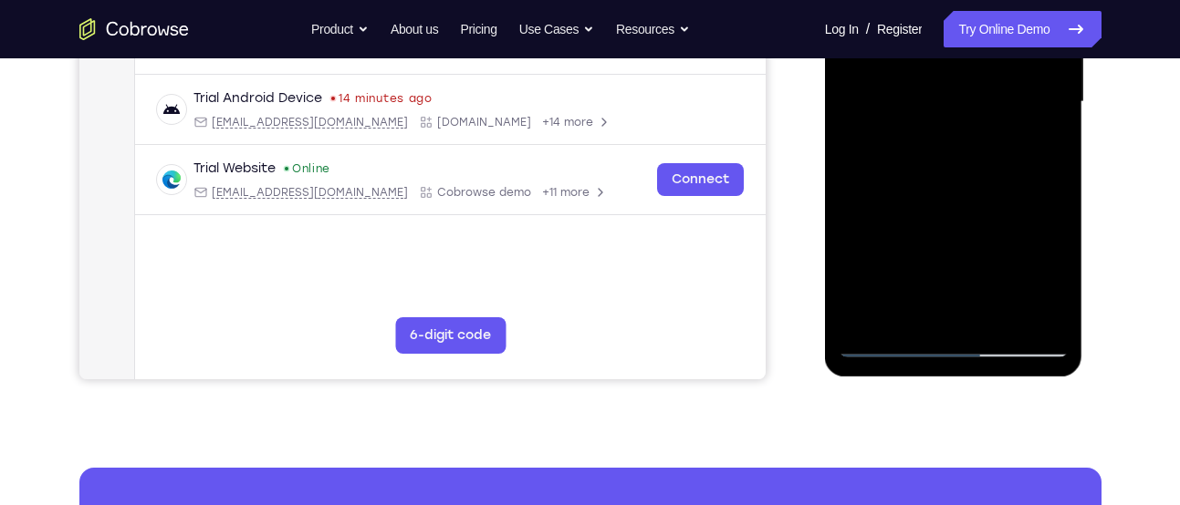
scroll to position [470, 0]
click at [890, 339] on div at bounding box center [954, 101] width 230 height 511
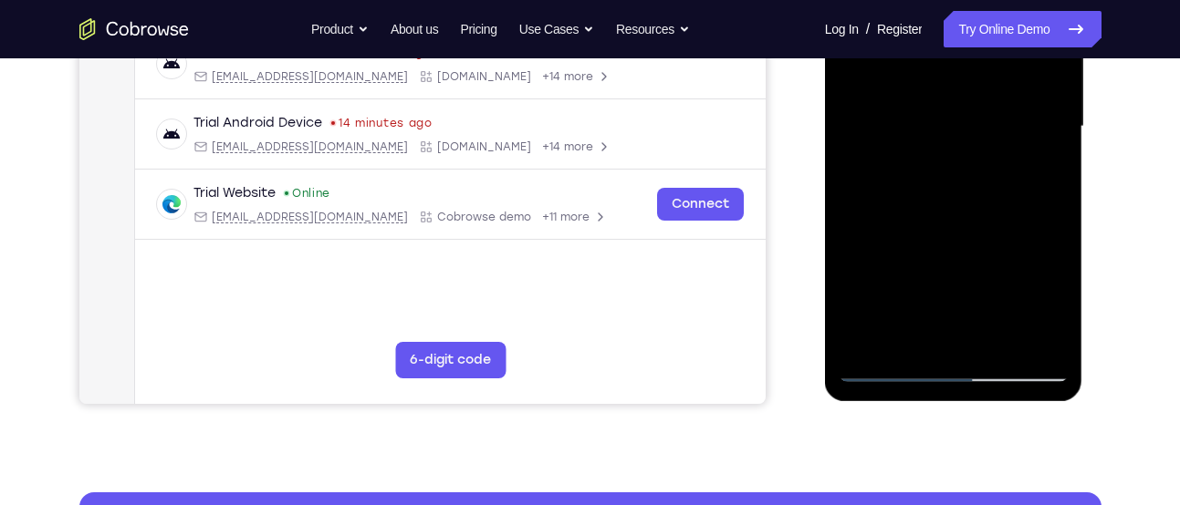
scroll to position [443, 0]
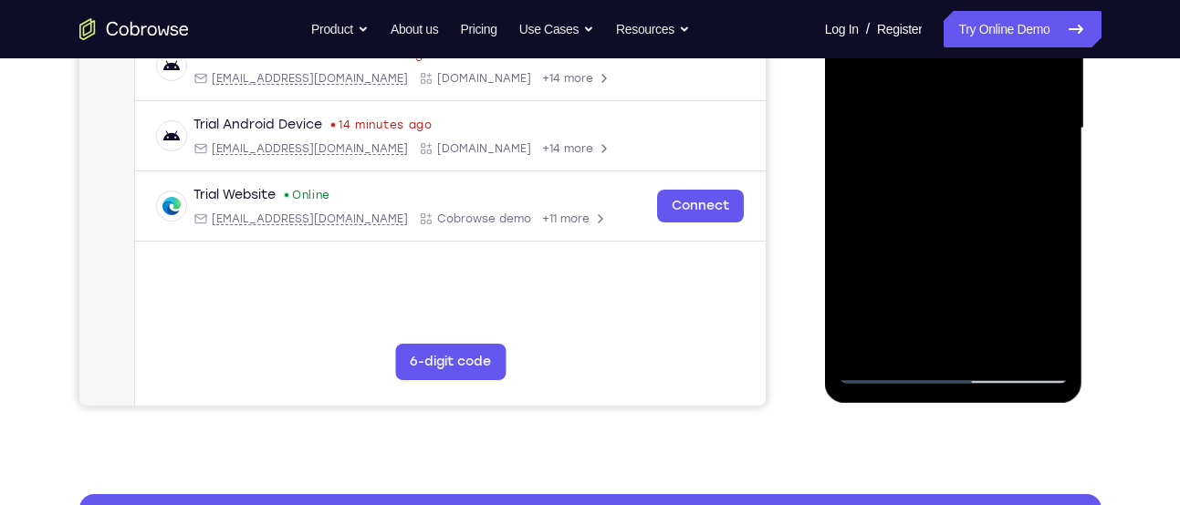
click at [1035, 340] on div at bounding box center [954, 128] width 230 height 511
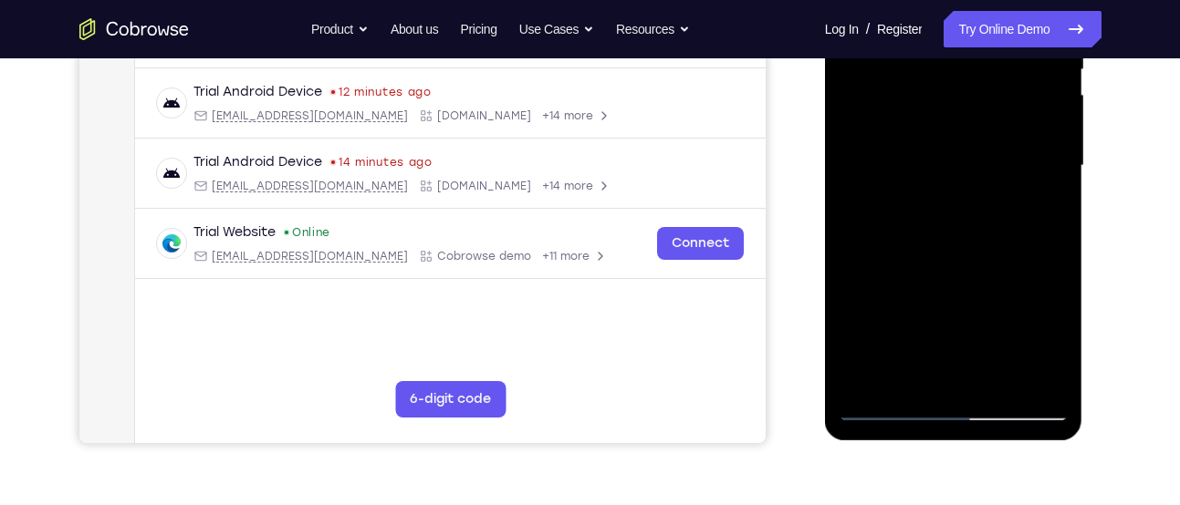
scroll to position [404, 0]
click at [960, 206] on div at bounding box center [954, 166] width 230 height 511
drag, startPoint x: 925, startPoint y: 303, endPoint x: 991, endPoint y: 99, distance: 214.7
click at [991, 99] on div at bounding box center [954, 166] width 230 height 511
drag, startPoint x: 925, startPoint y: 293, endPoint x: 992, endPoint y: 93, distance: 210.6
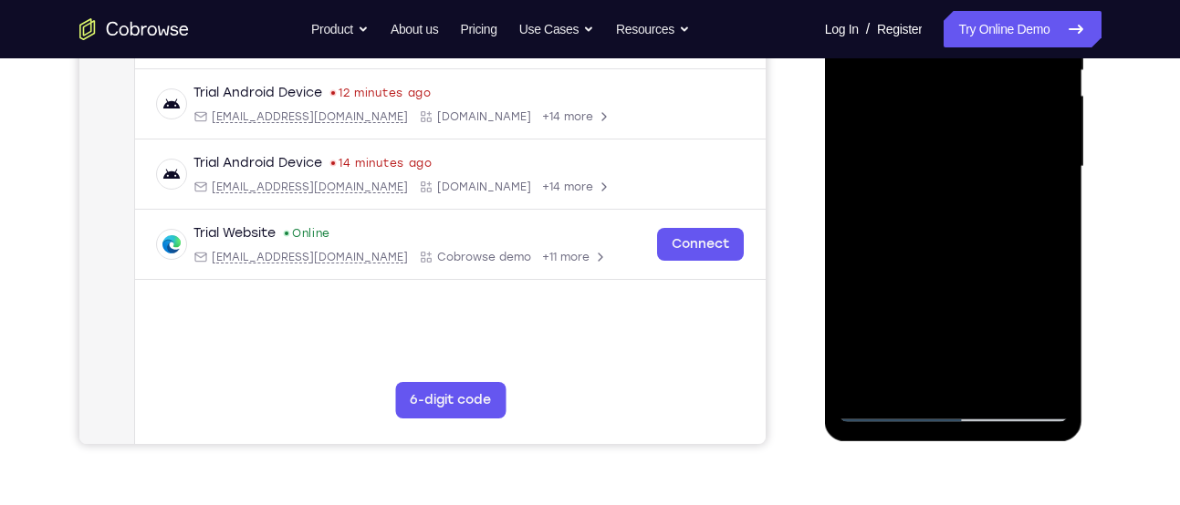
click at [992, 93] on div at bounding box center [954, 166] width 230 height 511
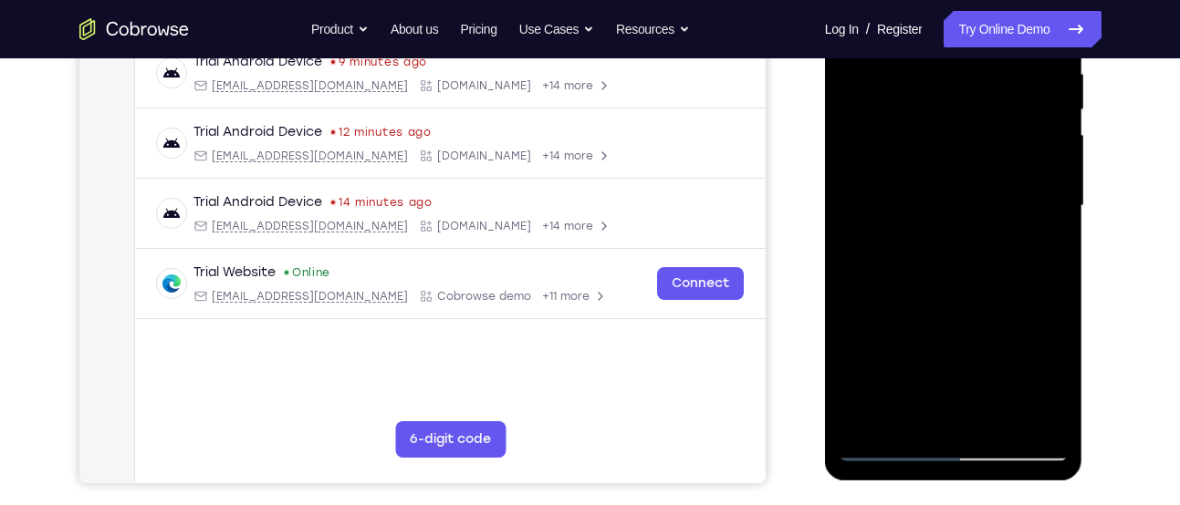
scroll to position [358, 0]
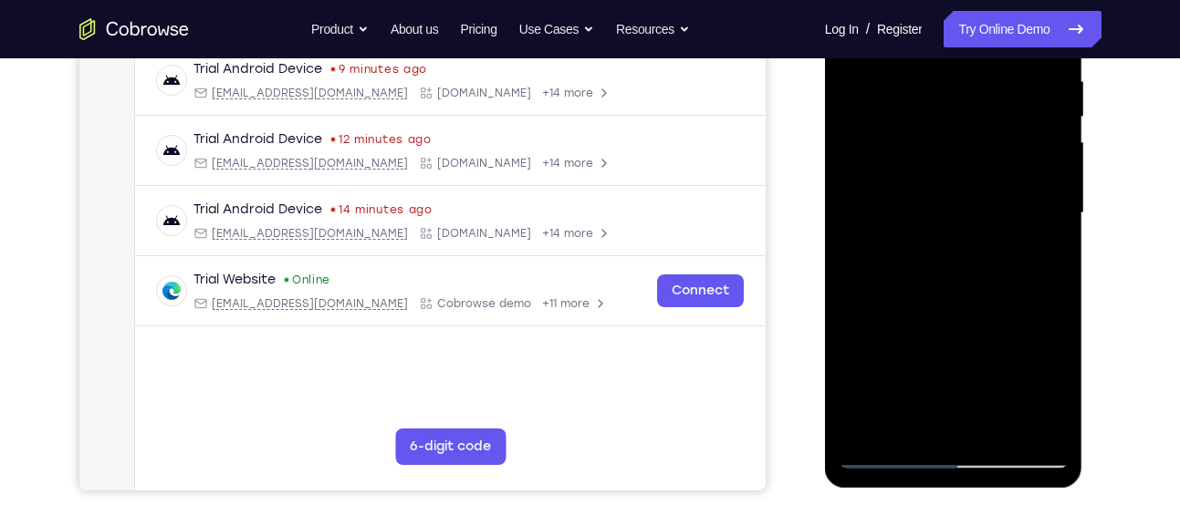
drag, startPoint x: 900, startPoint y: 307, endPoint x: 916, endPoint y: 211, distance: 98.1
click at [916, 211] on div at bounding box center [954, 213] width 230 height 511
click at [894, 172] on div at bounding box center [954, 213] width 230 height 511
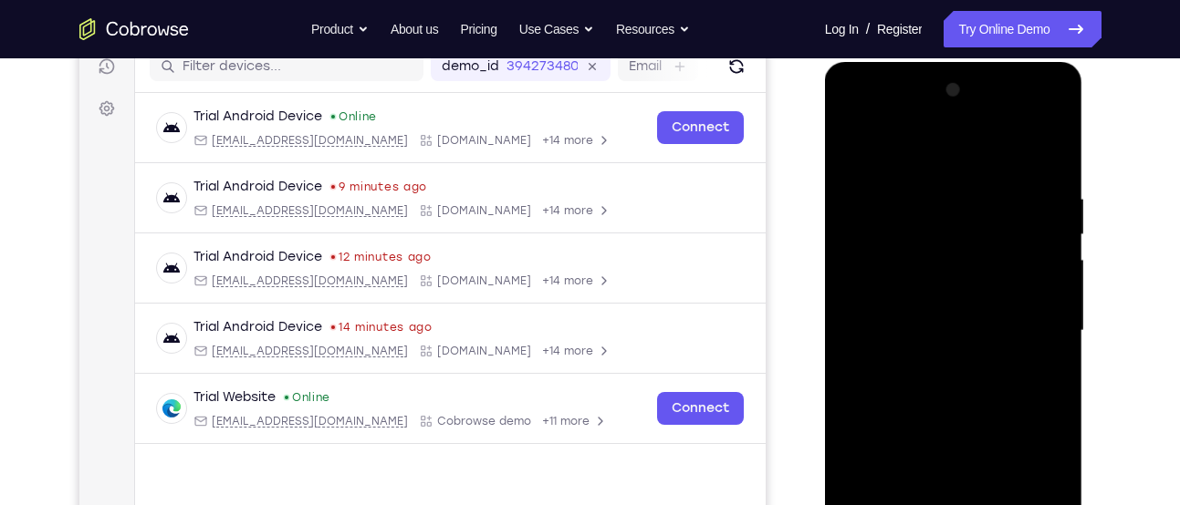
scroll to position [233, 0]
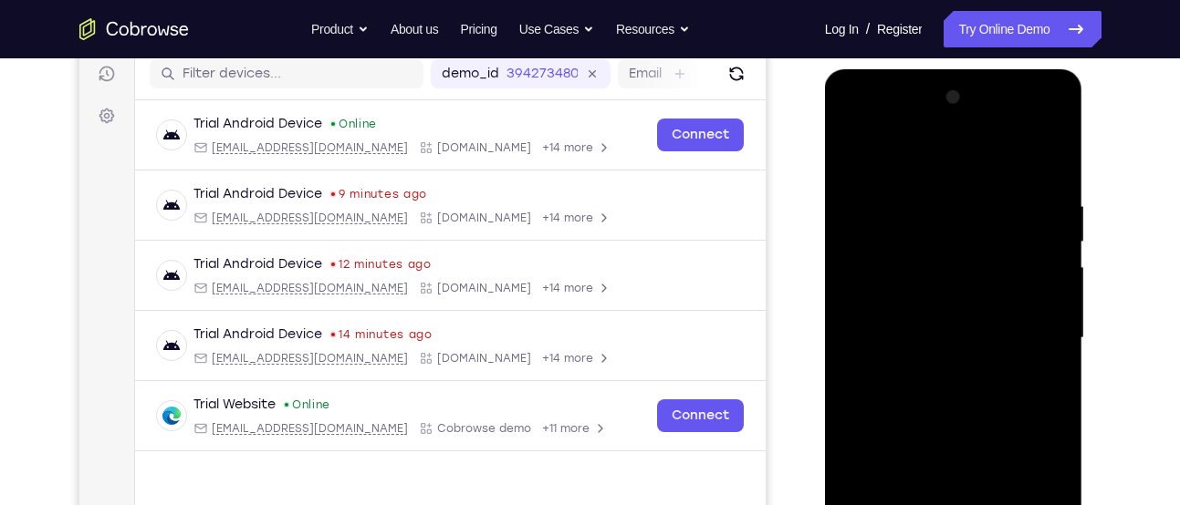
click at [848, 158] on div at bounding box center [954, 338] width 230 height 511
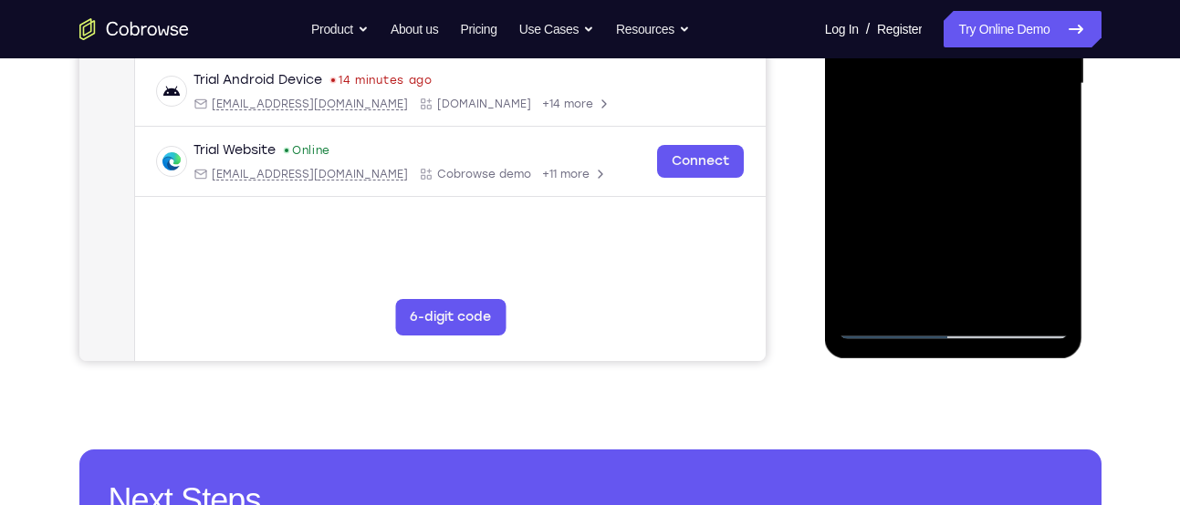
scroll to position [505, 0]
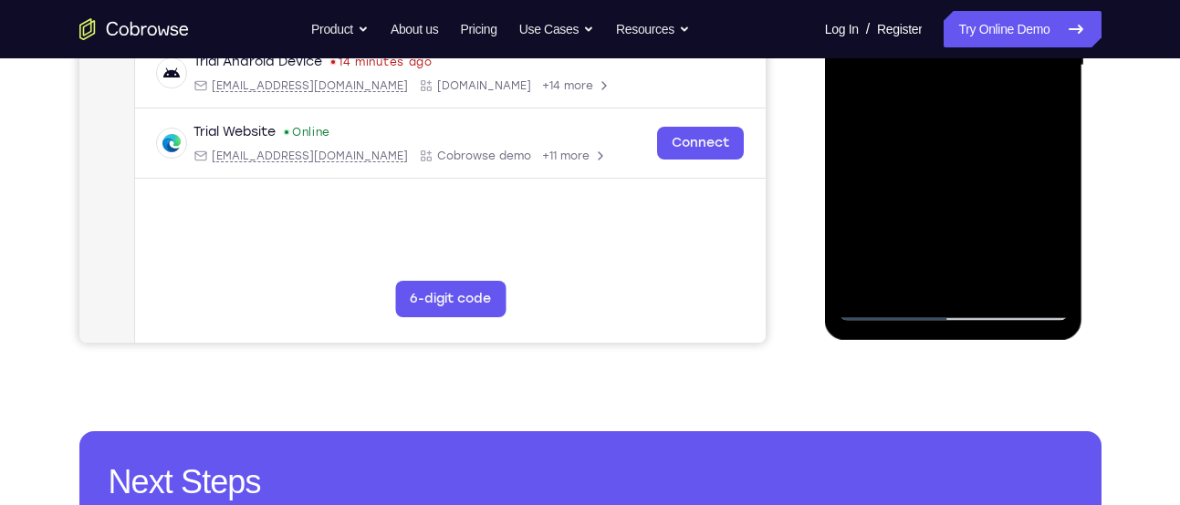
click at [995, 276] on div at bounding box center [954, 65] width 230 height 511
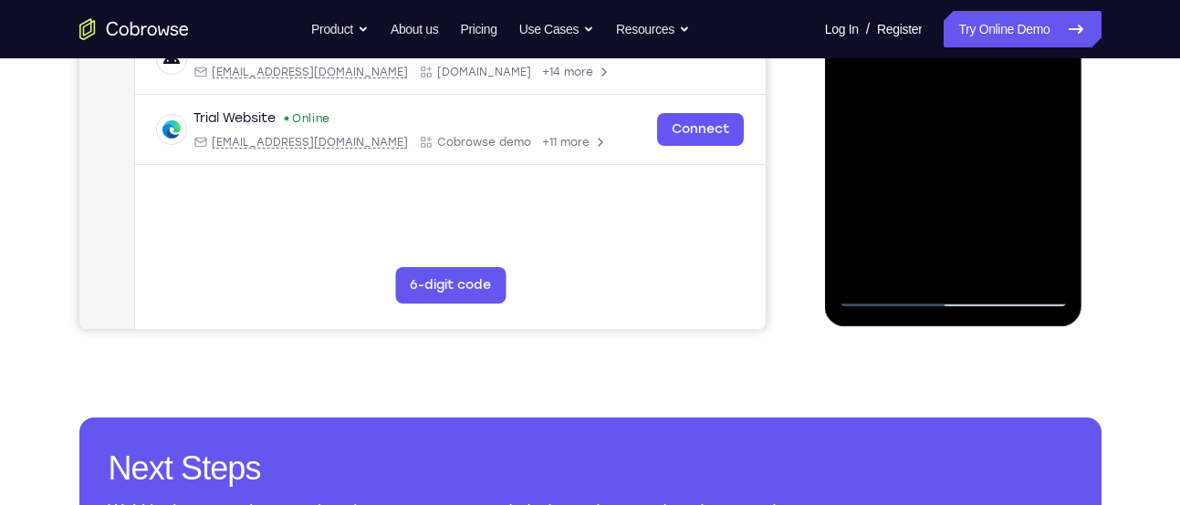
scroll to position [575, 0]
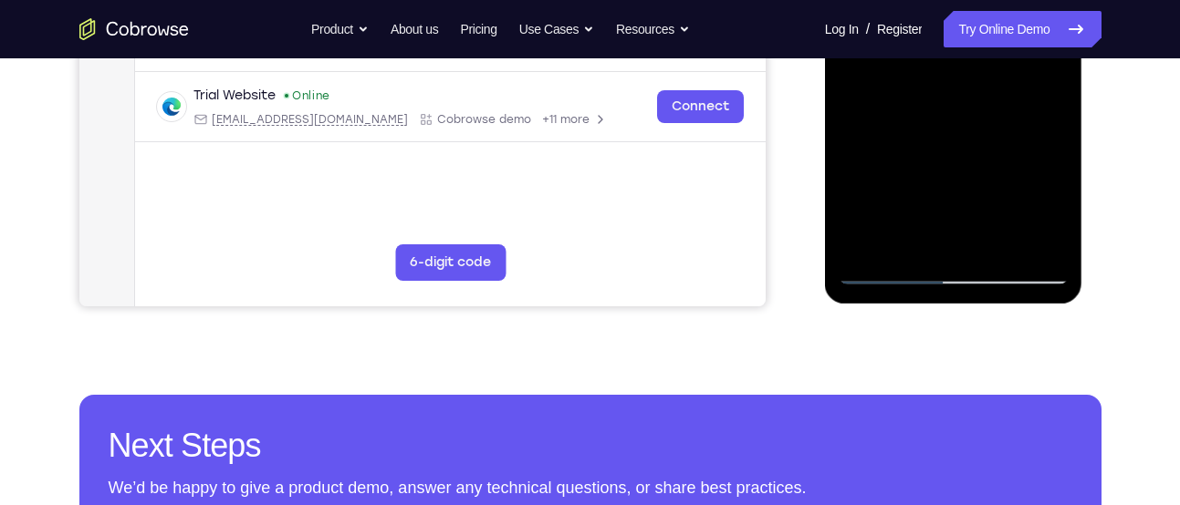
scroll to position [536, 0]
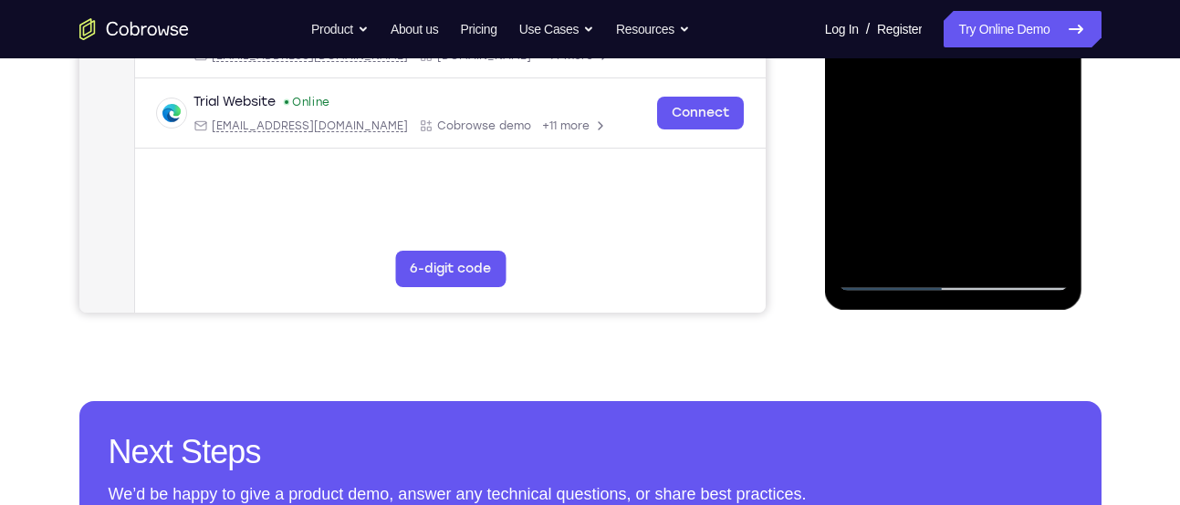
drag, startPoint x: 927, startPoint y: 203, endPoint x: 949, endPoint y: 61, distance: 143.1
click at [949, 61] on div at bounding box center [954, 35] width 230 height 511
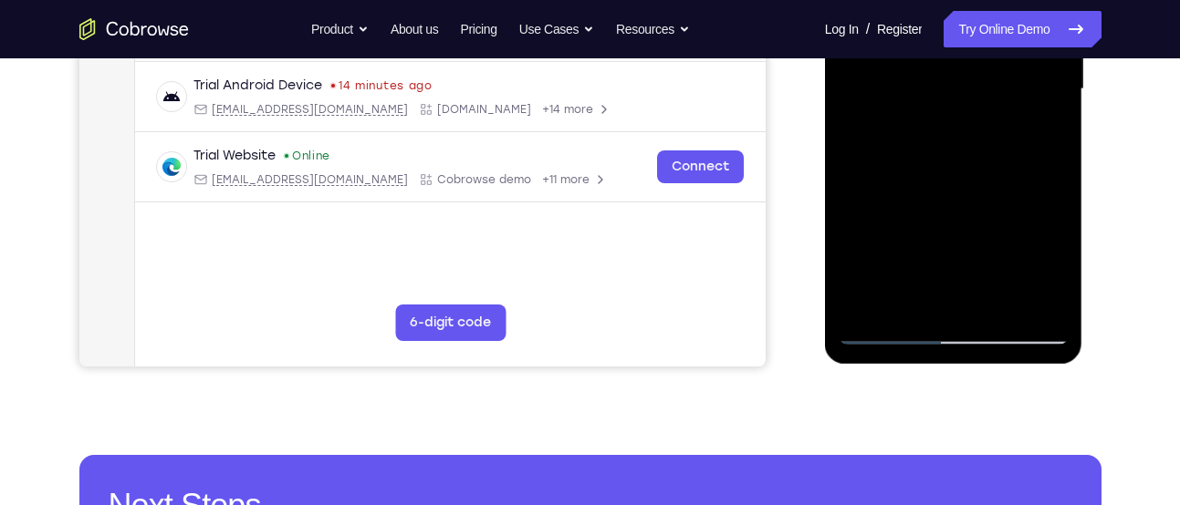
scroll to position [480, 0]
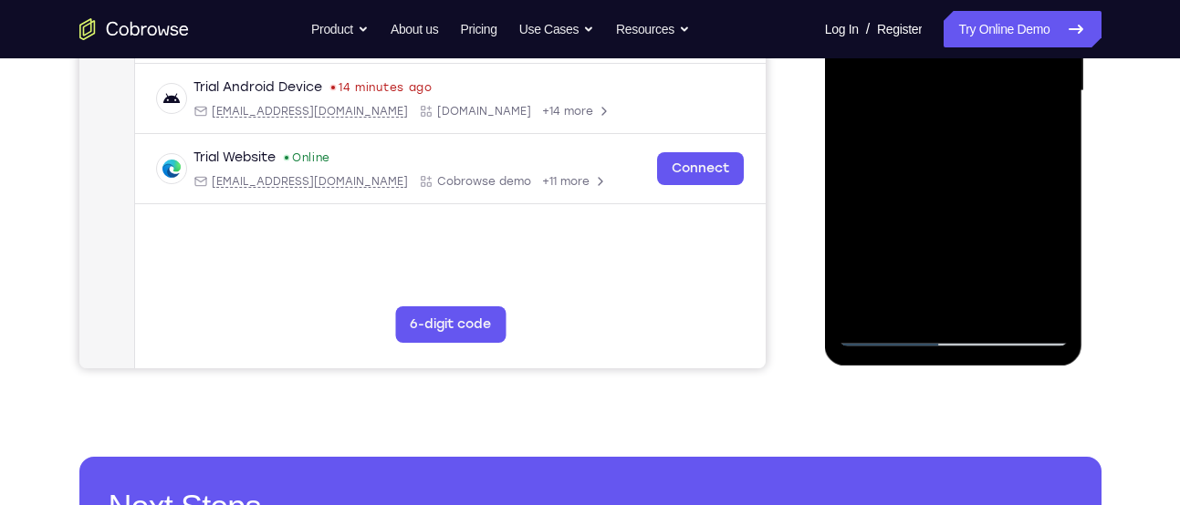
drag, startPoint x: 904, startPoint y: 273, endPoint x: 927, endPoint y: 70, distance: 203.8
click at [927, 70] on div at bounding box center [954, 91] width 230 height 511
drag, startPoint x: 918, startPoint y: 257, endPoint x: 985, endPoint y: 63, distance: 205.7
click at [985, 63] on div at bounding box center [954, 91] width 230 height 511
drag, startPoint x: 914, startPoint y: 271, endPoint x: 969, endPoint y: 11, distance: 265.7
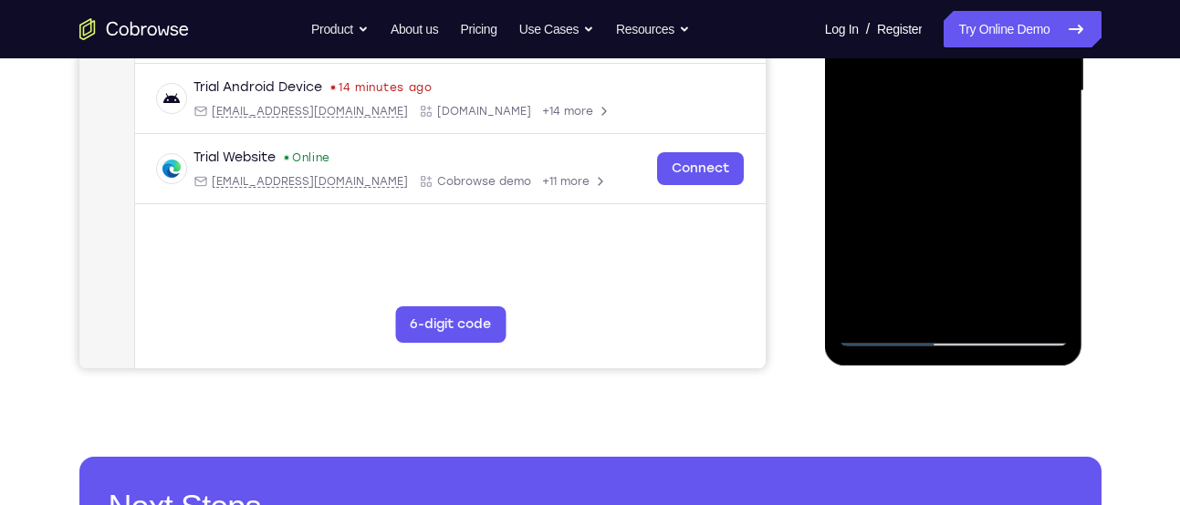
click at [969, 11] on div at bounding box center [954, 91] width 230 height 511
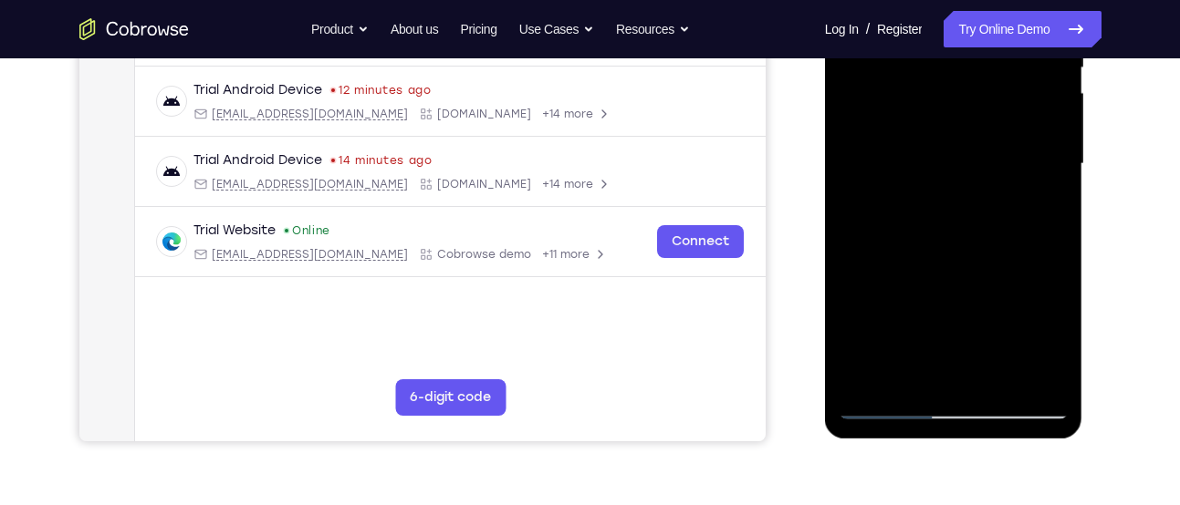
scroll to position [405, 0]
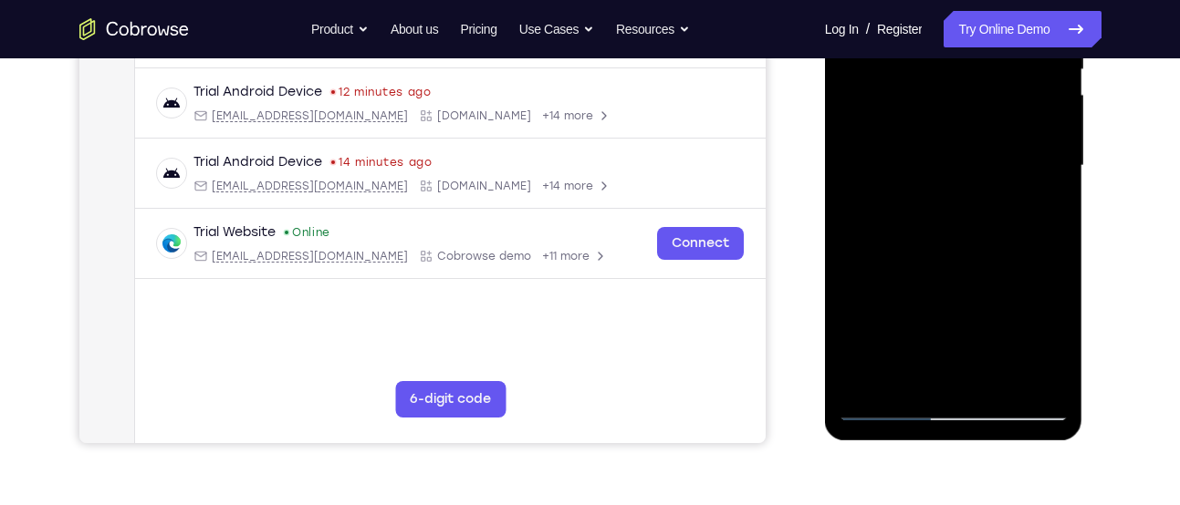
drag, startPoint x: 929, startPoint y: 287, endPoint x: 987, endPoint y: 47, distance: 246.1
click at [987, 47] on div at bounding box center [954, 166] width 230 height 511
drag, startPoint x: 908, startPoint y: 309, endPoint x: 973, endPoint y: 36, distance: 281.3
click at [973, 36] on div at bounding box center [954, 166] width 230 height 511
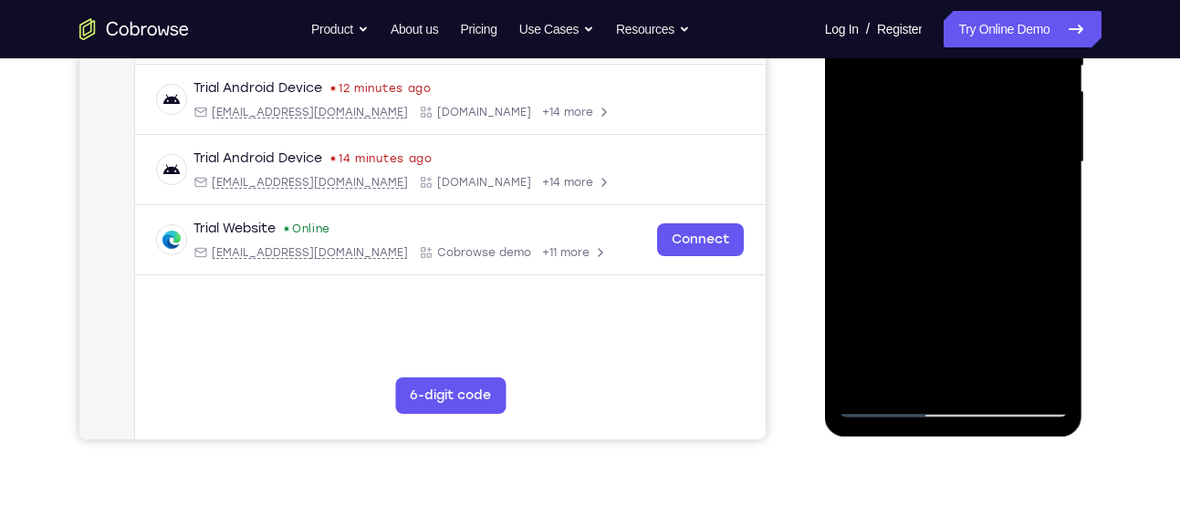
scroll to position [408, 0]
drag, startPoint x: 891, startPoint y: 298, endPoint x: 929, endPoint y: 38, distance: 262.9
click at [929, 38] on div at bounding box center [954, 163] width 230 height 511
drag, startPoint x: 903, startPoint y: 270, endPoint x: 933, endPoint y: 36, distance: 235.5
click at [933, 36] on div at bounding box center [954, 163] width 230 height 511
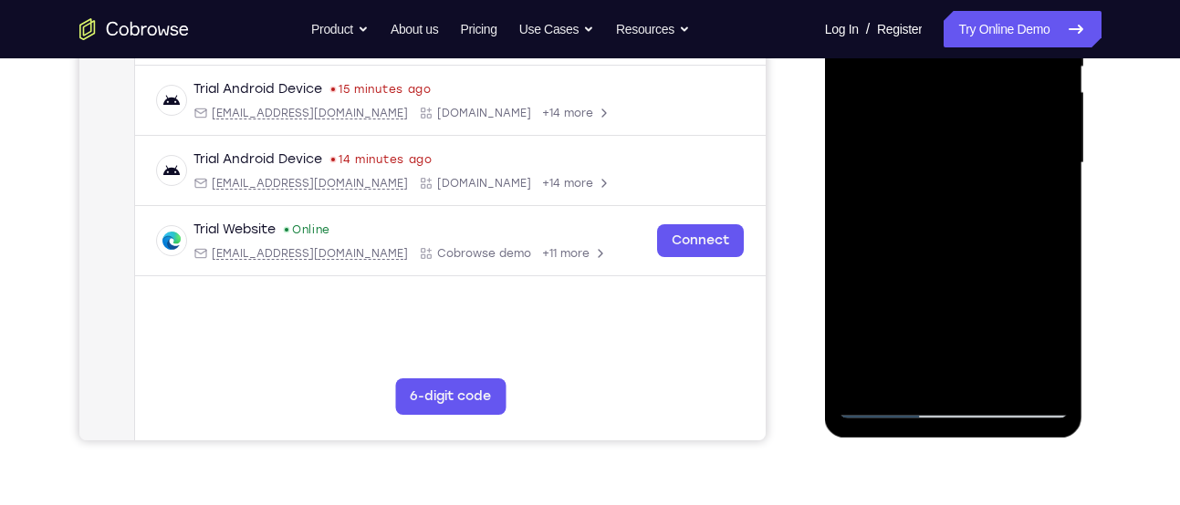
scroll to position [458, 0]
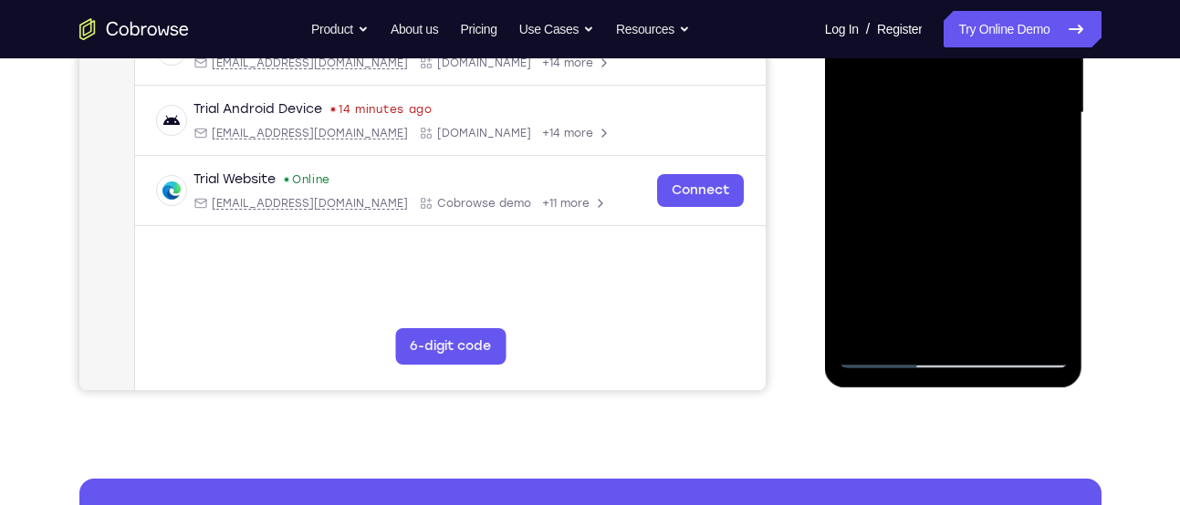
drag, startPoint x: 946, startPoint y: 286, endPoint x: 975, endPoint y: 68, distance: 219.9
click at [975, 68] on div at bounding box center [954, 113] width 230 height 511
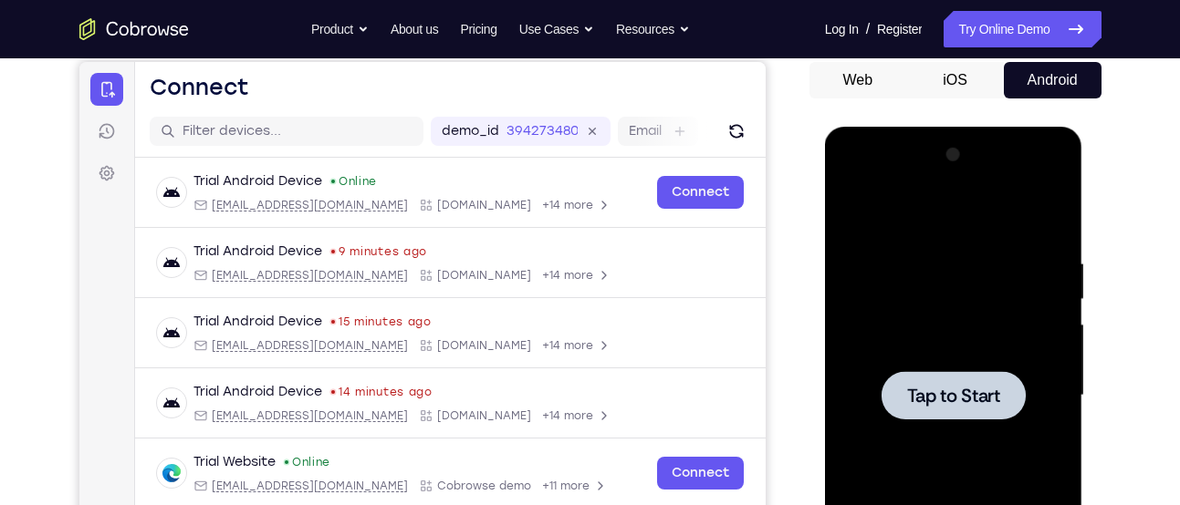
scroll to position [174, 0]
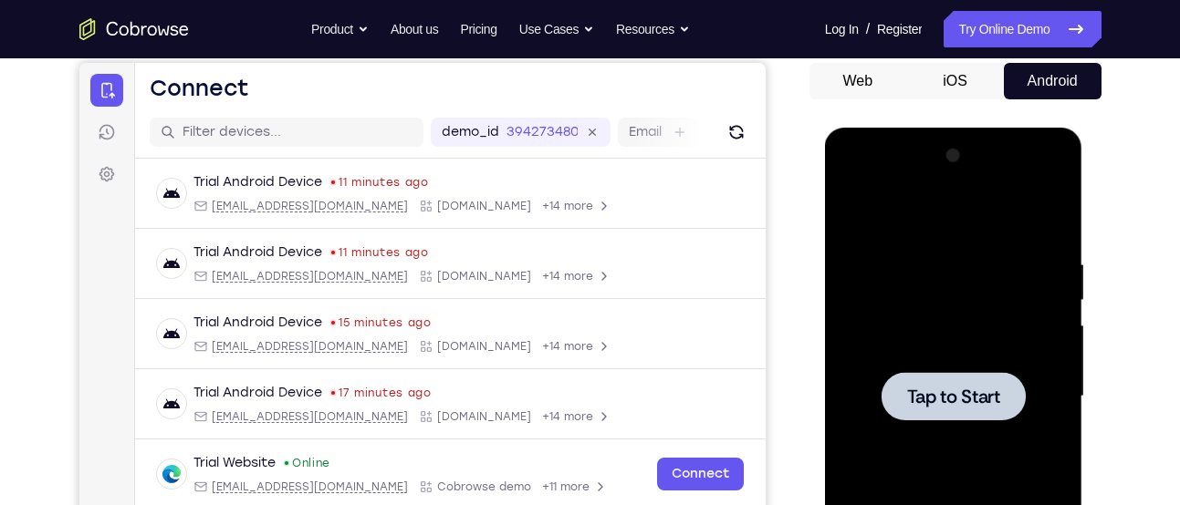
click at [933, 358] on div at bounding box center [954, 396] width 230 height 511
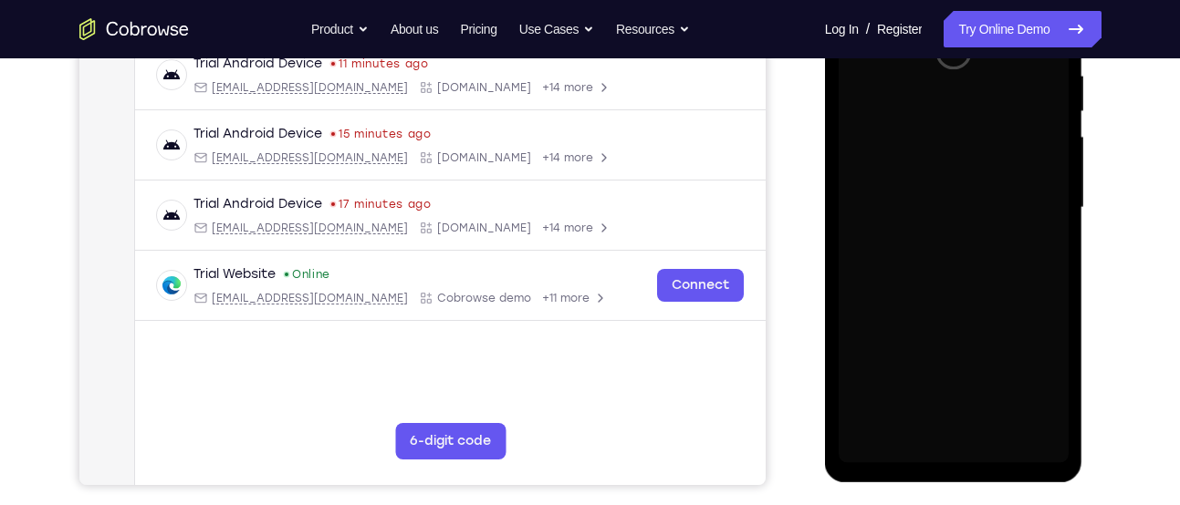
scroll to position [366, 0]
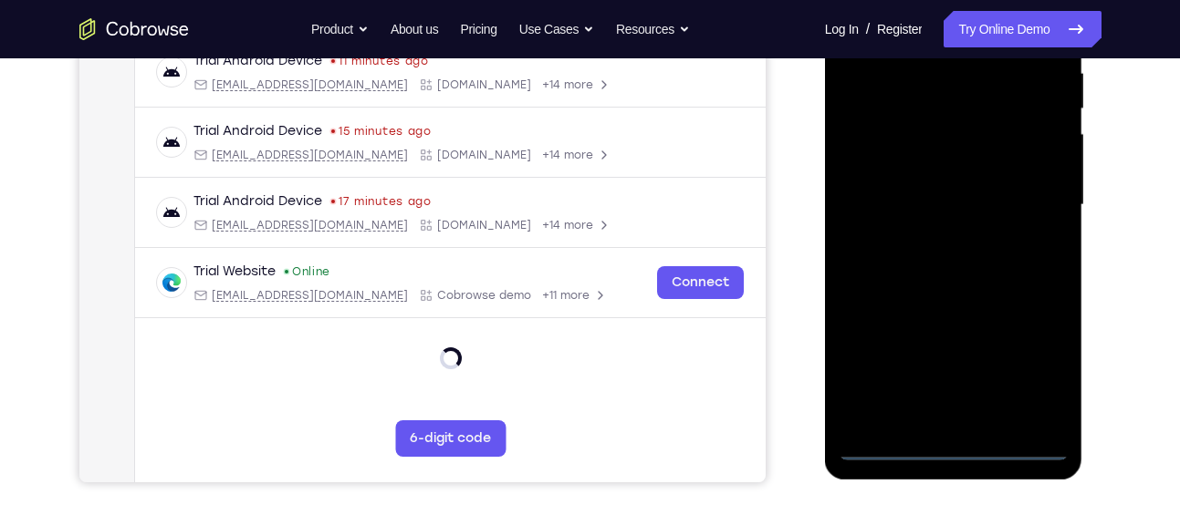
click at [1021, 454] on div at bounding box center [954, 205] width 230 height 511
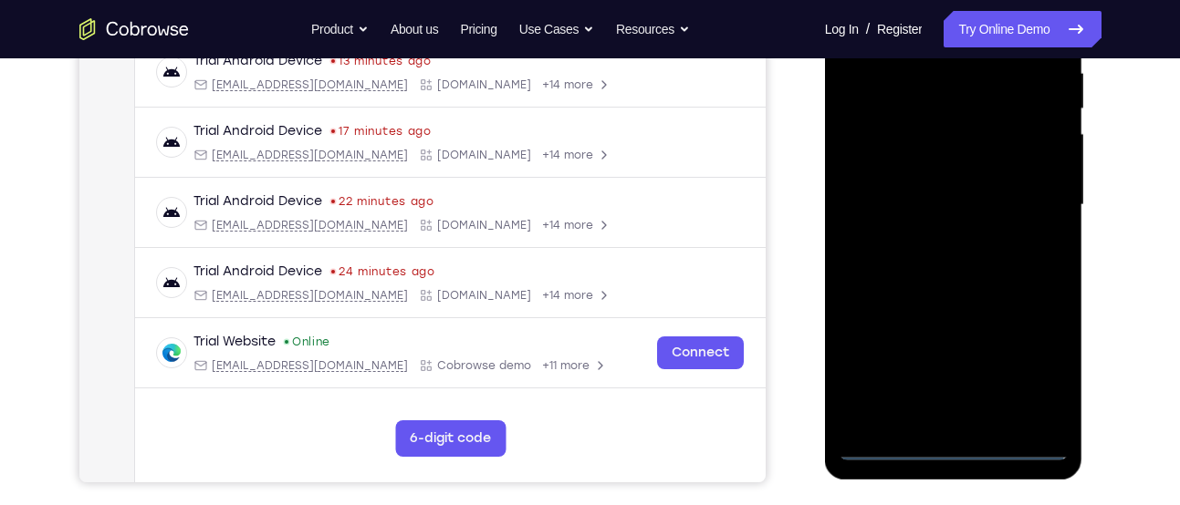
drag, startPoint x: 941, startPoint y: 311, endPoint x: 1123, endPoint y: 279, distance: 185.3
click at [1085, 279] on html "Online web based iOS Simulators and Android Emulators. Run iPhone, iPad, Mobile…" at bounding box center [955, 209] width 260 height 547
drag, startPoint x: 888, startPoint y: 191, endPoint x: 1068, endPoint y: 168, distance: 182.1
click at [1068, 168] on div at bounding box center [954, 208] width 258 height 544
click at [893, 187] on div at bounding box center [954, 205] width 230 height 511
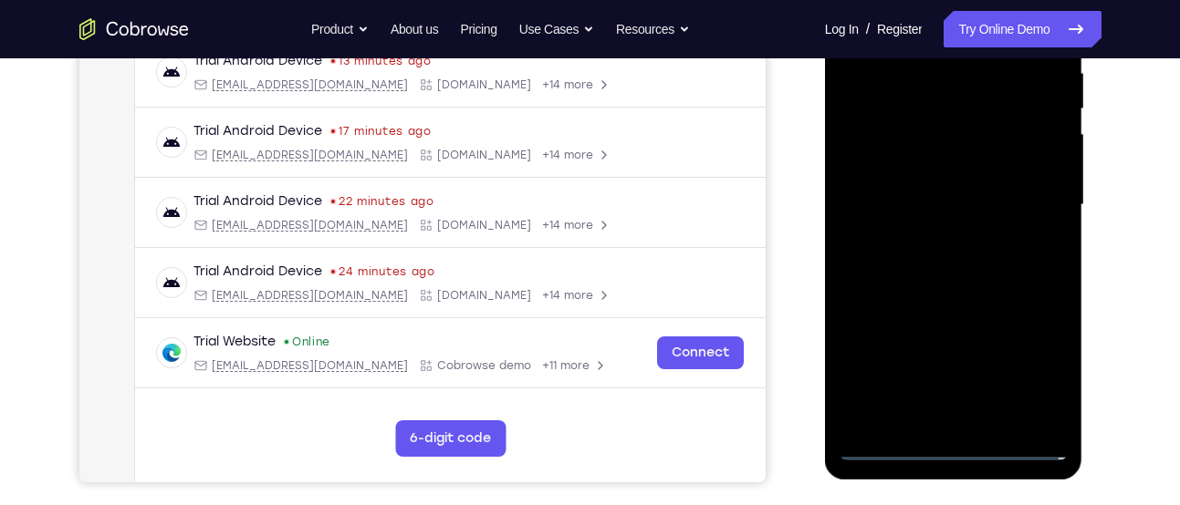
click at [1028, 368] on div at bounding box center [954, 205] width 230 height 511
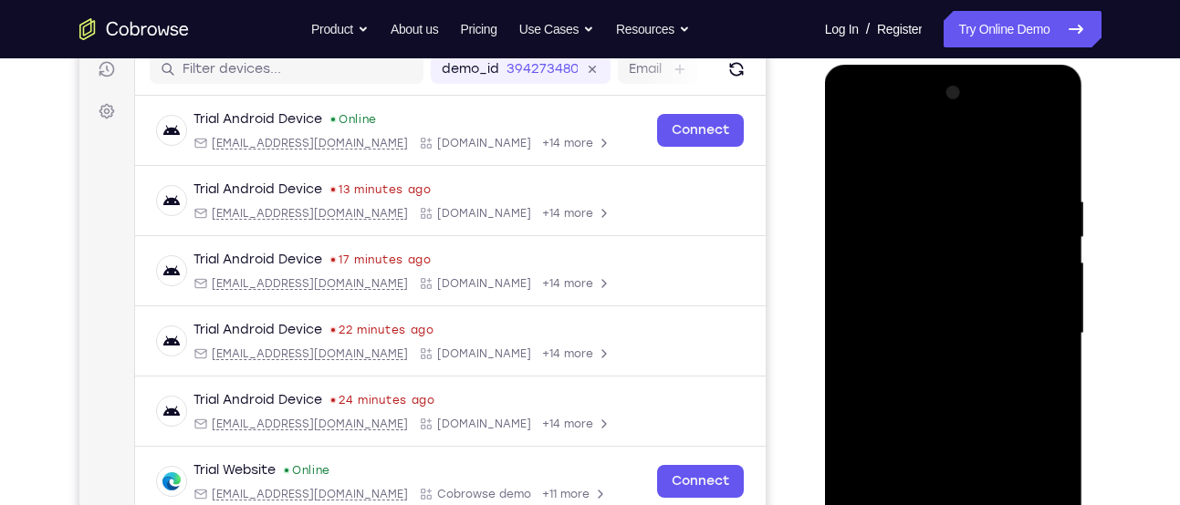
scroll to position [235, 0]
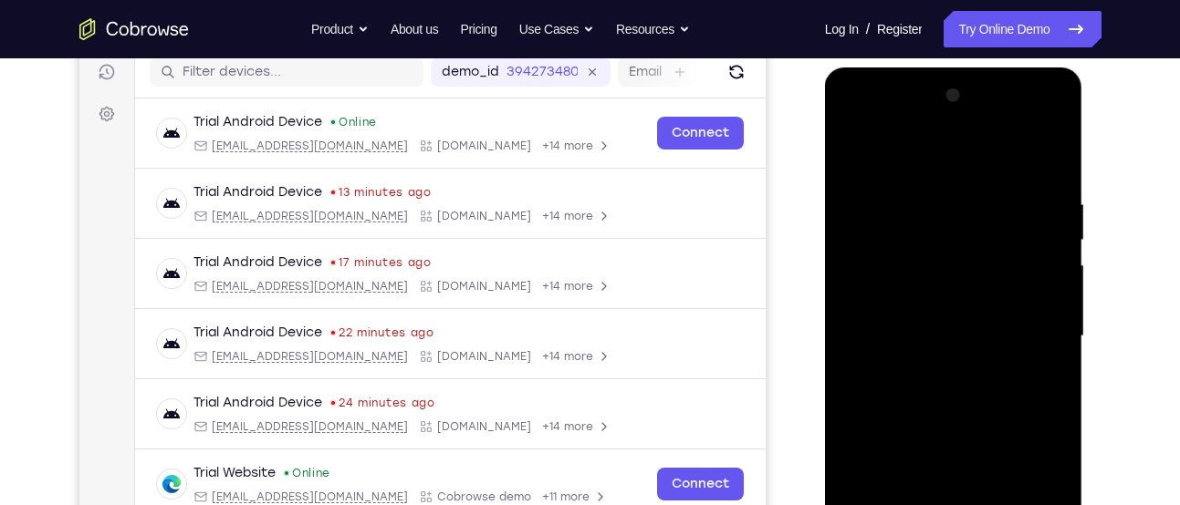
click at [952, 161] on div at bounding box center [954, 336] width 230 height 511
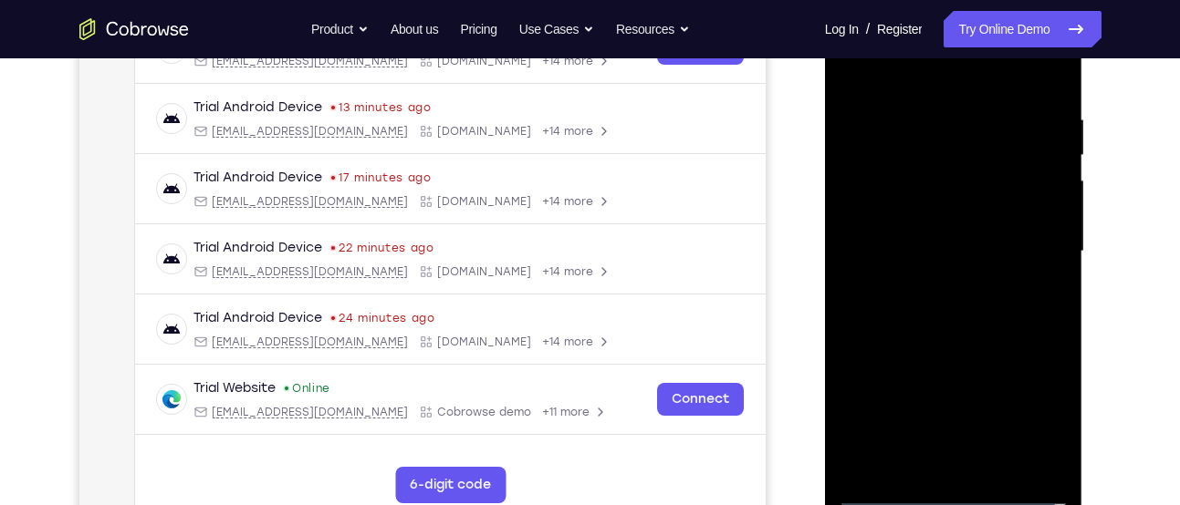
scroll to position [321, 0]
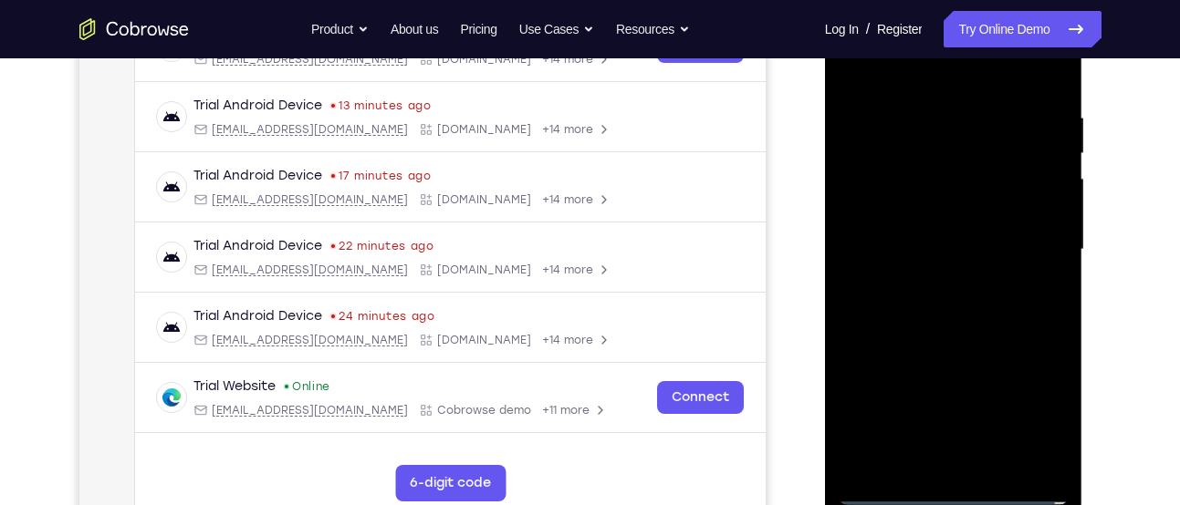
click at [1043, 246] on div at bounding box center [954, 250] width 230 height 511
click at [934, 280] on div at bounding box center [954, 250] width 230 height 511
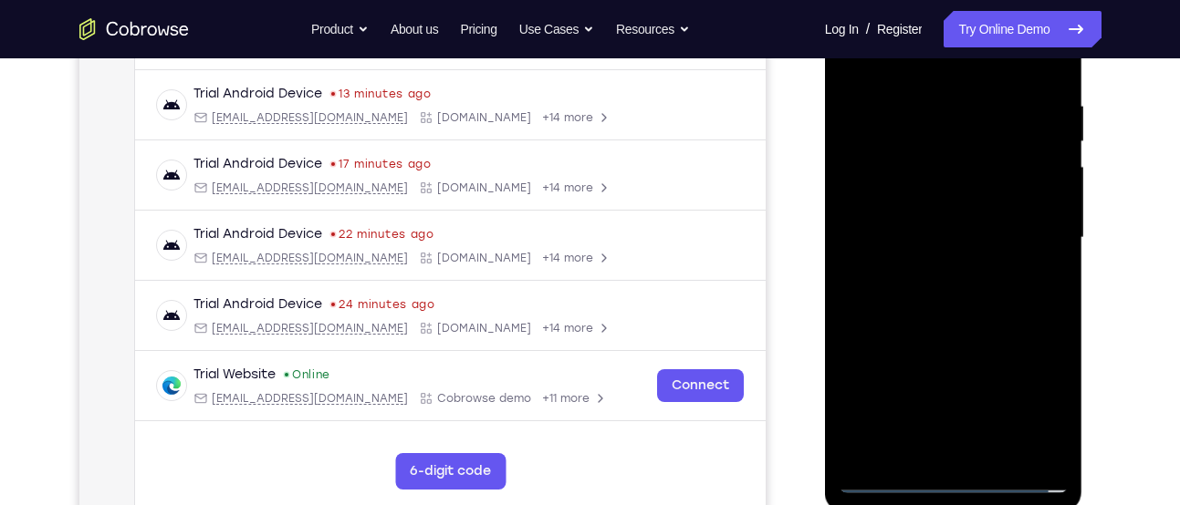
scroll to position [349, 0]
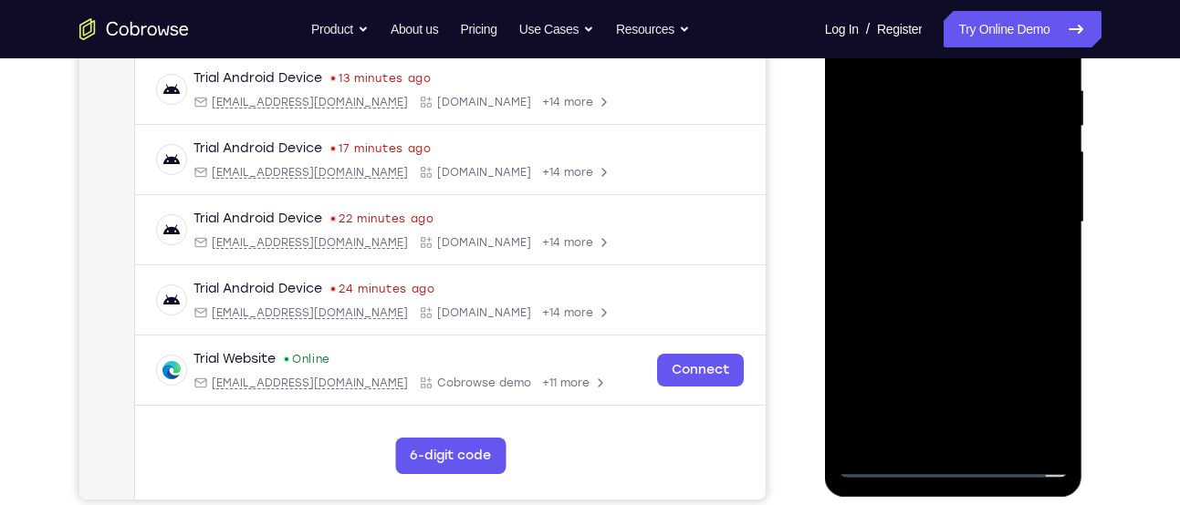
click at [940, 308] on div at bounding box center [954, 222] width 230 height 511
click at [974, 151] on div at bounding box center [954, 222] width 230 height 511
click at [952, 174] on div at bounding box center [954, 222] width 230 height 511
click at [935, 313] on div at bounding box center [954, 222] width 230 height 511
click at [964, 434] on div at bounding box center [954, 222] width 230 height 511
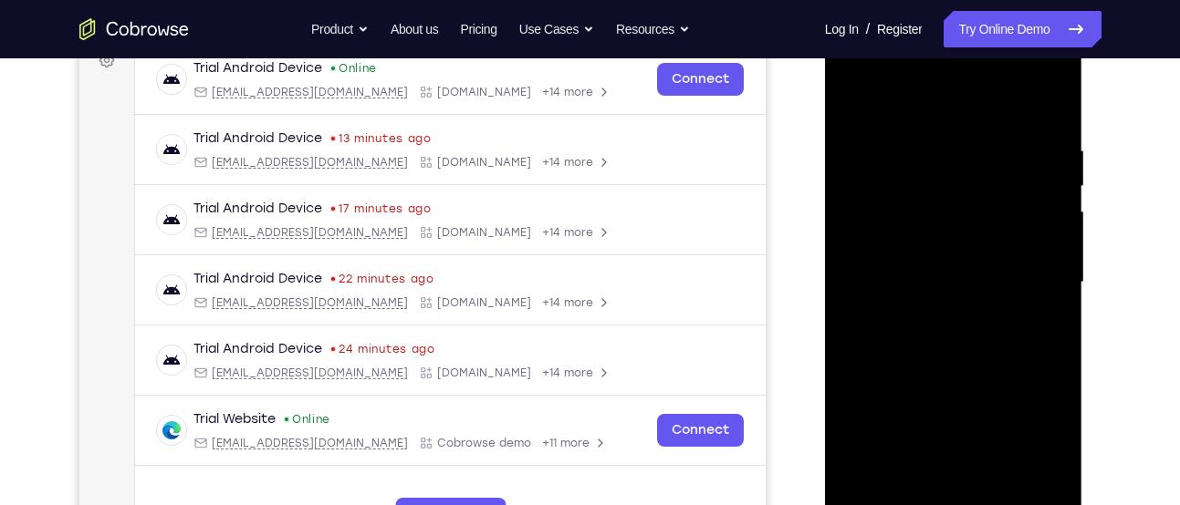
scroll to position [294, 0]
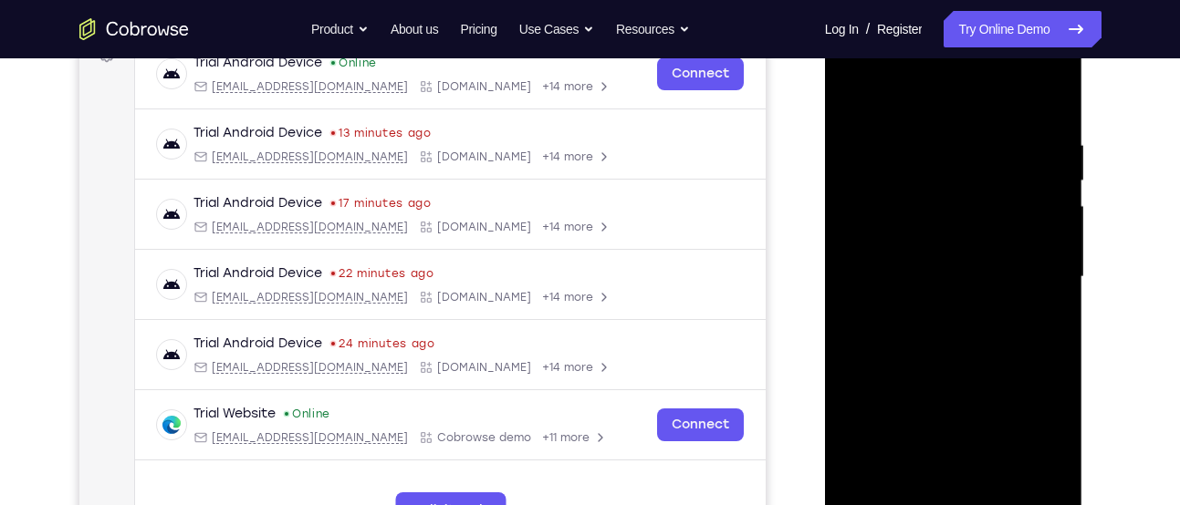
click at [933, 253] on div at bounding box center [954, 277] width 230 height 511
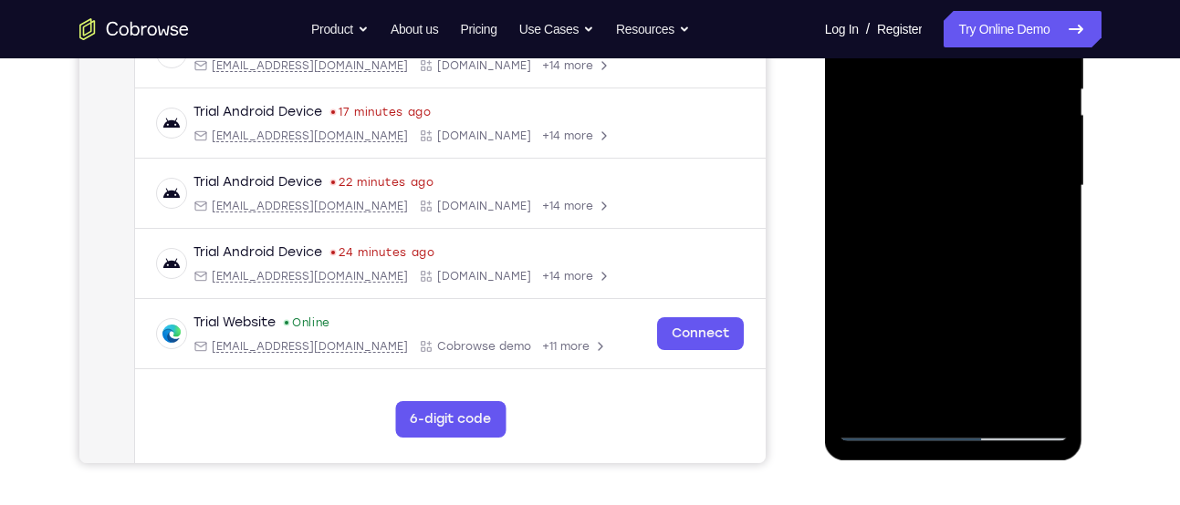
scroll to position [422, 0]
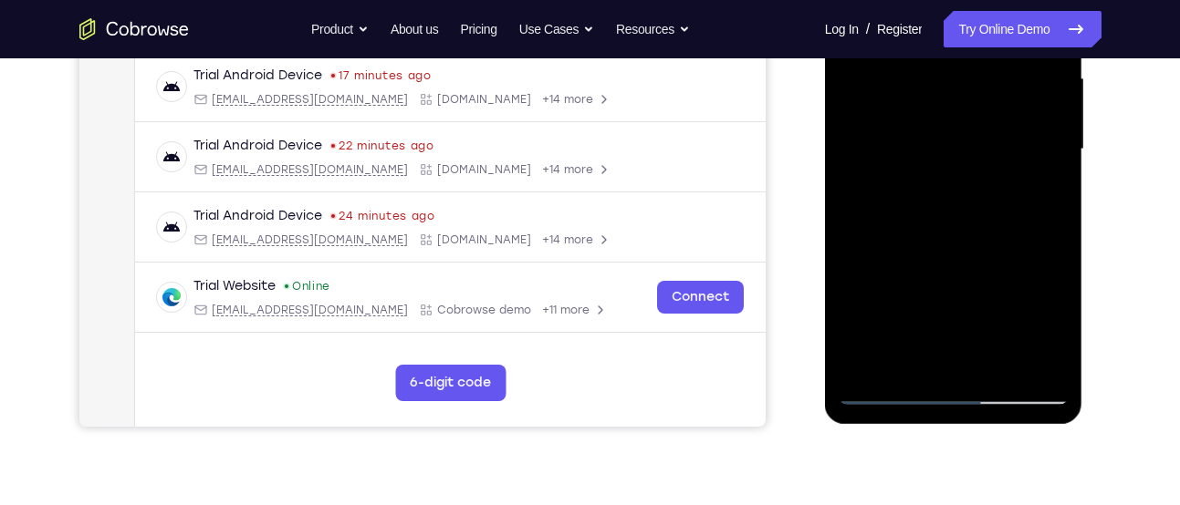
click at [971, 214] on div at bounding box center [954, 149] width 230 height 511
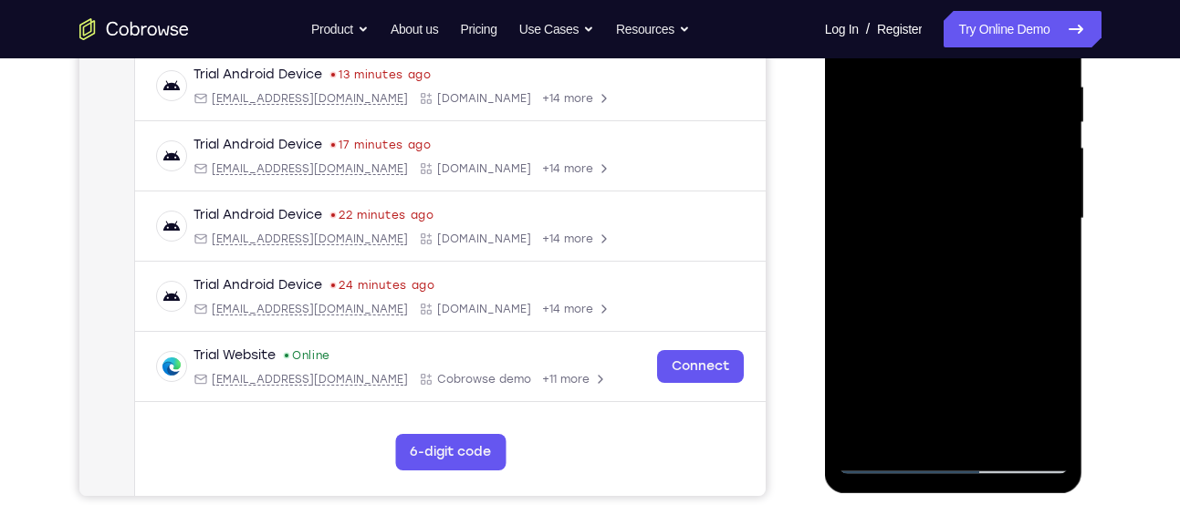
scroll to position [353, 0]
click at [997, 428] on div at bounding box center [954, 218] width 230 height 511
click at [946, 321] on div at bounding box center [954, 218] width 230 height 511
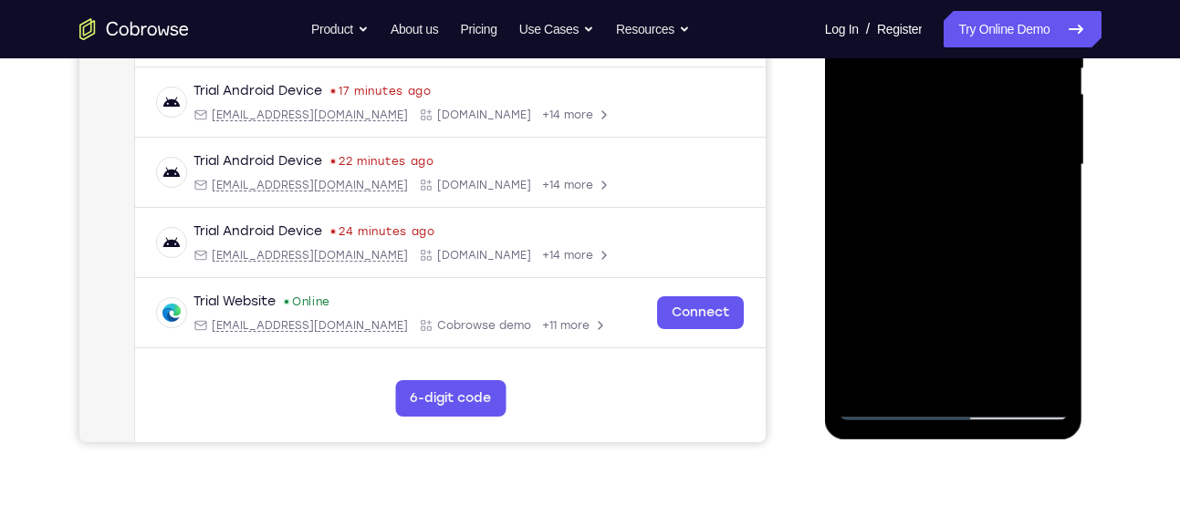
scroll to position [407, 0]
click at [892, 406] on div at bounding box center [954, 164] width 230 height 511
